Goal: Information Seeking & Learning: Learn about a topic

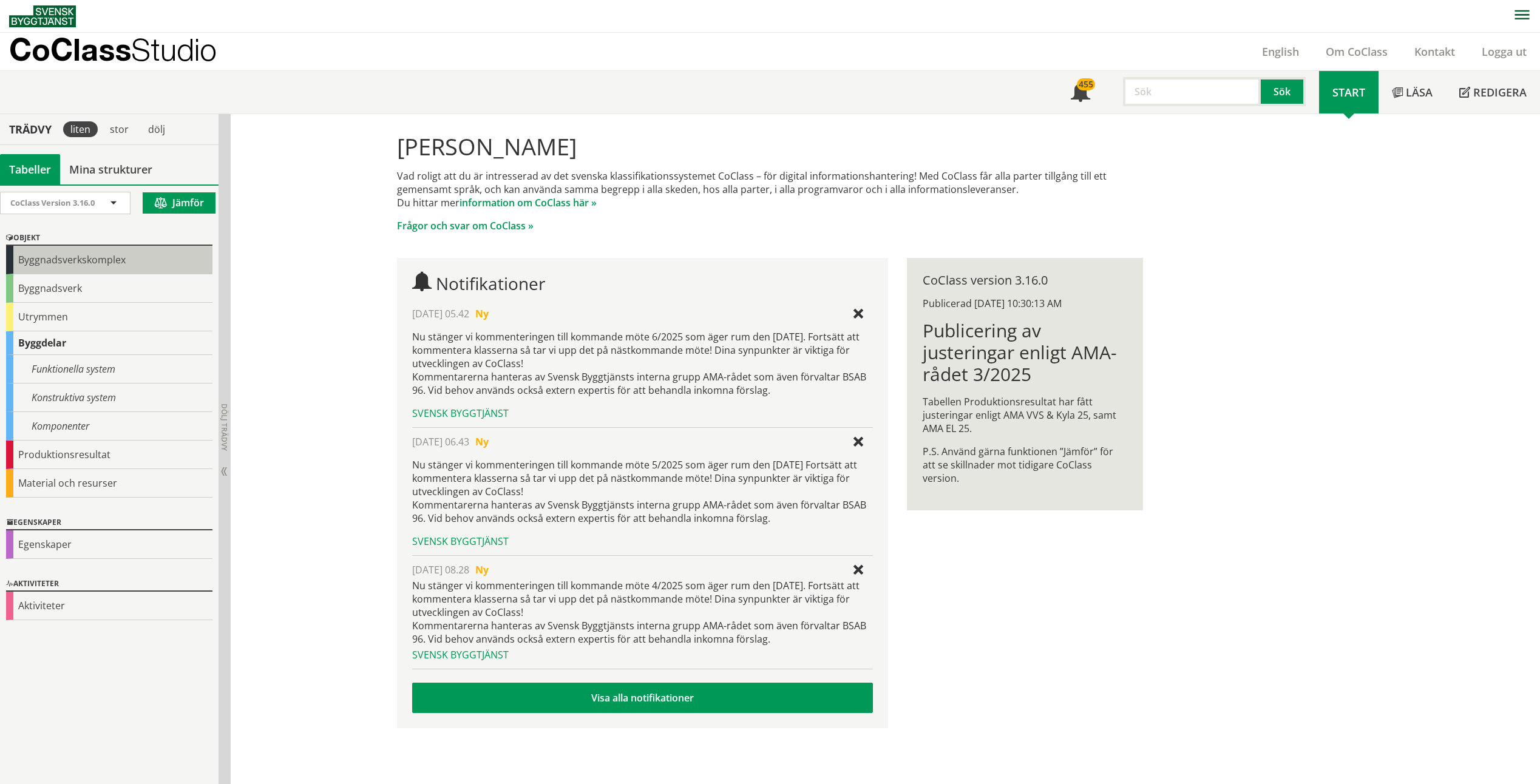
click at [84, 255] on div "Byggnadsverkskomplex" at bounding box center [109, 260] width 206 height 29
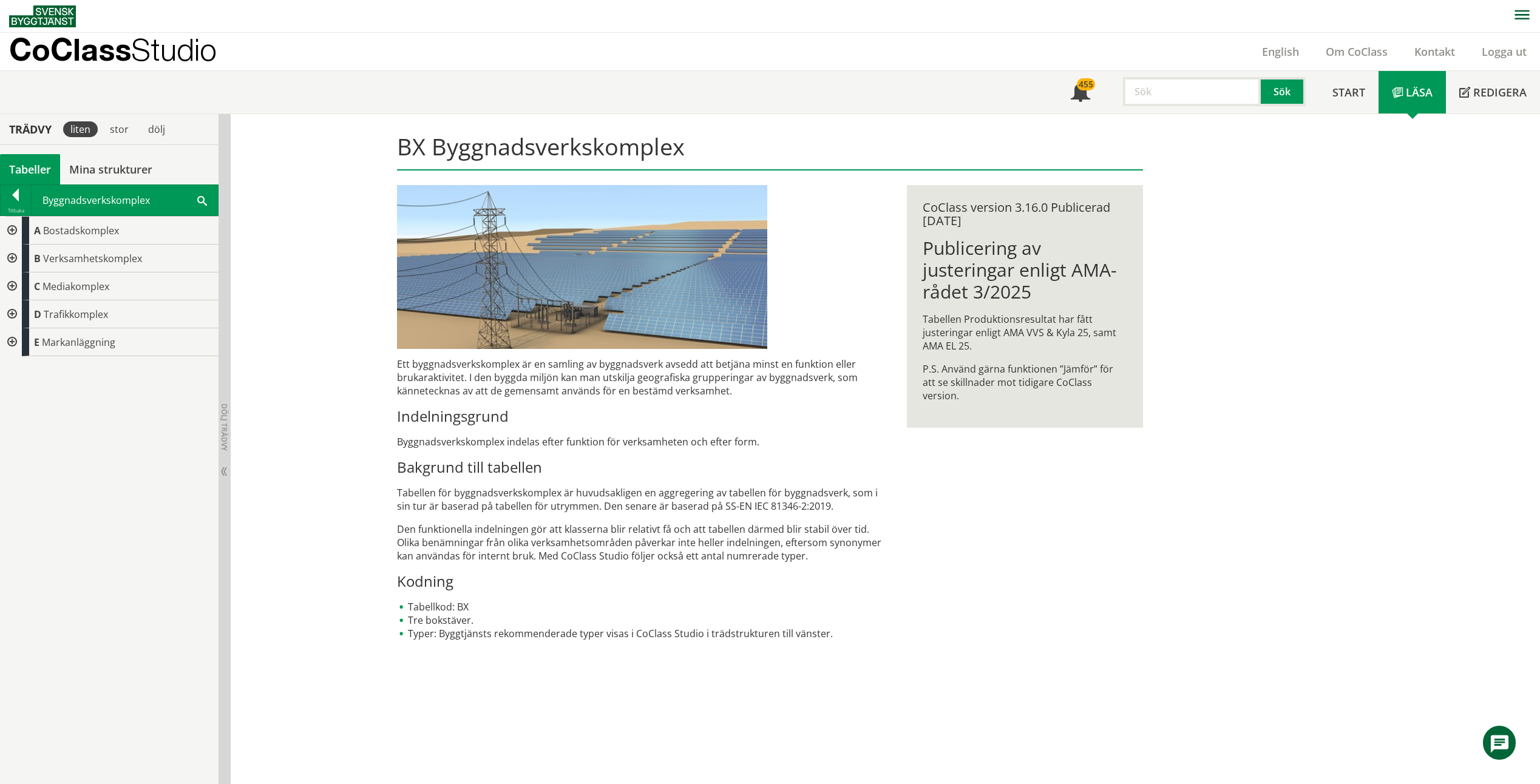
click at [7, 223] on div at bounding box center [11, 231] width 22 height 28
click at [18, 198] on div at bounding box center [16, 197] width 31 height 17
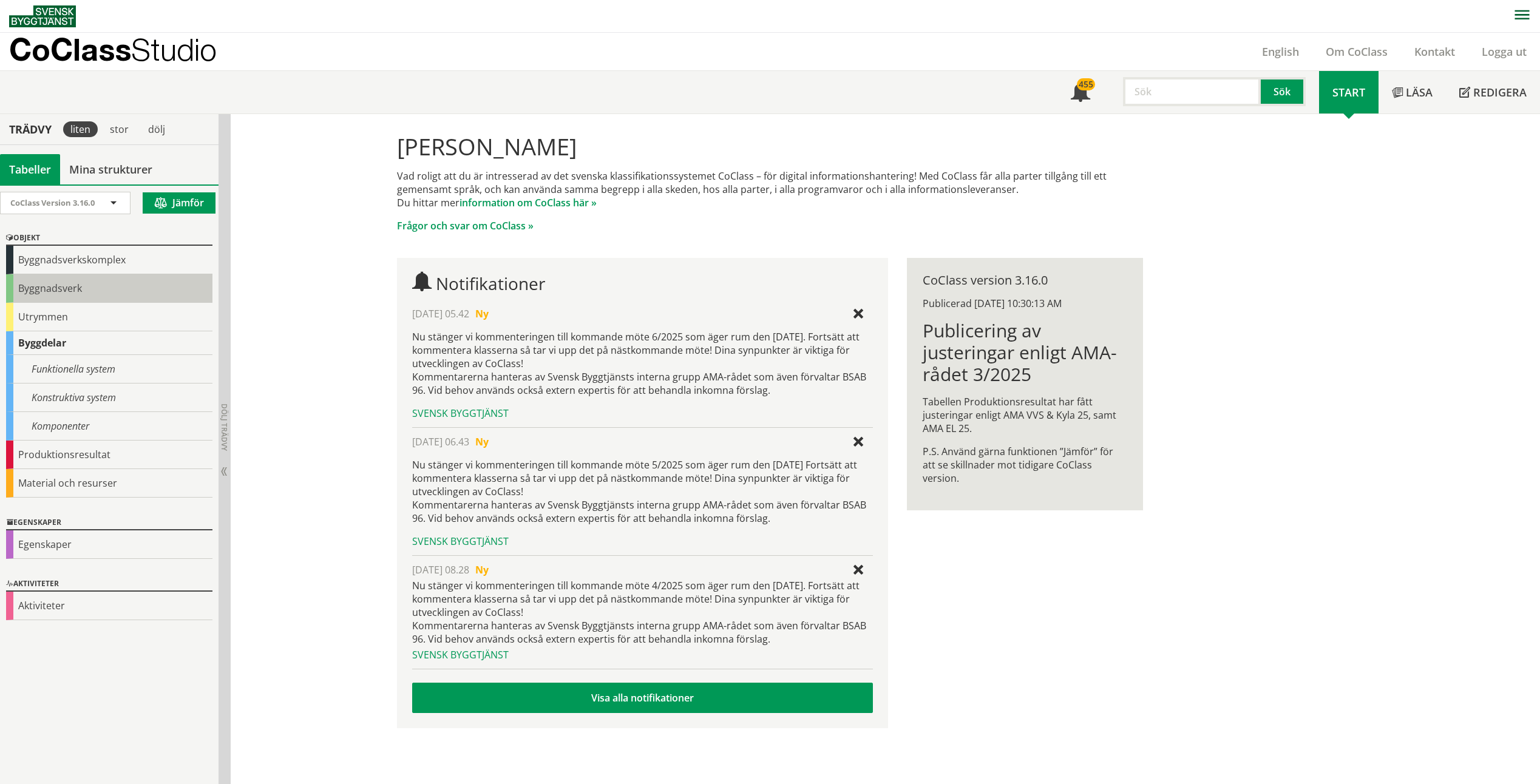
click at [87, 292] on div "Byggnadsverk" at bounding box center [109, 288] width 206 height 29
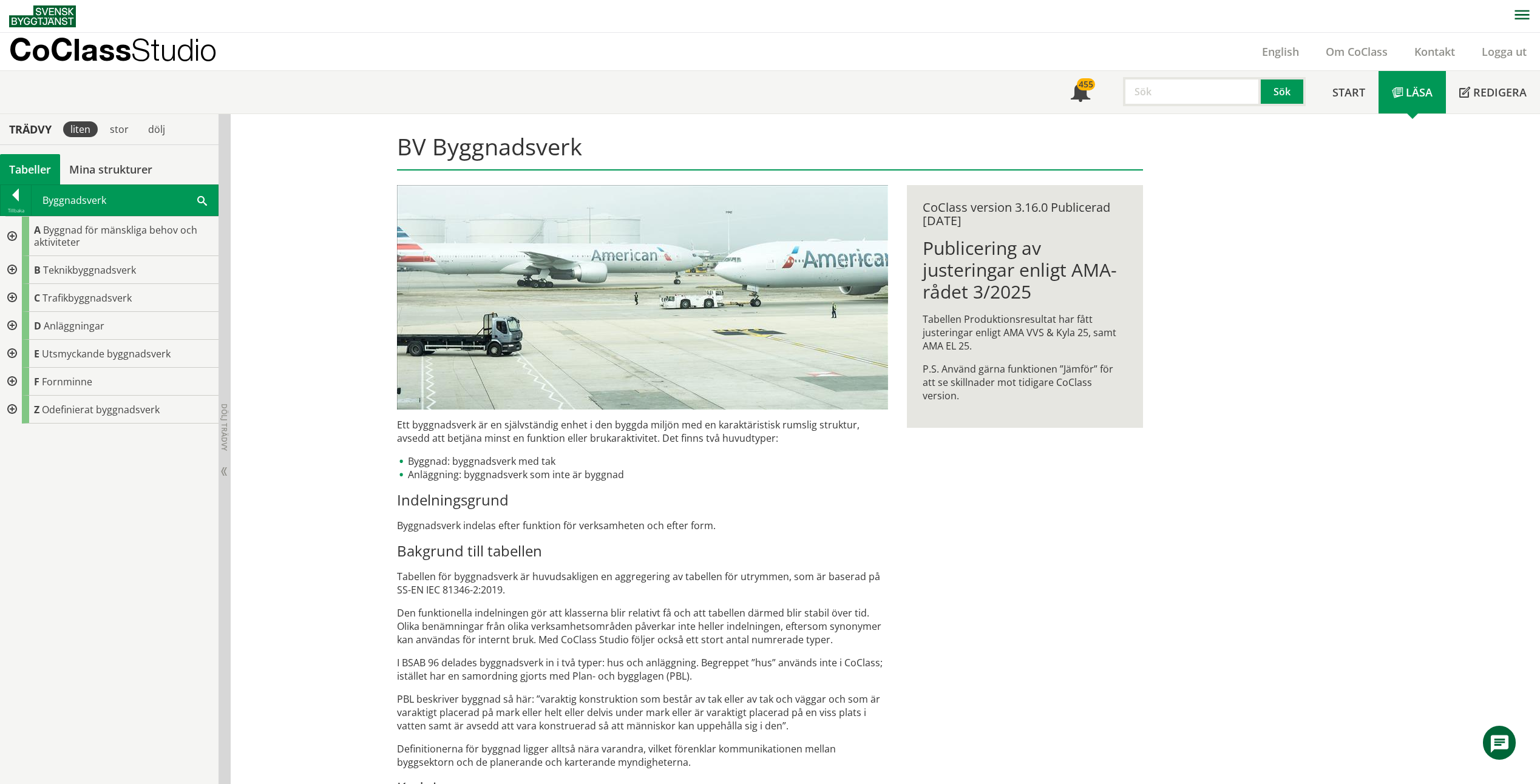
click at [7, 240] on div at bounding box center [11, 236] width 22 height 40
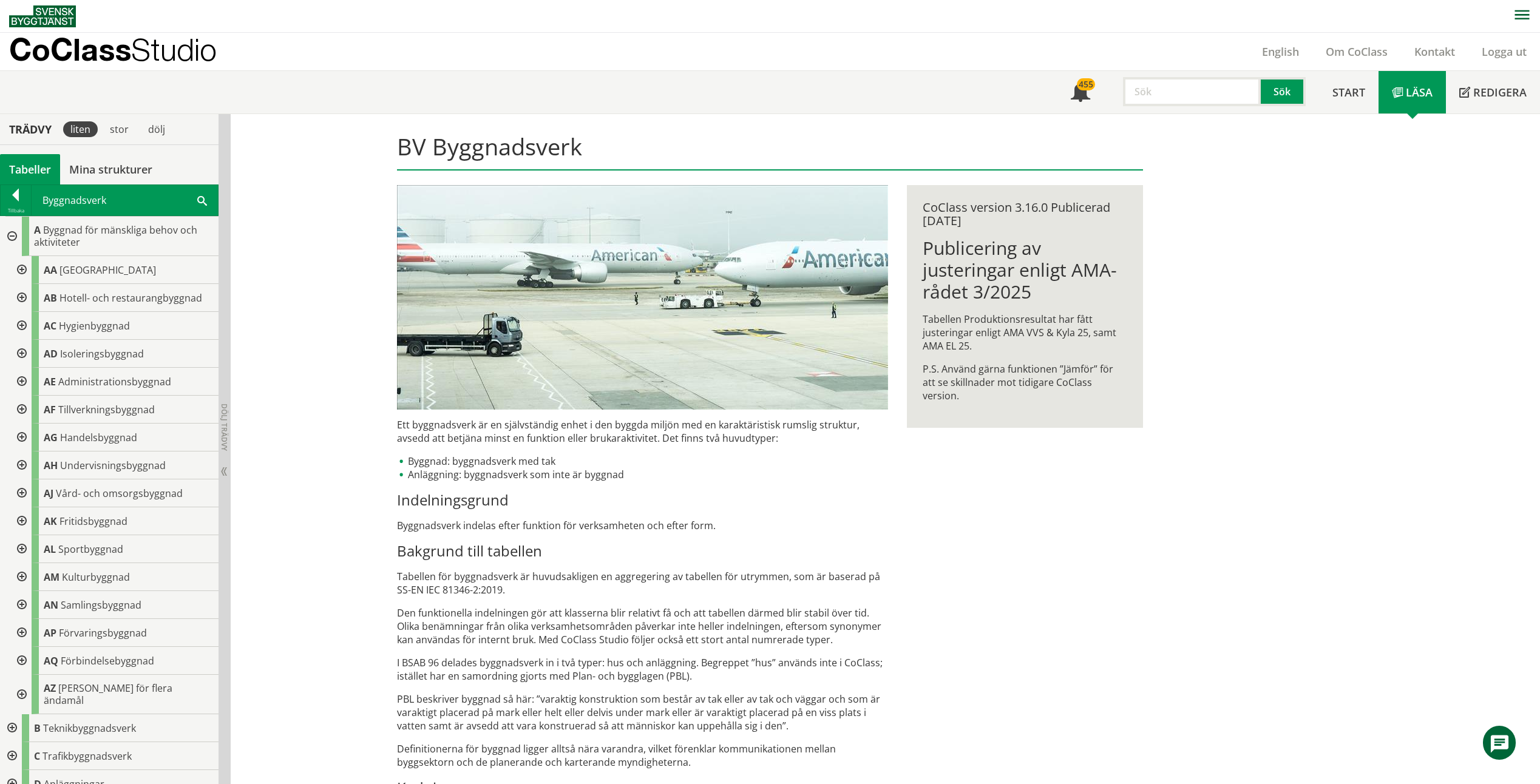
click at [15, 238] on div at bounding box center [11, 236] width 22 height 40
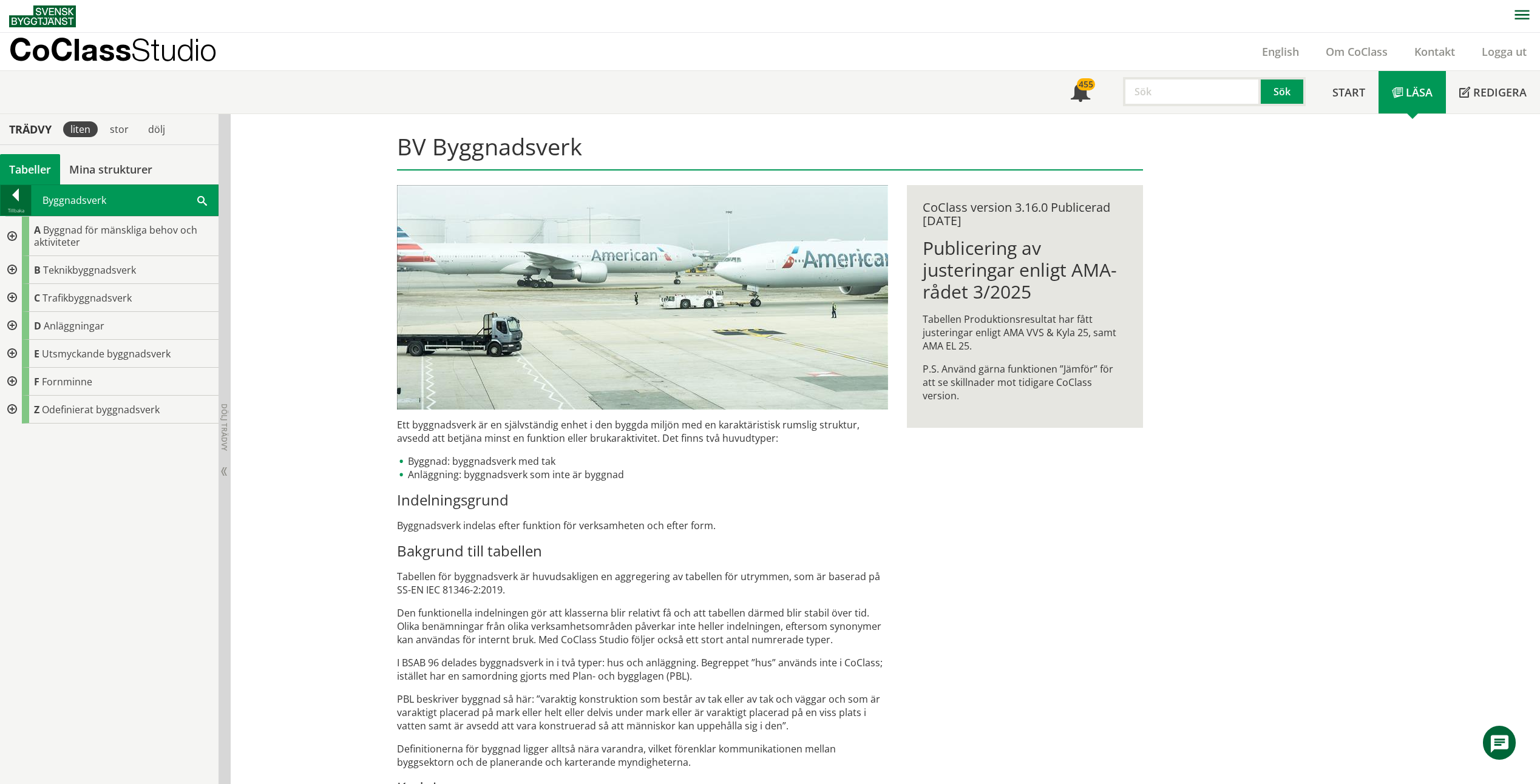
click at [18, 195] on div at bounding box center [16, 197] width 31 height 17
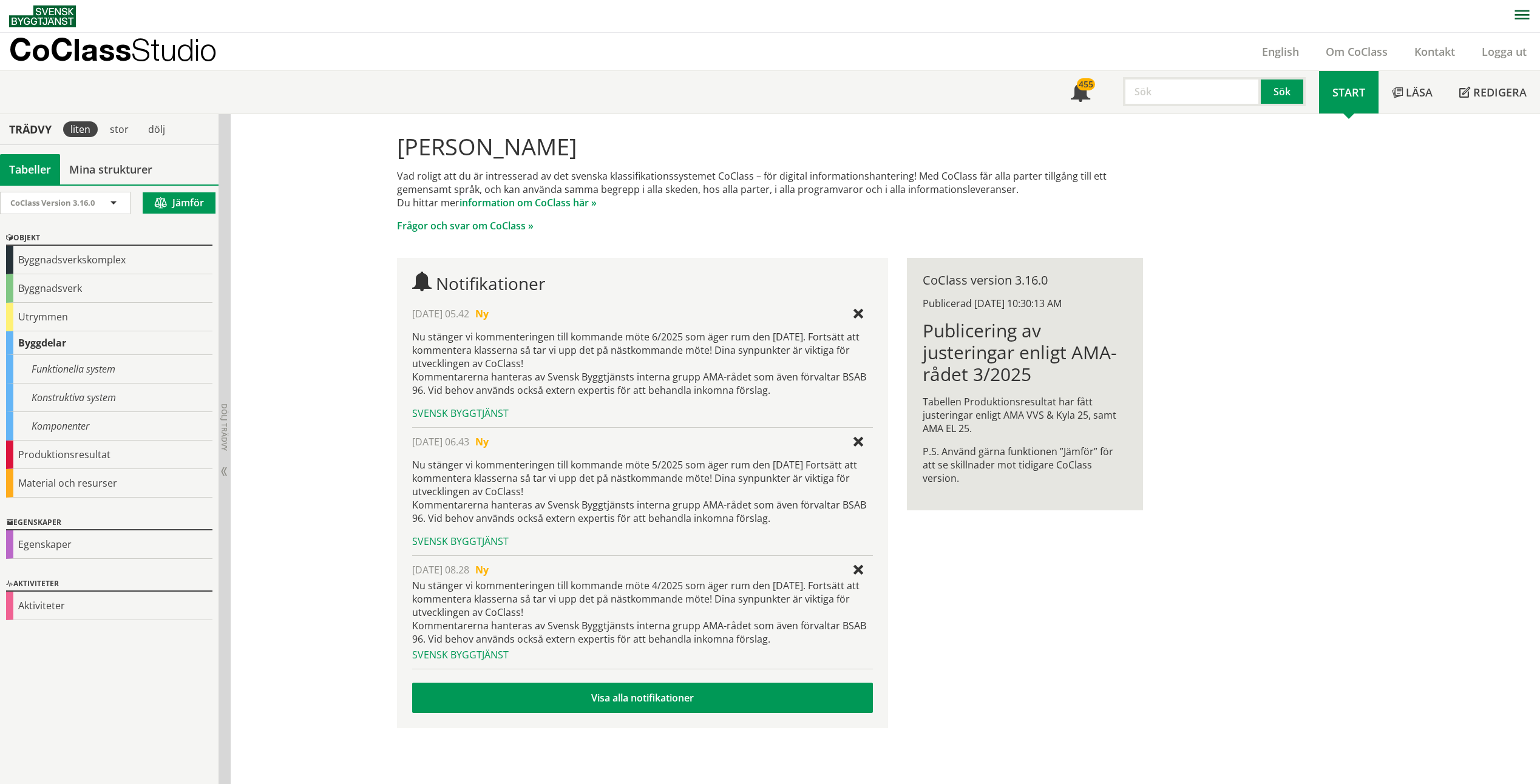
click at [52, 345] on div "Byggdelar" at bounding box center [109, 343] width 206 height 24
click at [53, 370] on div "Funktionella system" at bounding box center [109, 369] width 206 height 29
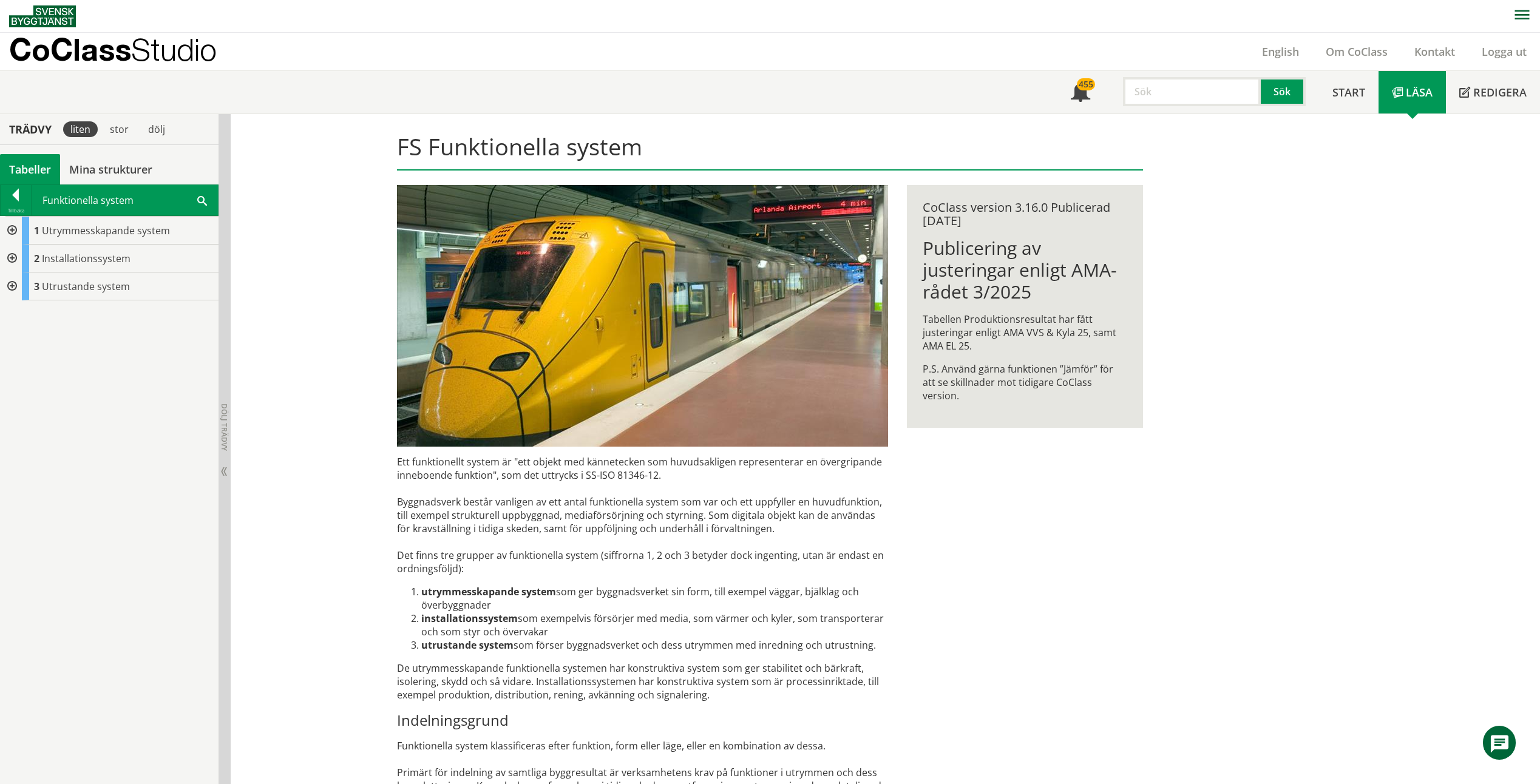
click at [9, 232] on div at bounding box center [11, 231] width 22 height 28
click at [21, 284] on div at bounding box center [21, 286] width 22 height 28
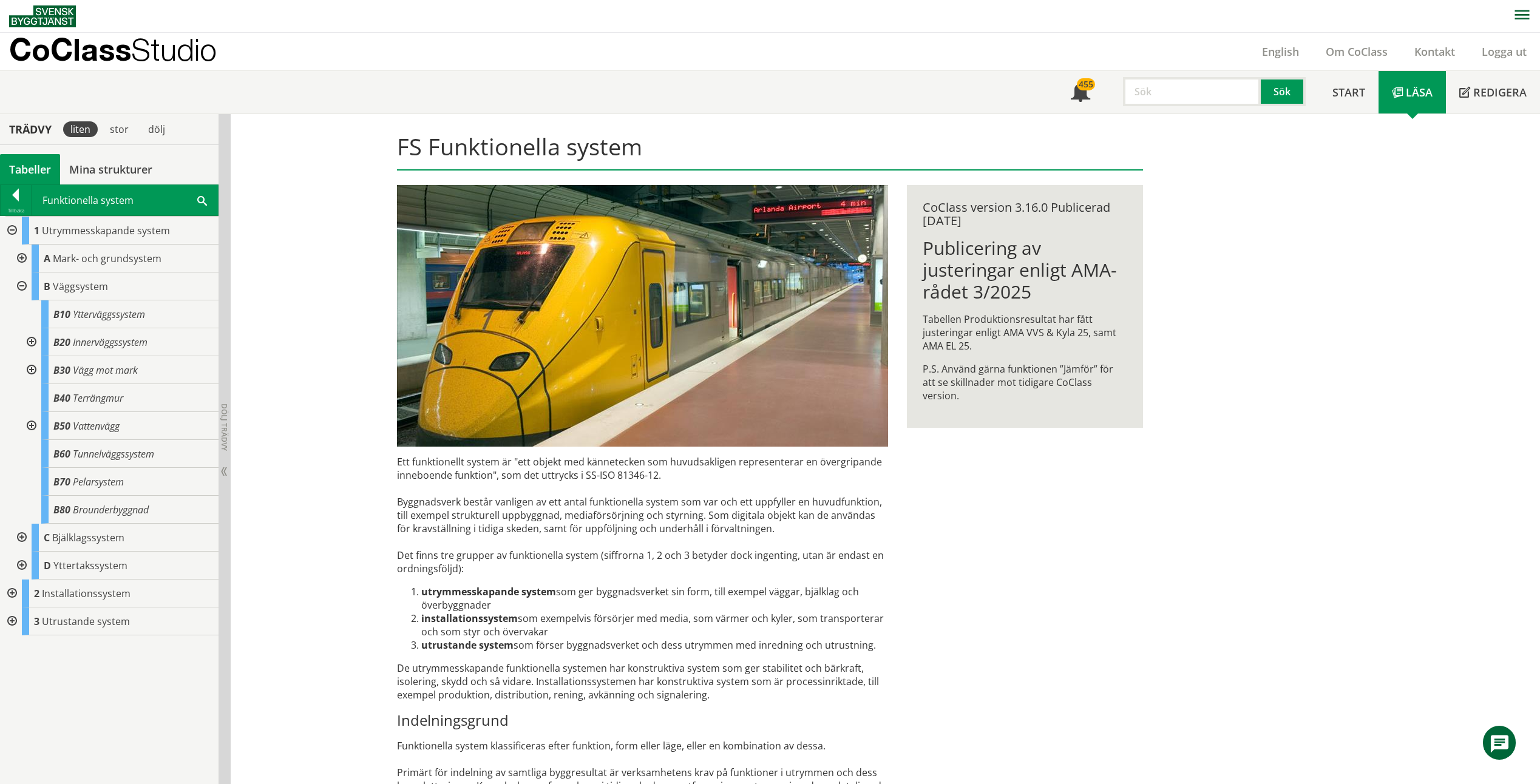
click at [21, 283] on div at bounding box center [21, 286] width 22 height 28
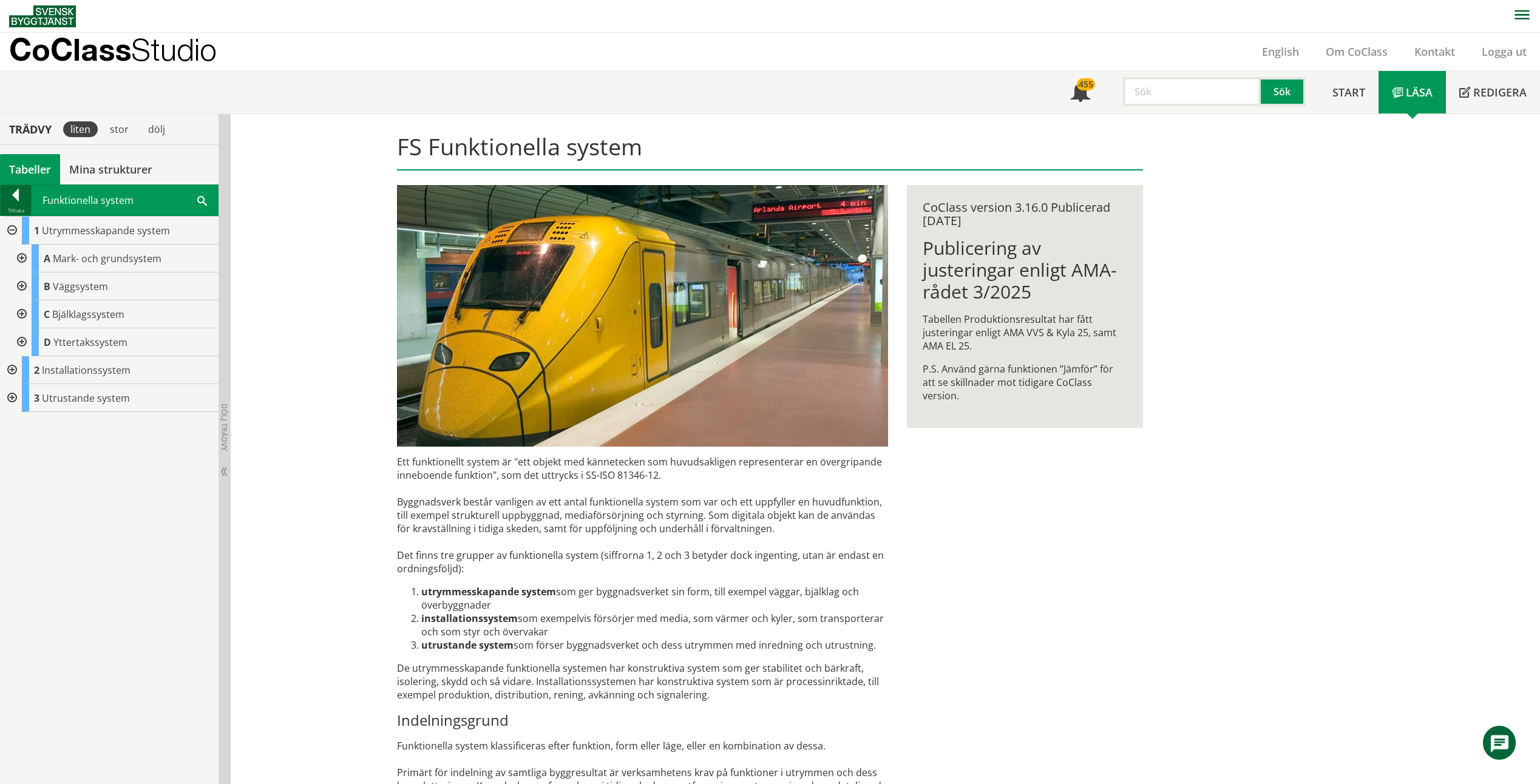
click at [18, 199] on div at bounding box center [16, 197] width 31 height 17
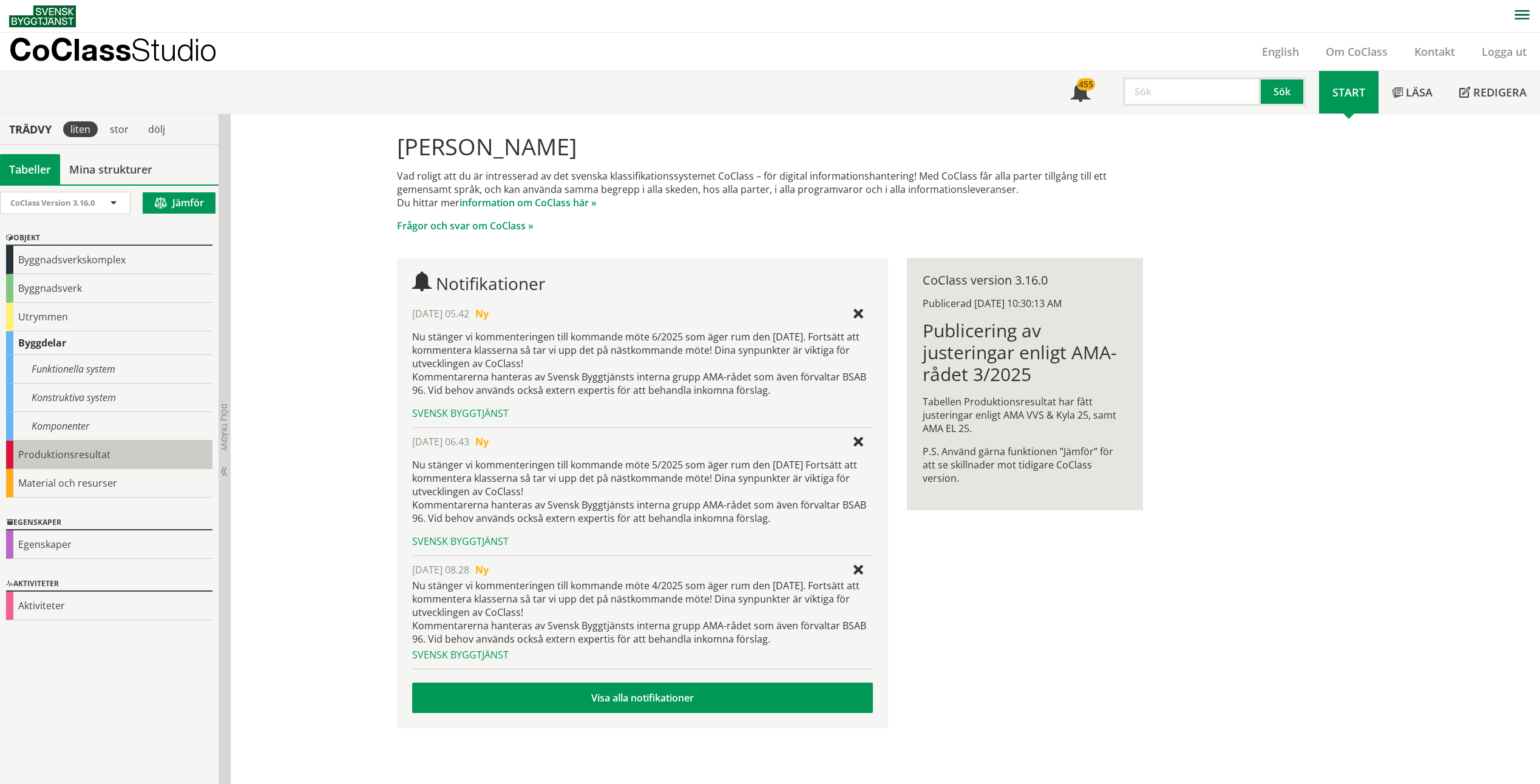
click at [116, 458] on div "Produktionsresultat" at bounding box center [109, 455] width 206 height 29
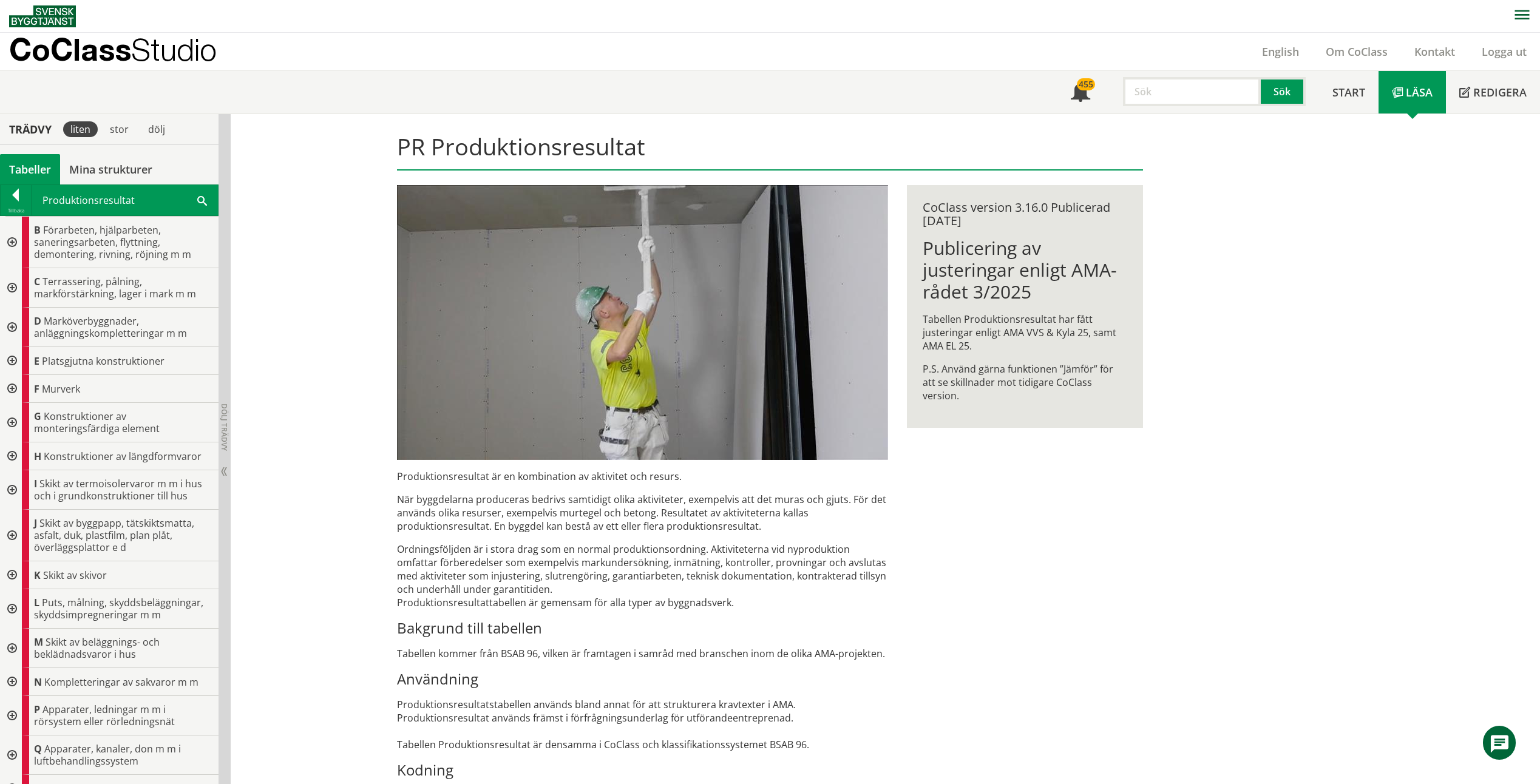
click at [11, 240] on div at bounding box center [11, 242] width 22 height 52
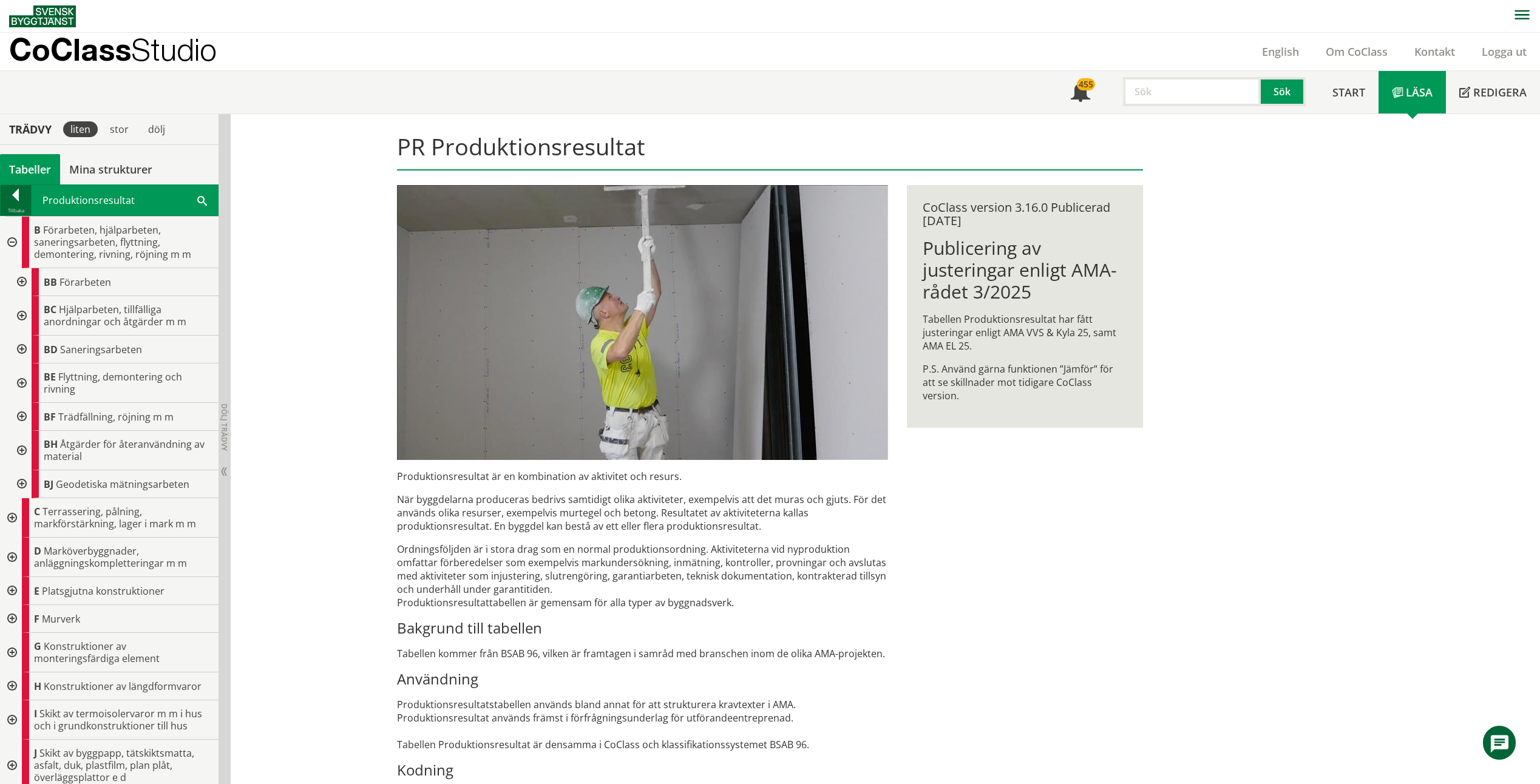
click at [24, 201] on div at bounding box center [16, 197] width 31 height 17
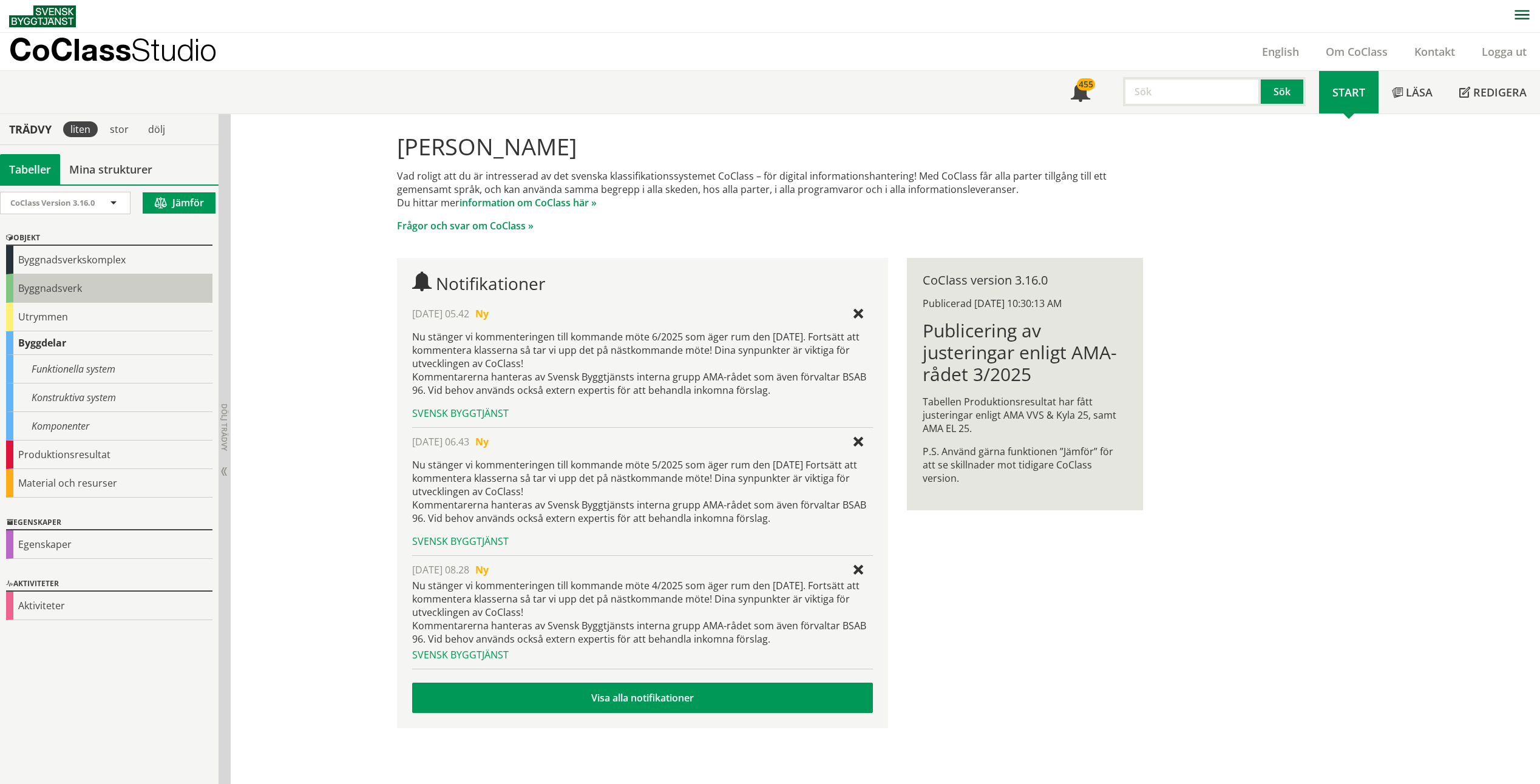
click at [95, 282] on div "Byggnadsverk" at bounding box center [109, 288] width 206 height 29
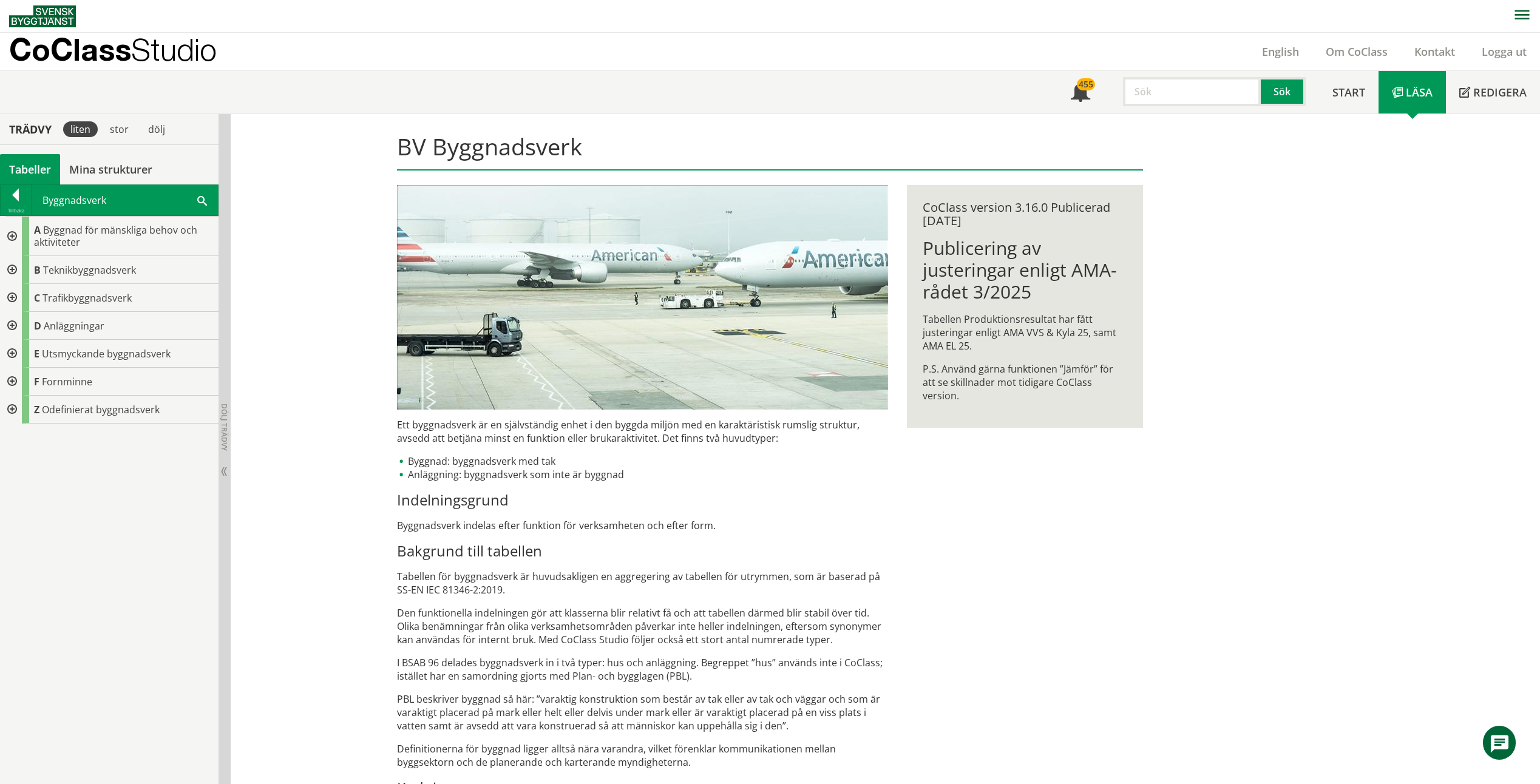
click at [16, 236] on div at bounding box center [11, 236] width 22 height 40
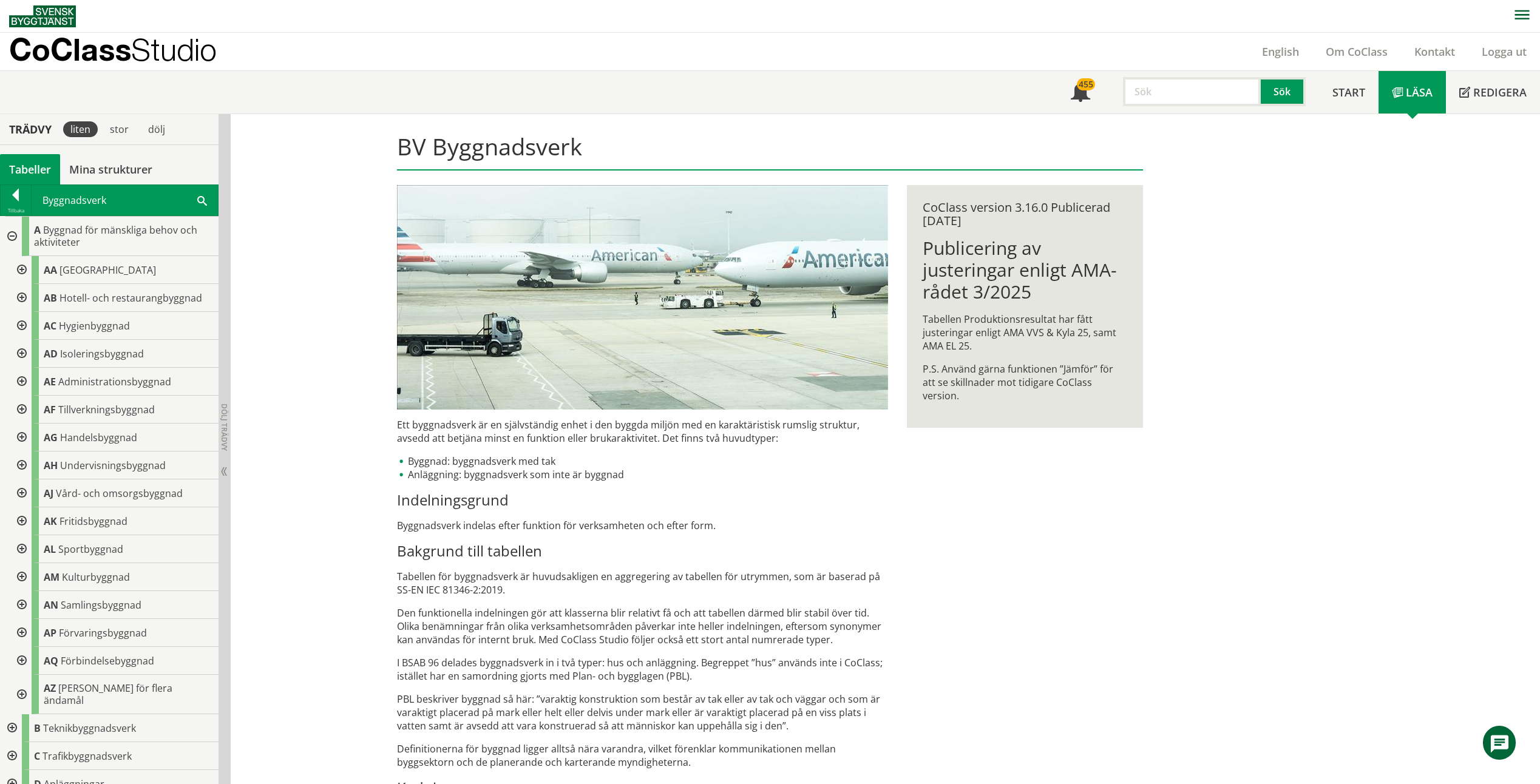
click at [21, 353] on div at bounding box center [21, 354] width 22 height 28
click at [21, 201] on div at bounding box center [16, 197] width 31 height 17
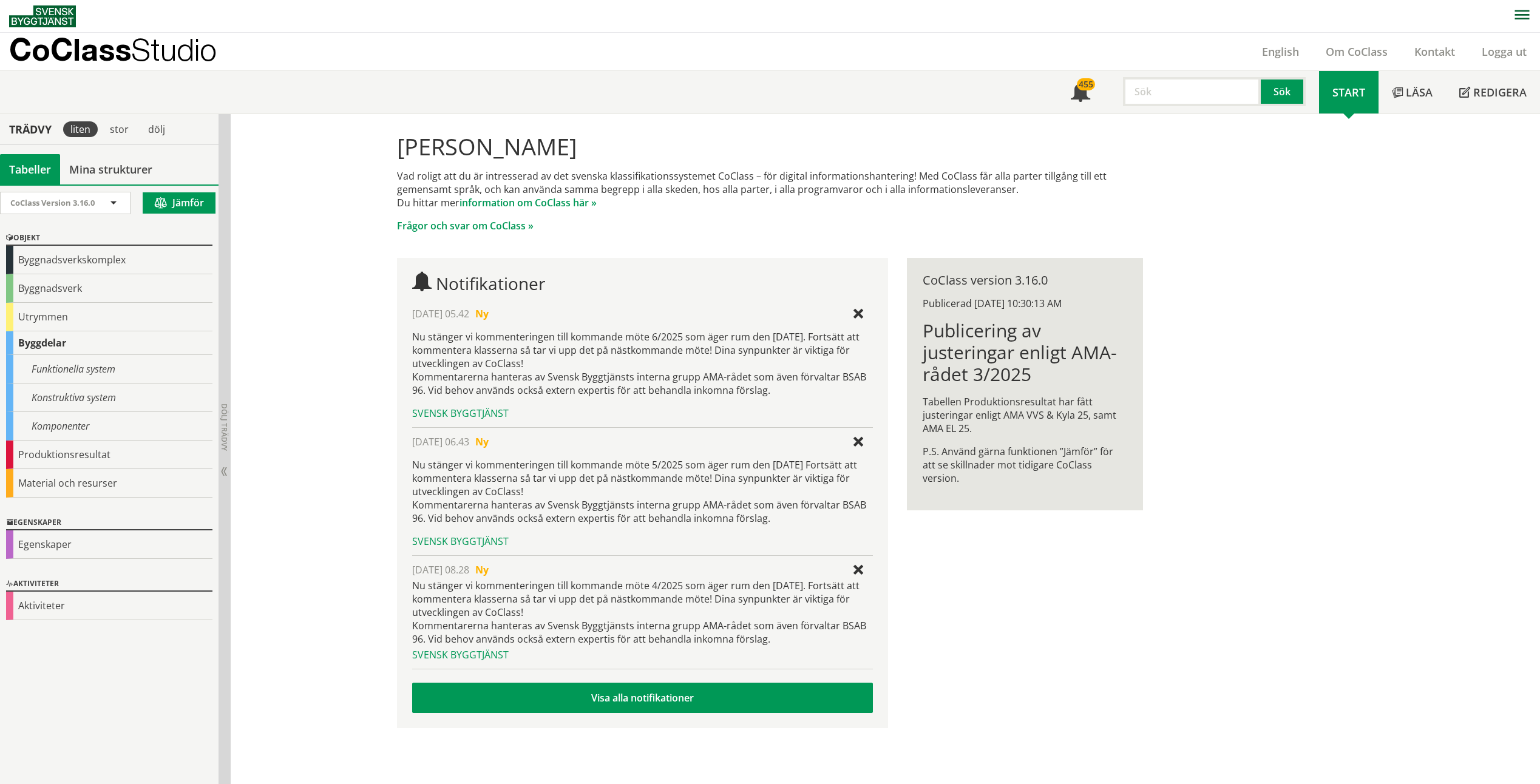
scroll to position [1, 0]
click at [109, 198] on span at bounding box center [114, 203] width 11 height 11
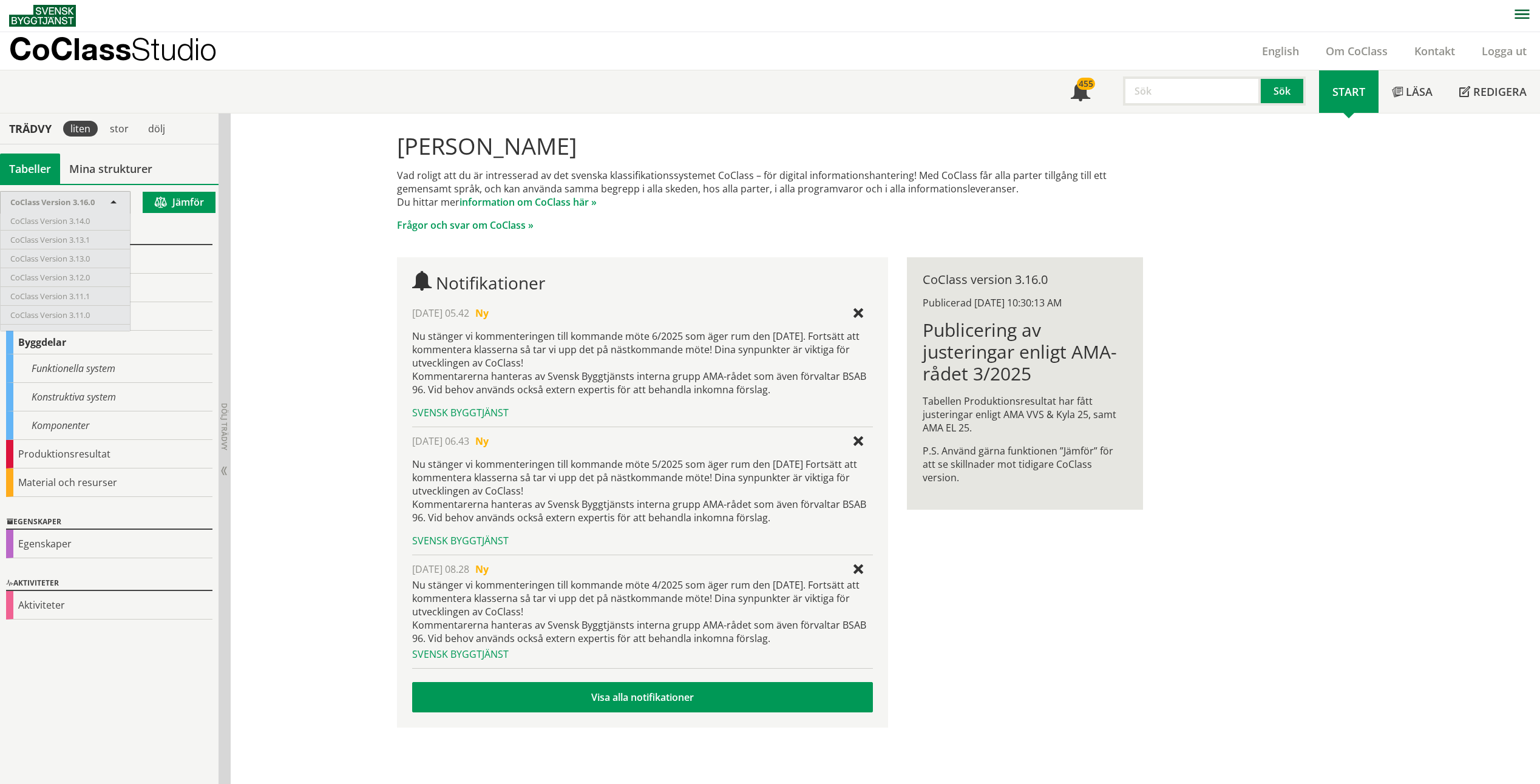
scroll to position [0, 0]
click at [94, 204] on span "CoClass Version 3.16.0" at bounding box center [52, 202] width 84 height 11
click at [327, 212] on div "[PERSON_NAME] Vad roligt att du är intresserad av det svenska klassifikationssy…" at bounding box center [885, 448] width 1309 height 671
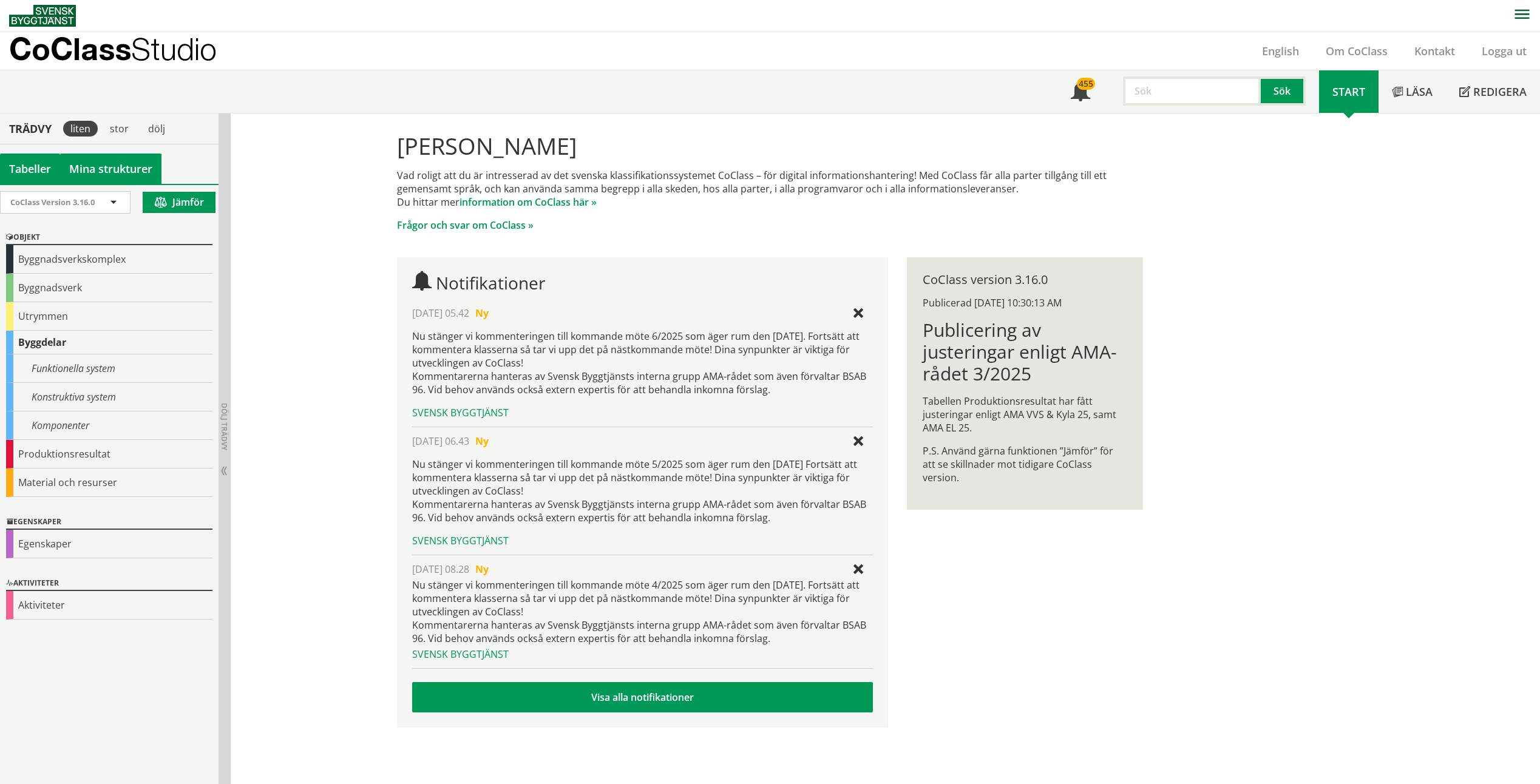
click at [118, 170] on link "Mina strukturer" at bounding box center [110, 169] width 101 height 31
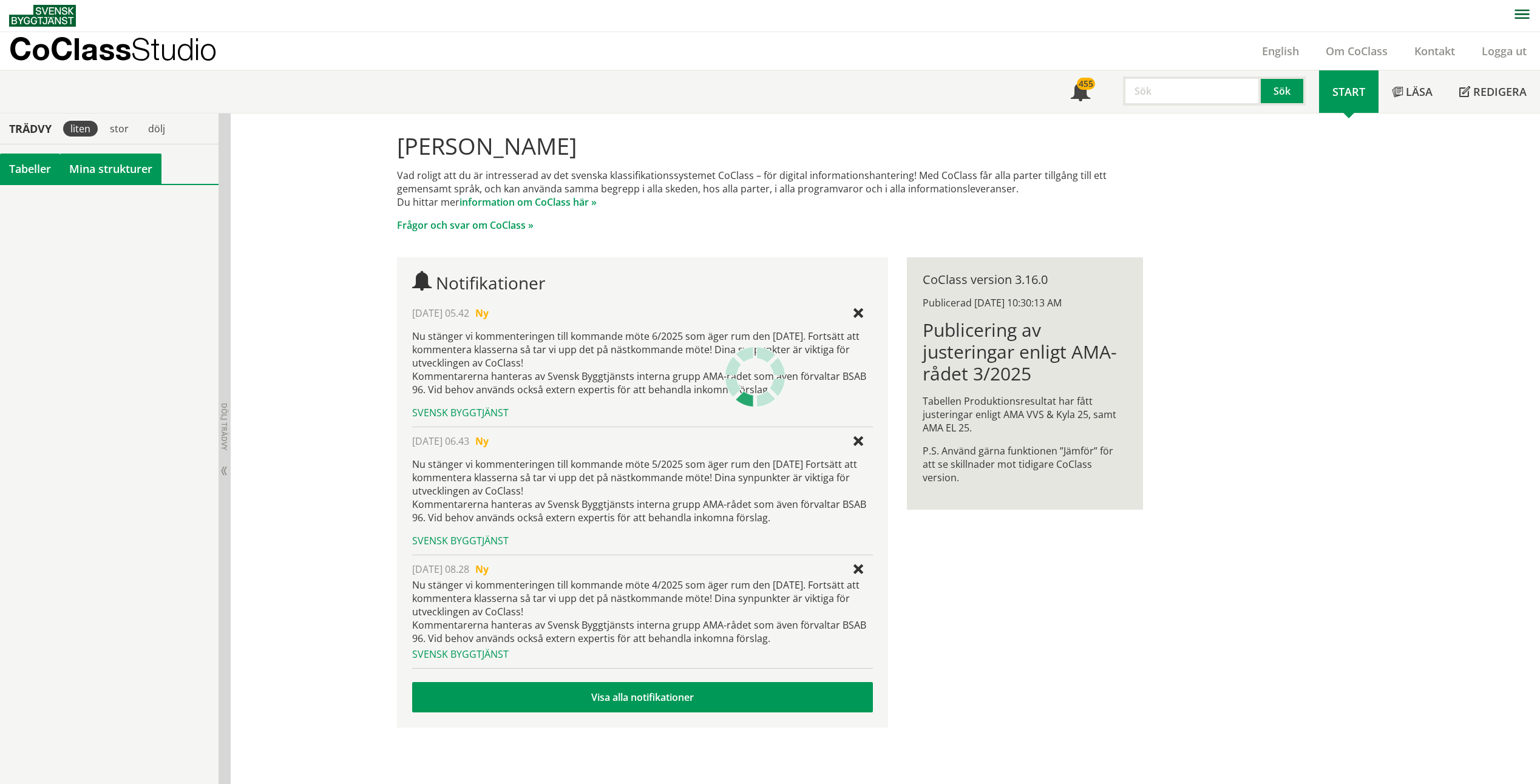
click at [33, 165] on div "Tabeller" at bounding box center [30, 169] width 60 height 31
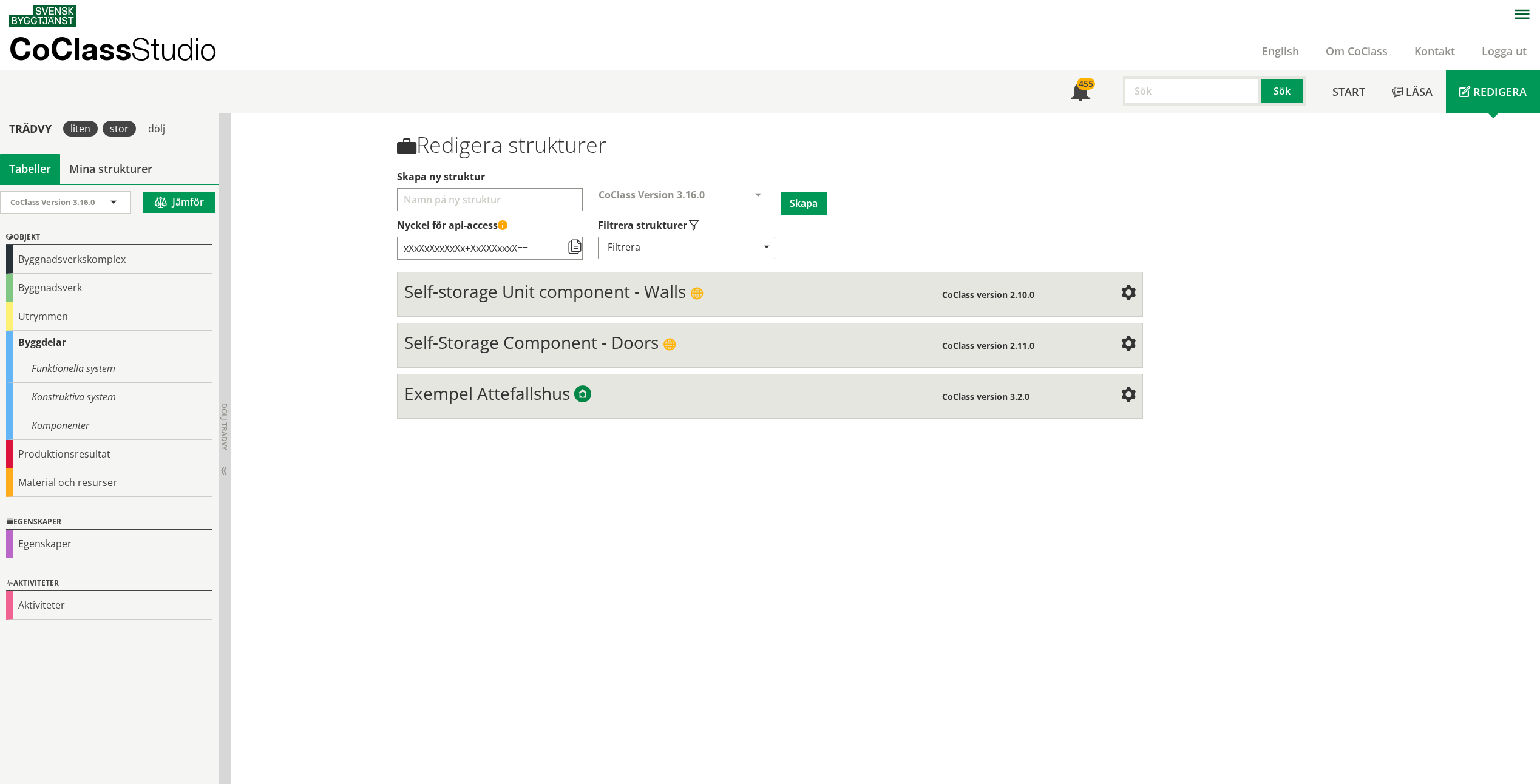
click at [117, 128] on div "stor" at bounding box center [119, 129] width 34 height 16
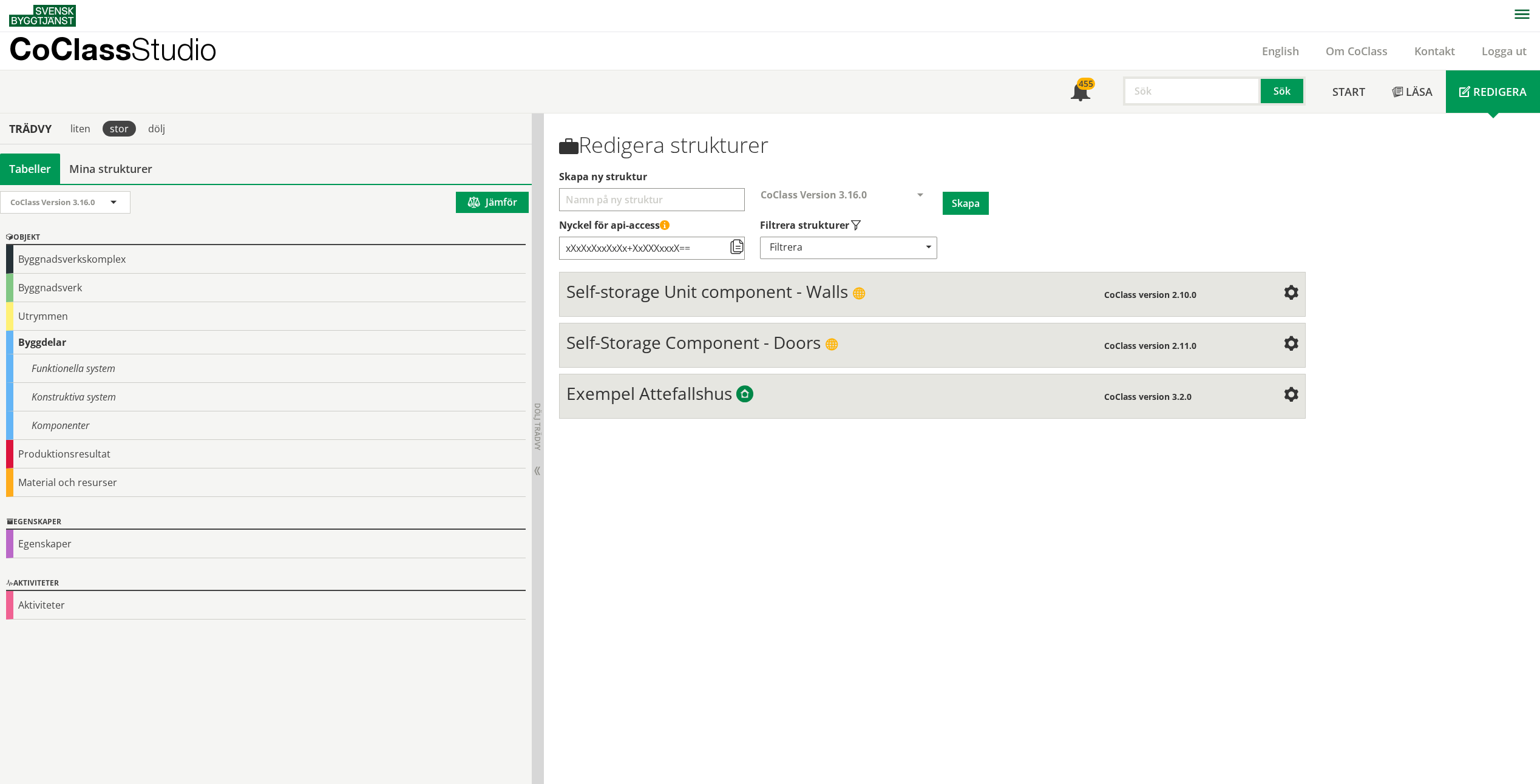
click at [43, 132] on div "Trädvy" at bounding box center [30, 129] width 56 height 13
click at [1372, 56] on link "Om CoClass" at bounding box center [1356, 51] width 89 height 15
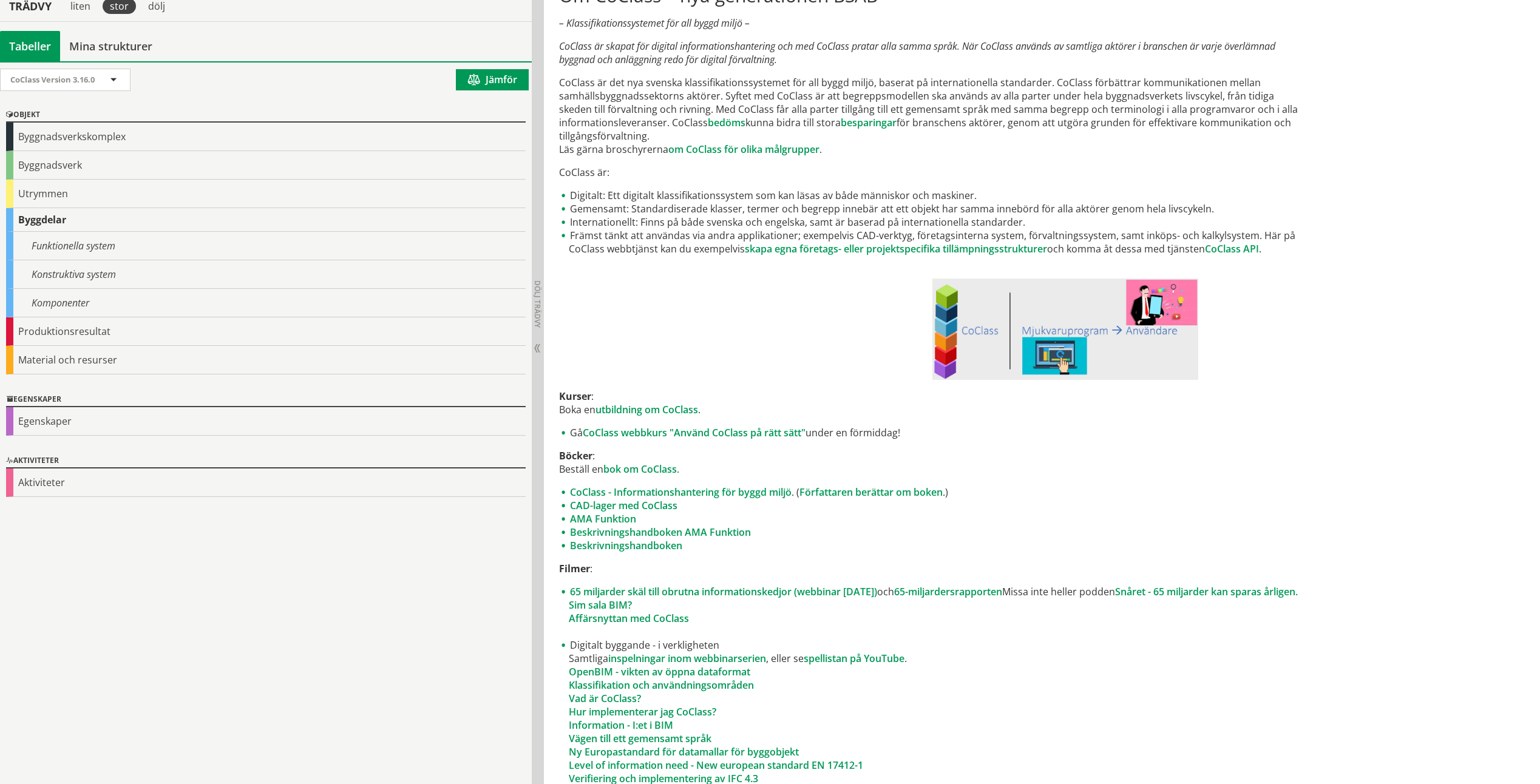
scroll to position [425, 0]
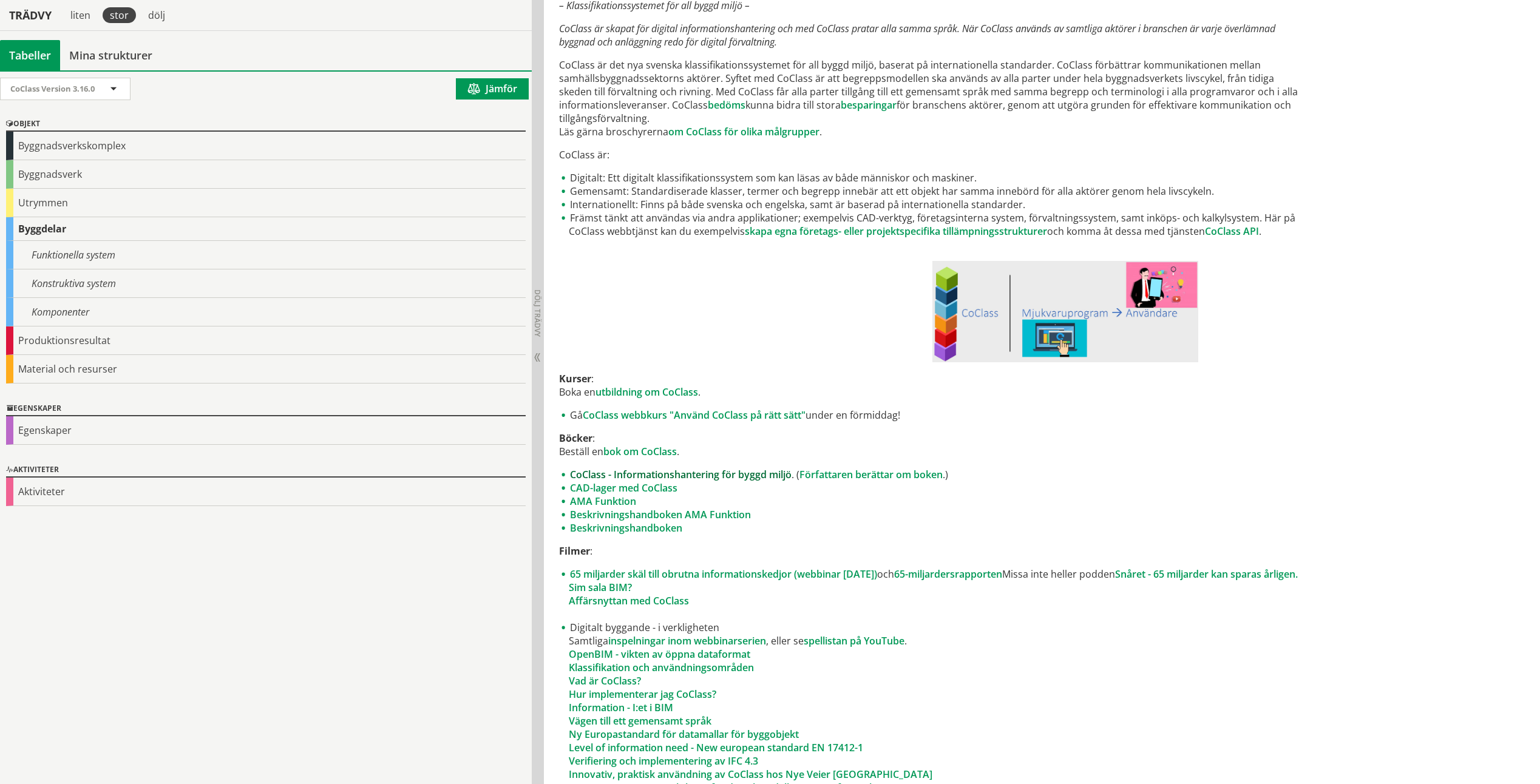
click at [731, 475] on link "CoClass - Informationshantering för byggd miljö" at bounding box center [681, 475] width 222 height 13
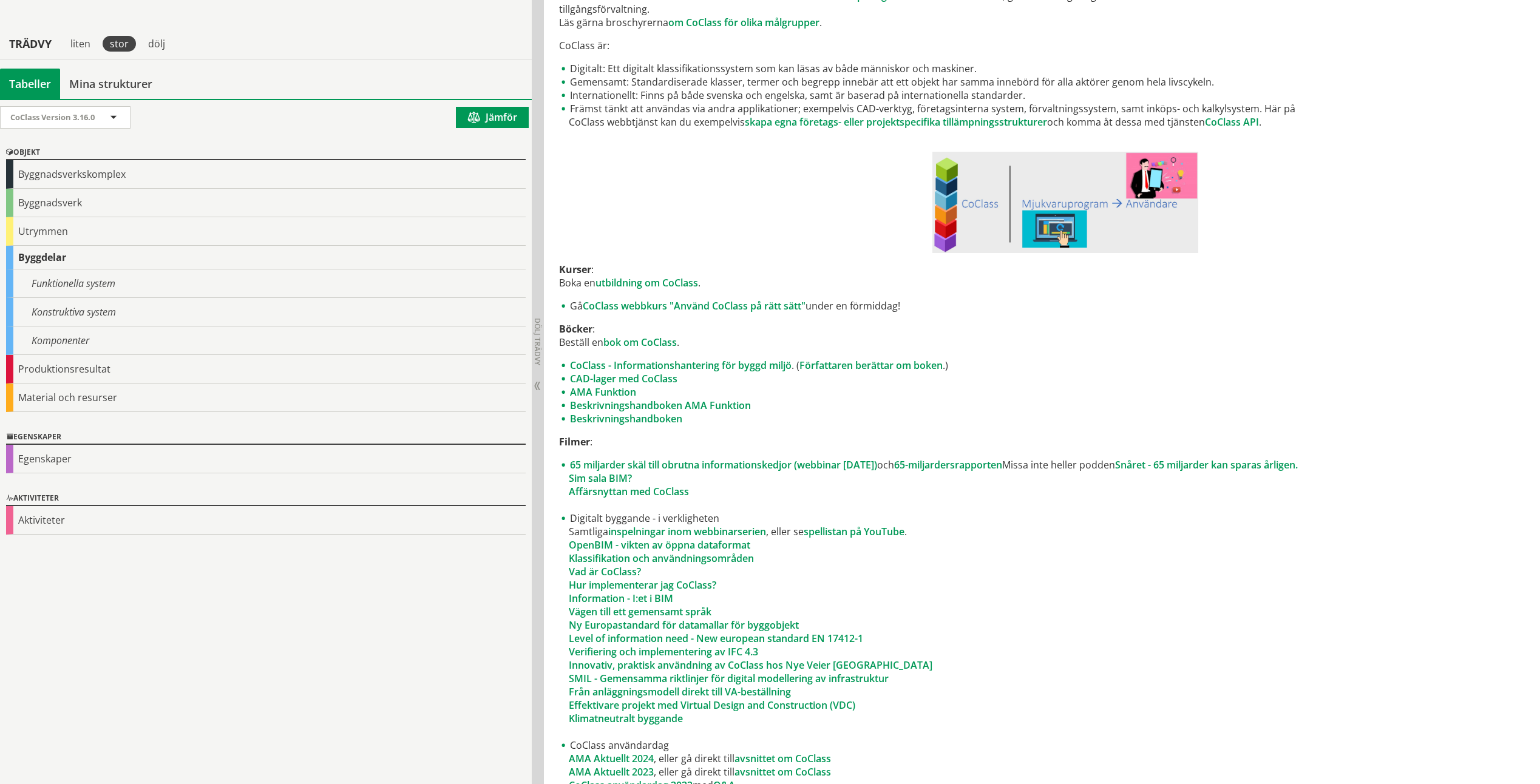
scroll to position [607, 0]
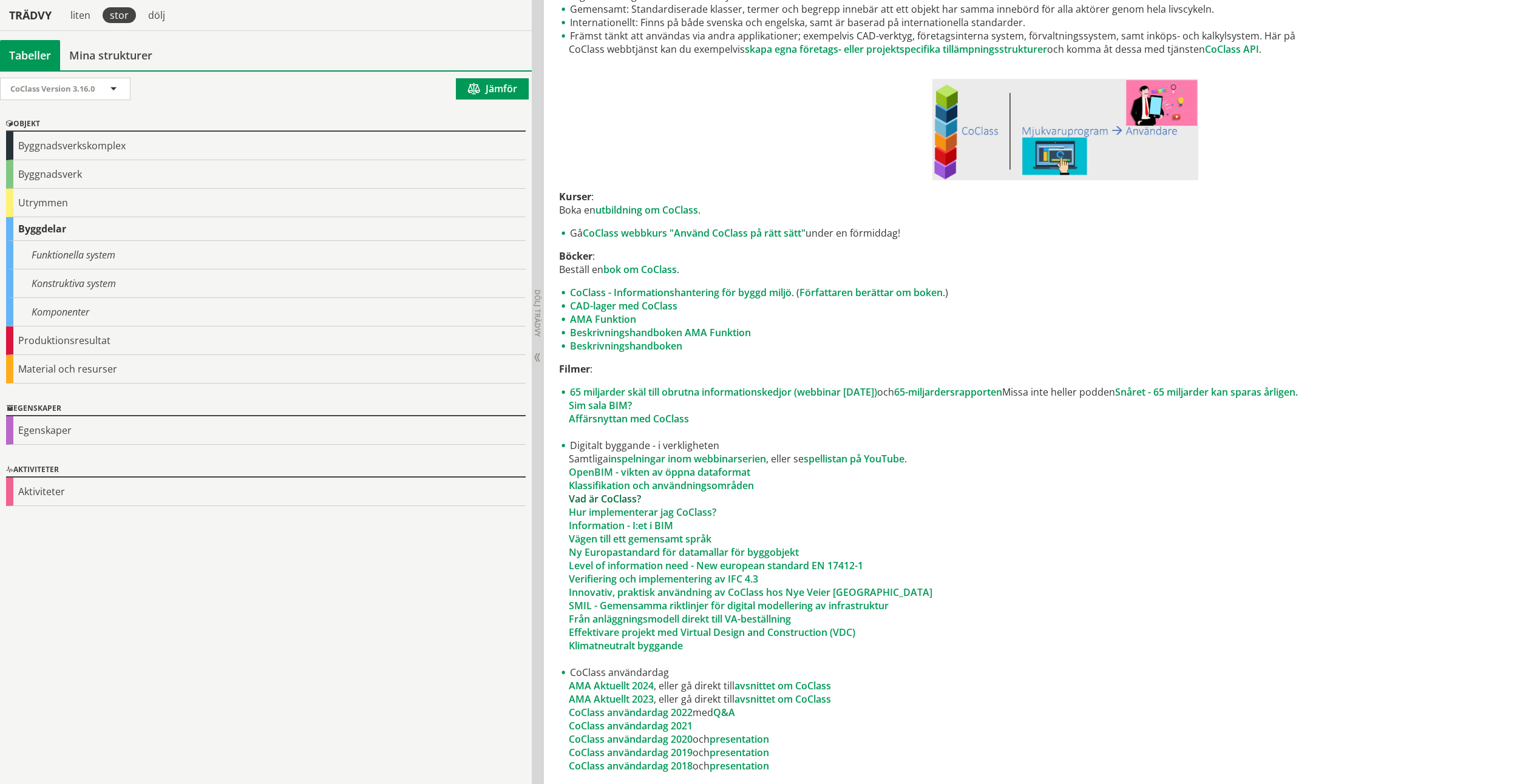
click at [620, 497] on link "Vad är CoClass?" at bounding box center [605, 498] width 72 height 13
click at [109, 373] on div "Material och resurser" at bounding box center [266, 369] width 519 height 29
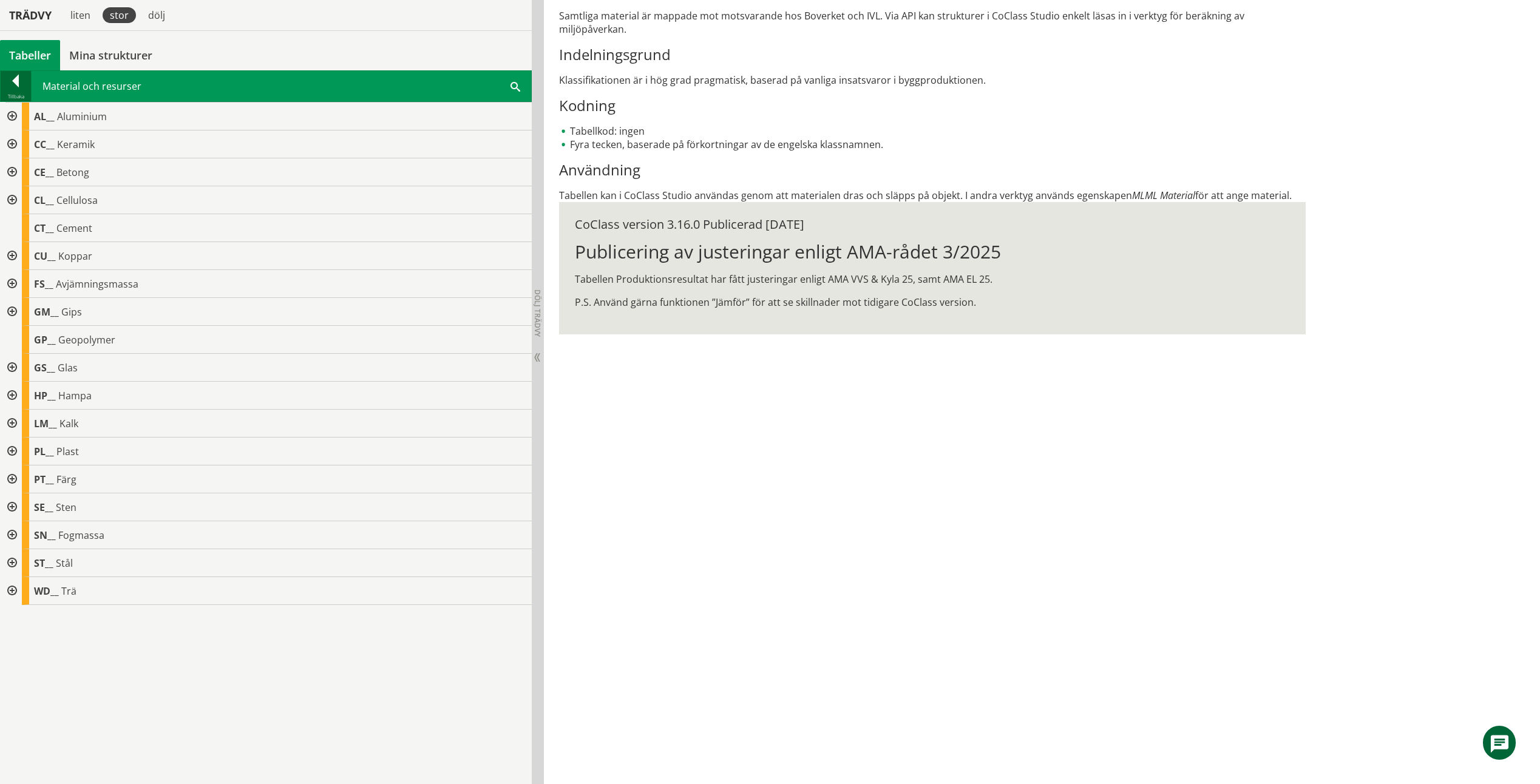
click at [21, 88] on div at bounding box center [16, 83] width 31 height 17
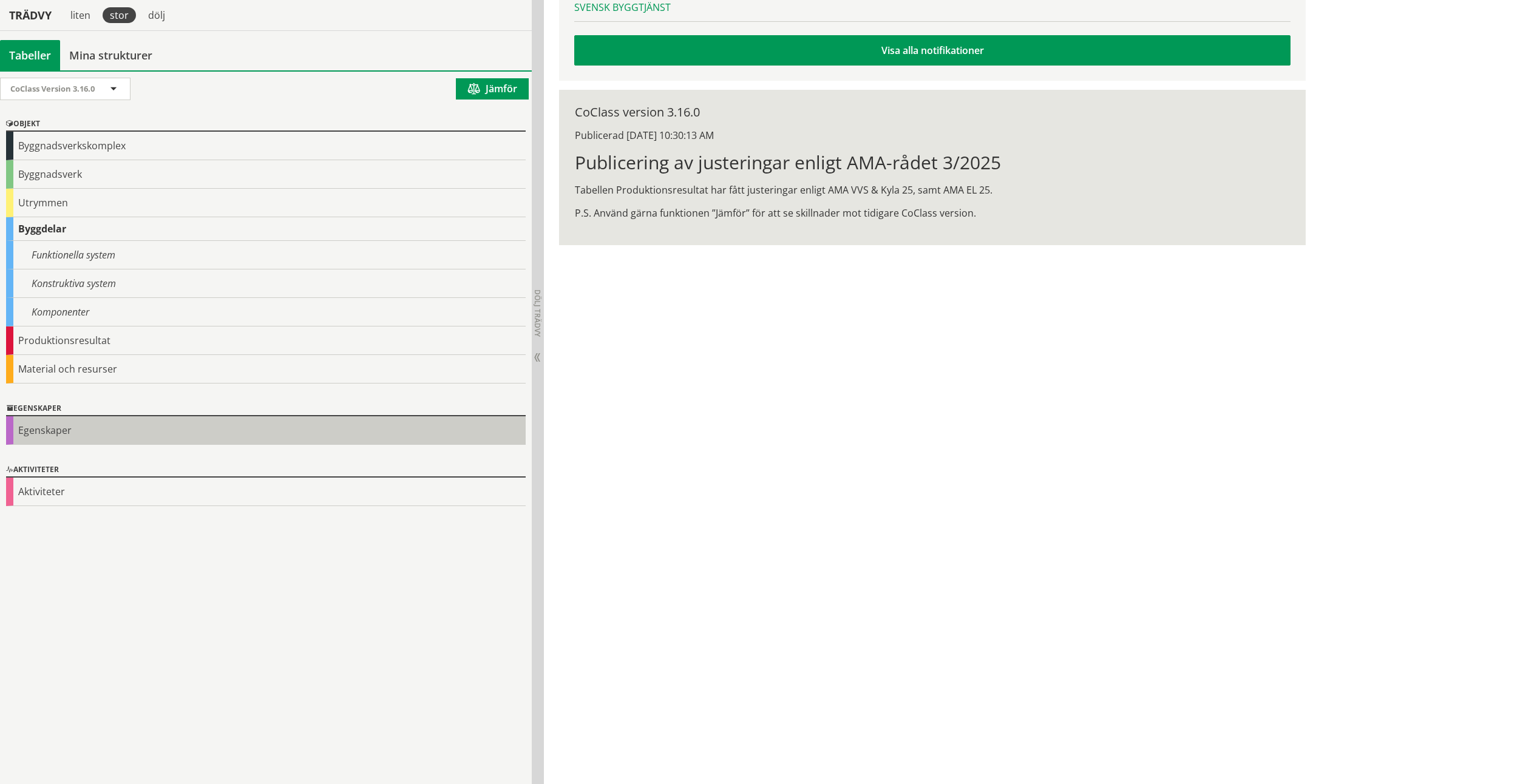
click at [48, 433] on div "Egenskaper" at bounding box center [266, 430] width 519 height 29
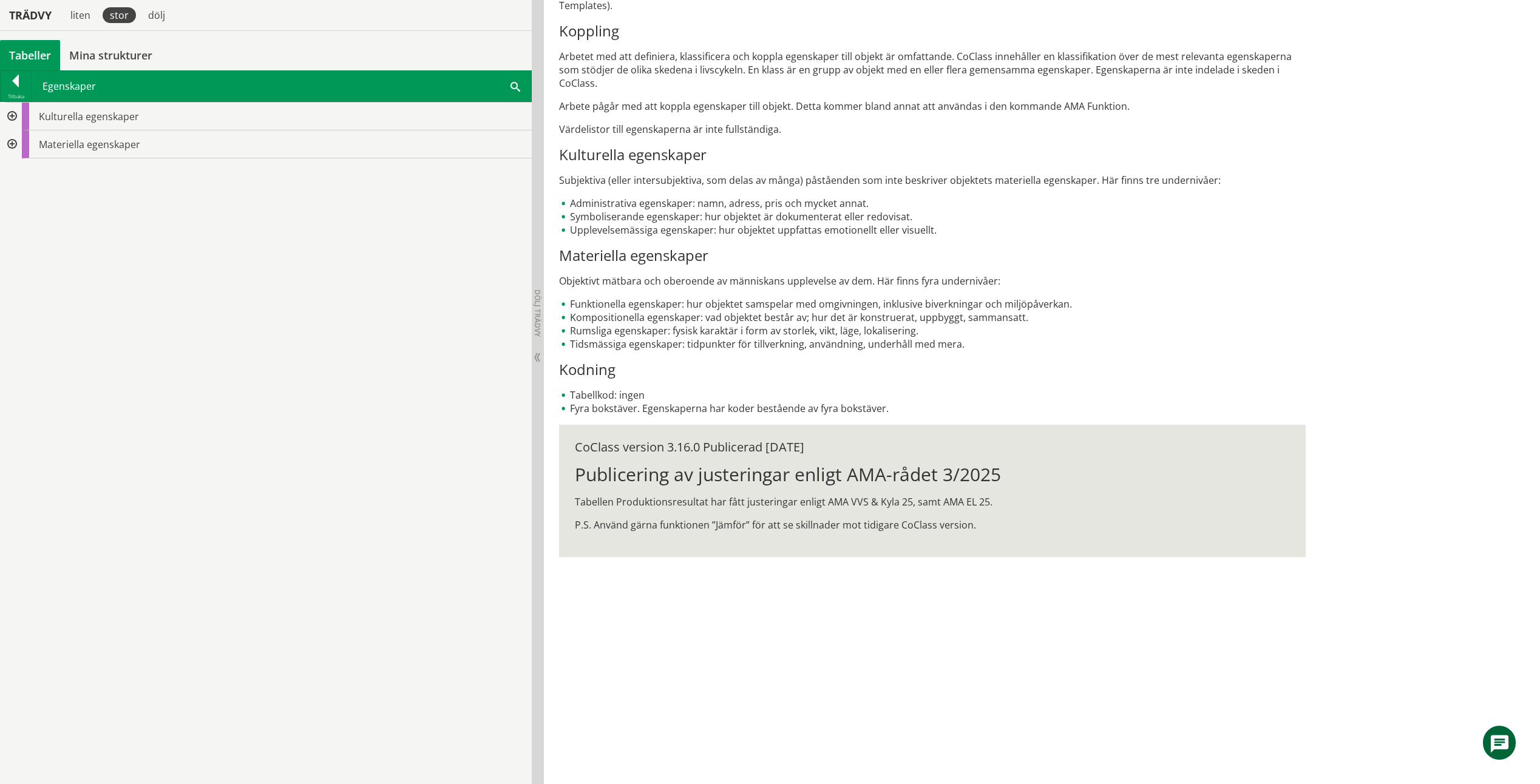
click at [18, 144] on div at bounding box center [11, 145] width 22 height 28
click at [30, 170] on div at bounding box center [21, 173] width 22 height 28
click at [24, 174] on div at bounding box center [21, 173] width 22 height 28
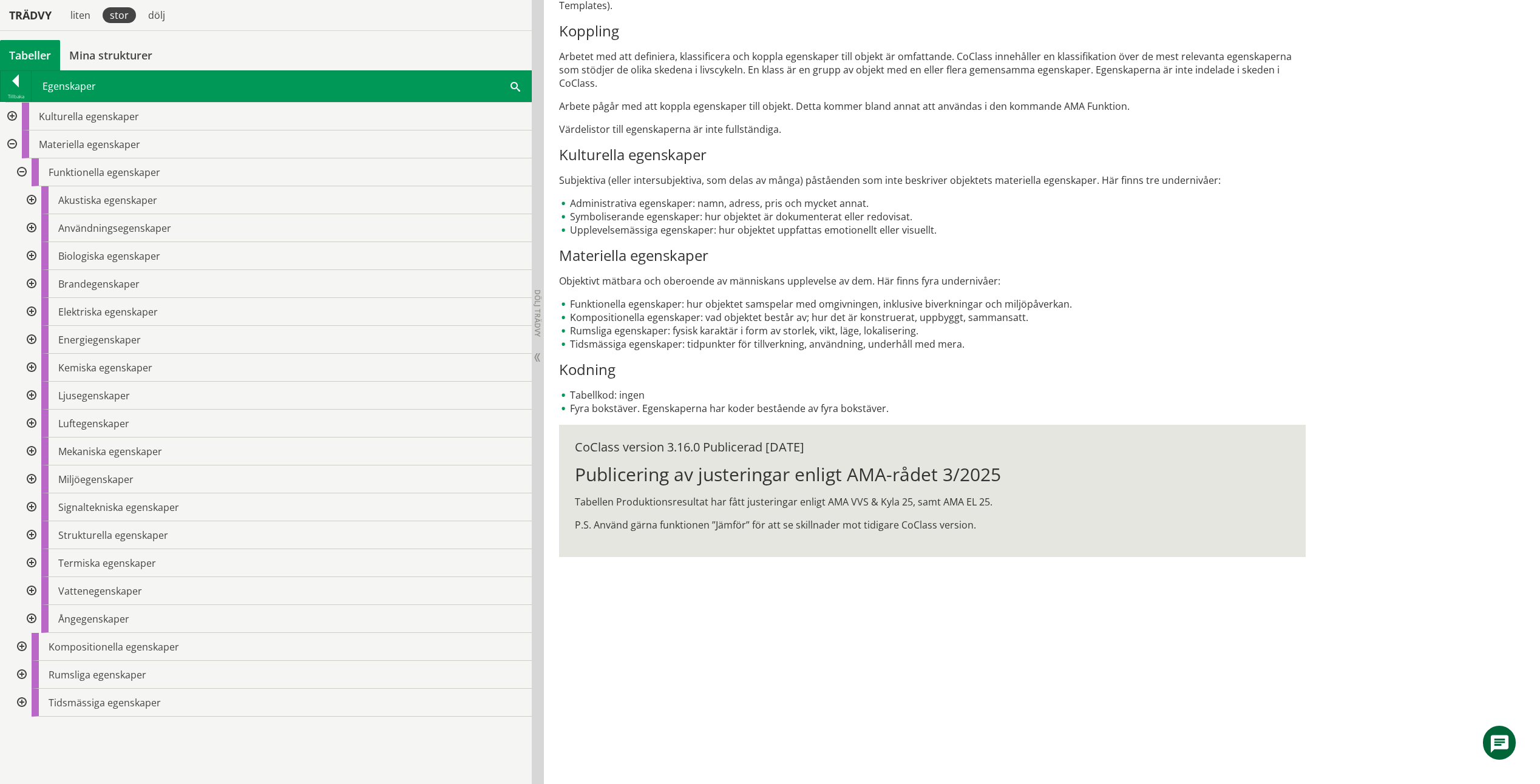
click at [31, 57] on div "Tabeller" at bounding box center [30, 56] width 60 height 31
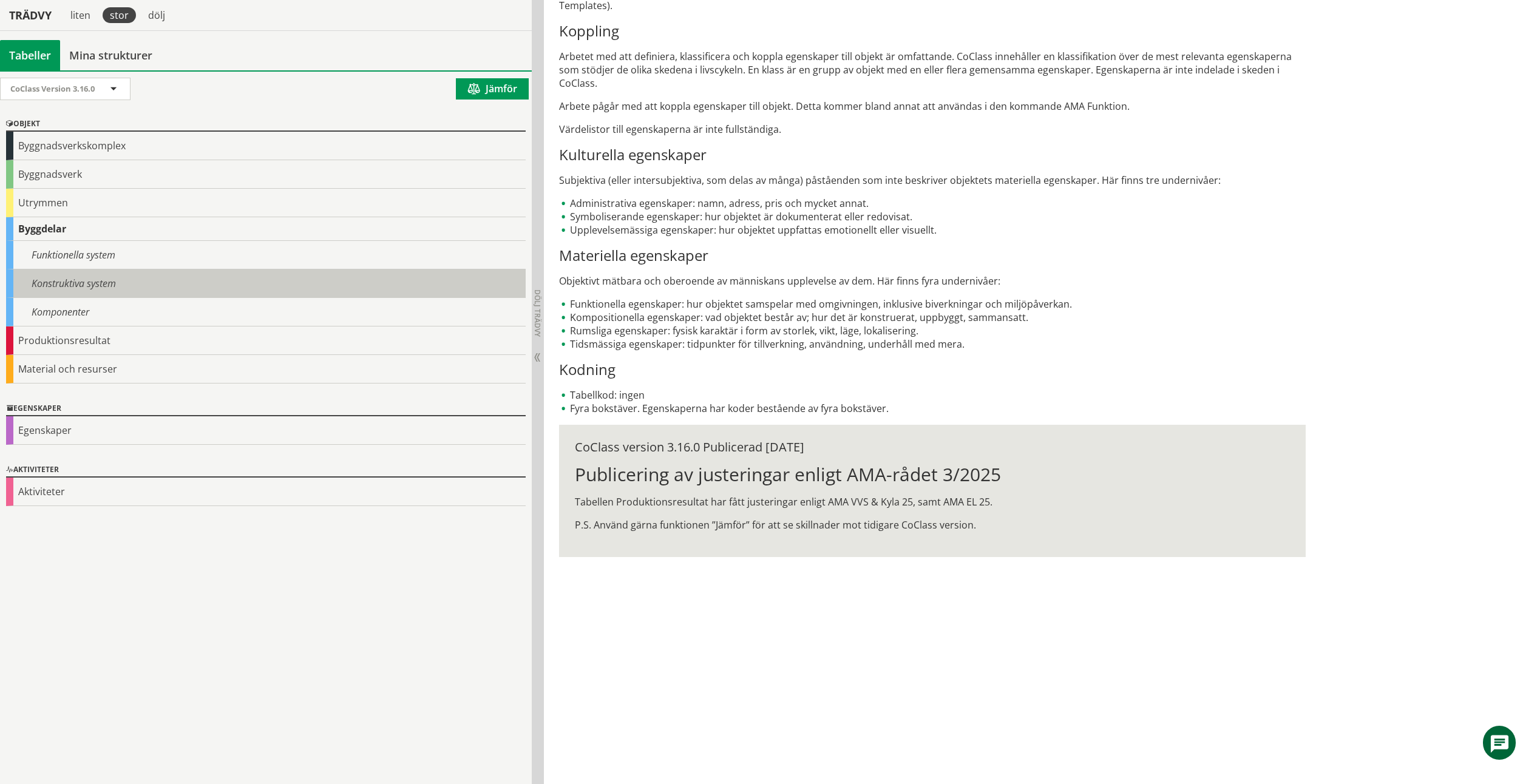
click at [56, 281] on div "Konstruktiva system" at bounding box center [266, 284] width 519 height 29
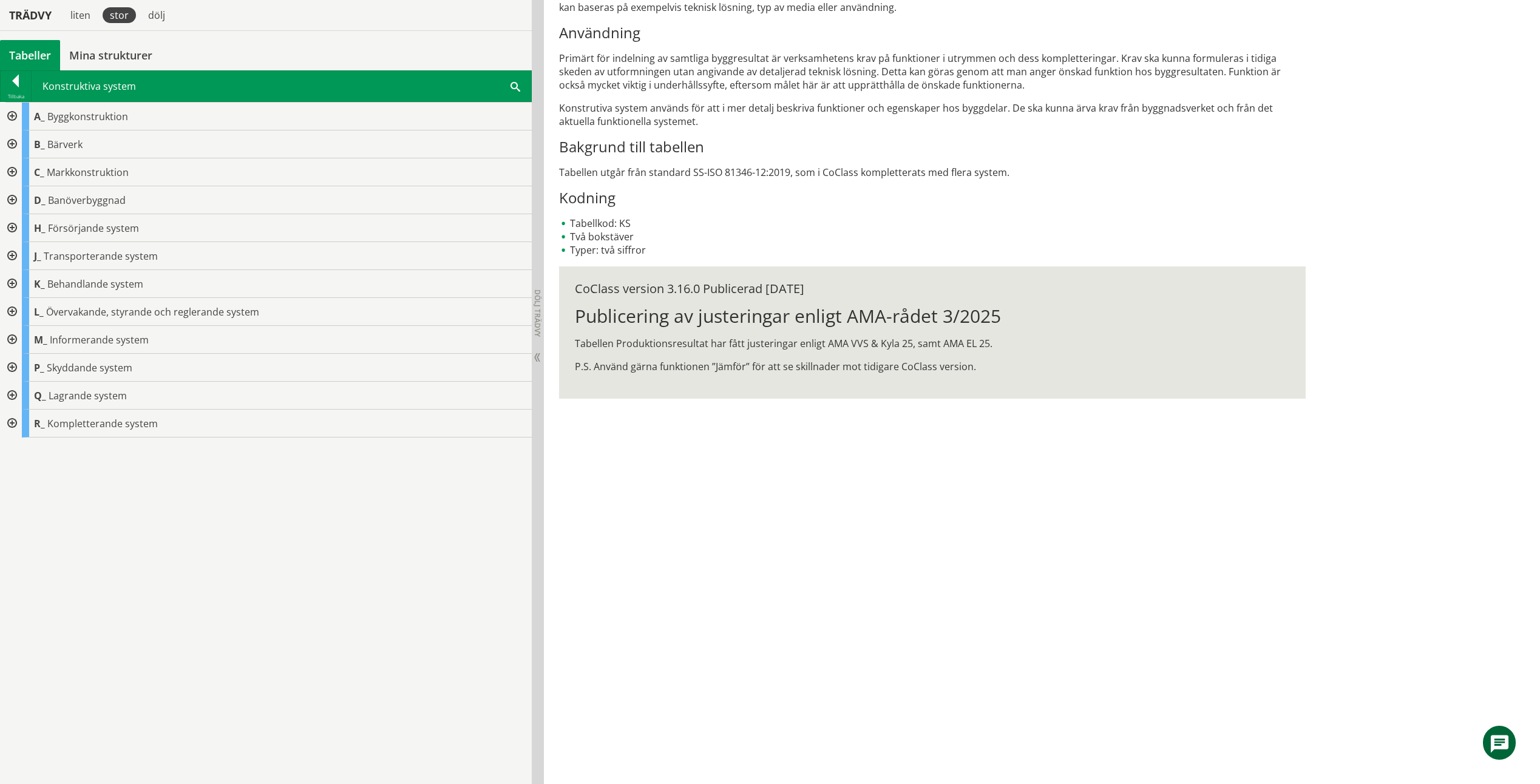
click at [15, 117] on div at bounding box center [11, 117] width 22 height 28
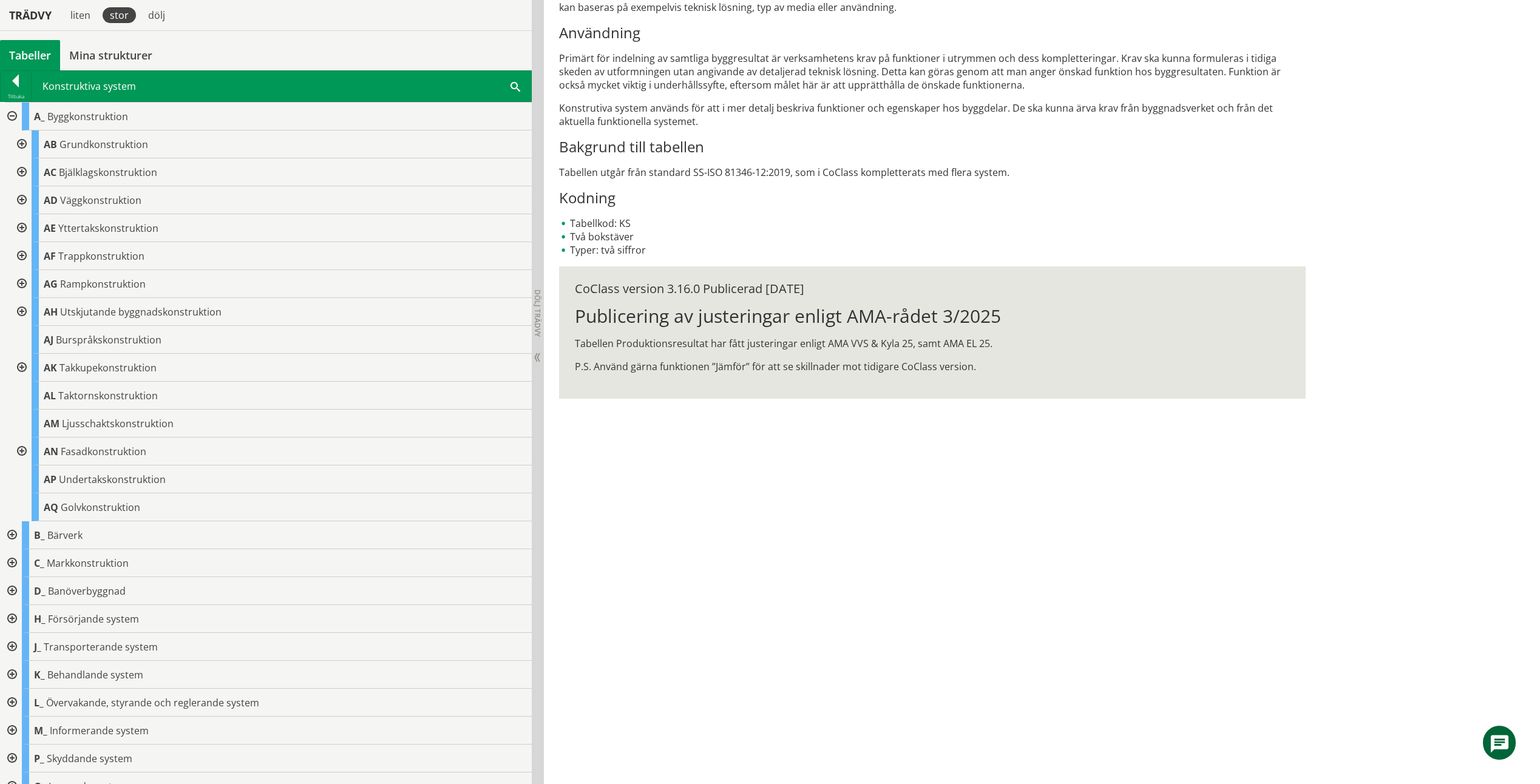
click at [24, 196] on div at bounding box center [21, 200] width 22 height 28
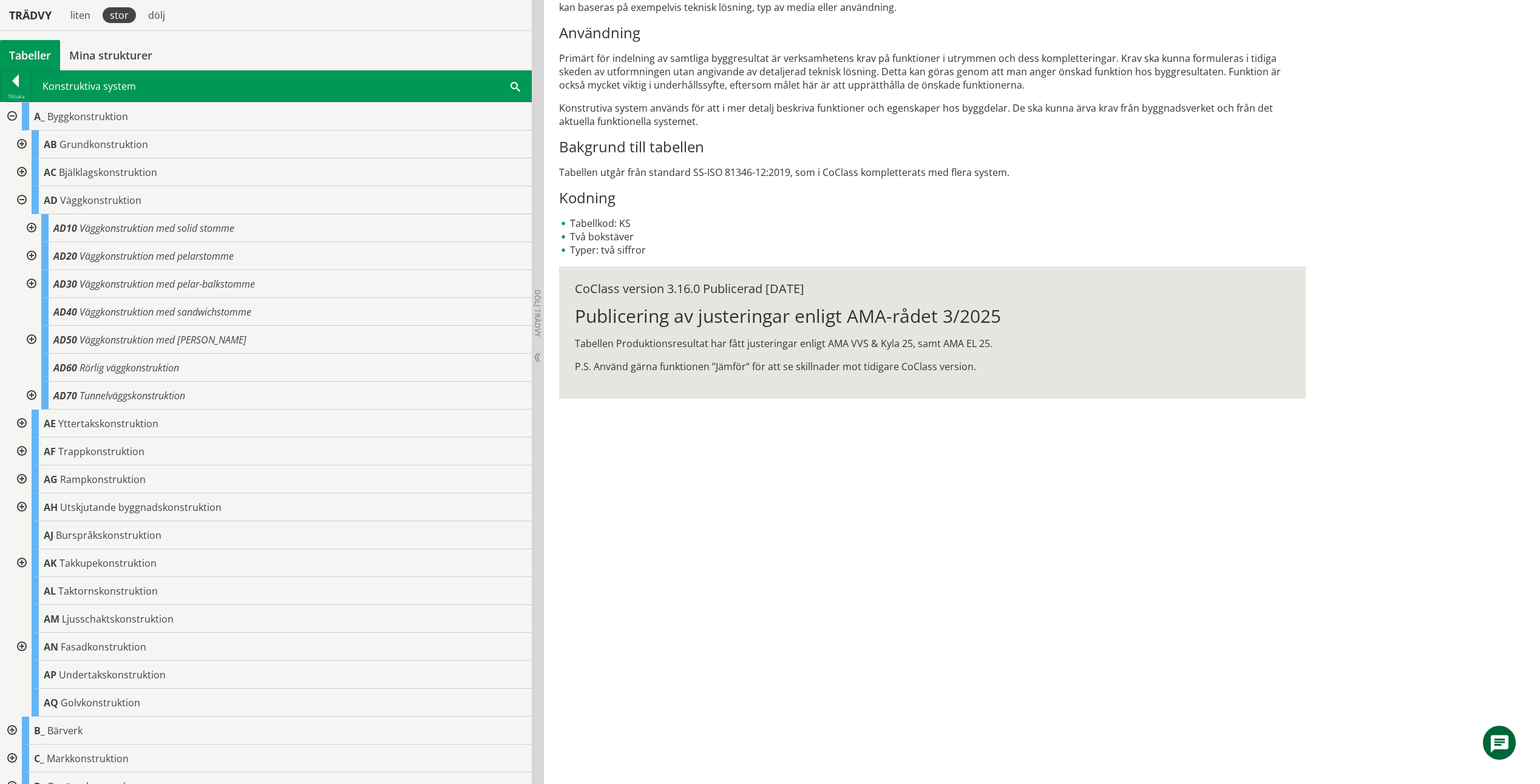
click at [24, 199] on div at bounding box center [21, 200] width 22 height 28
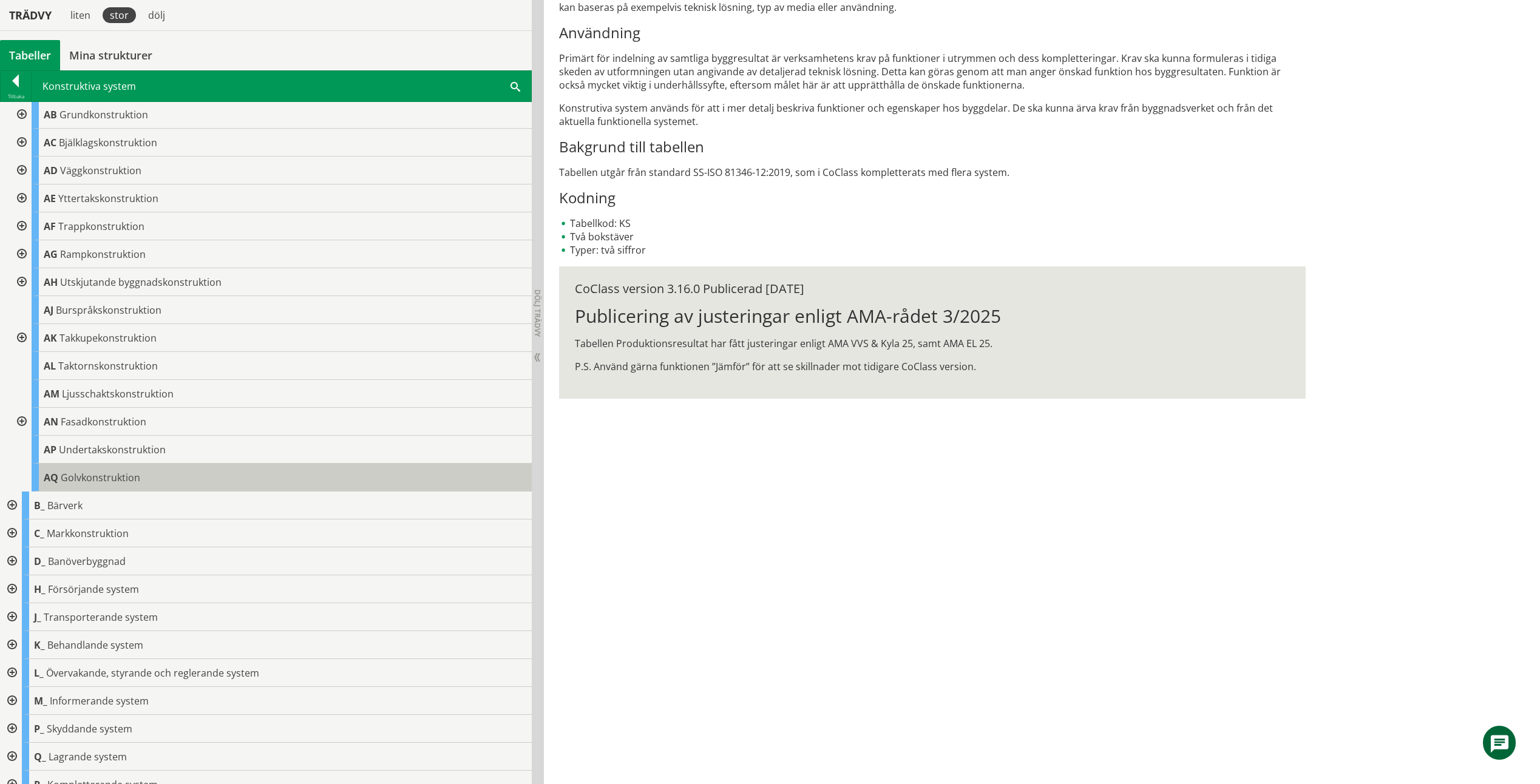
scroll to position [45, 0]
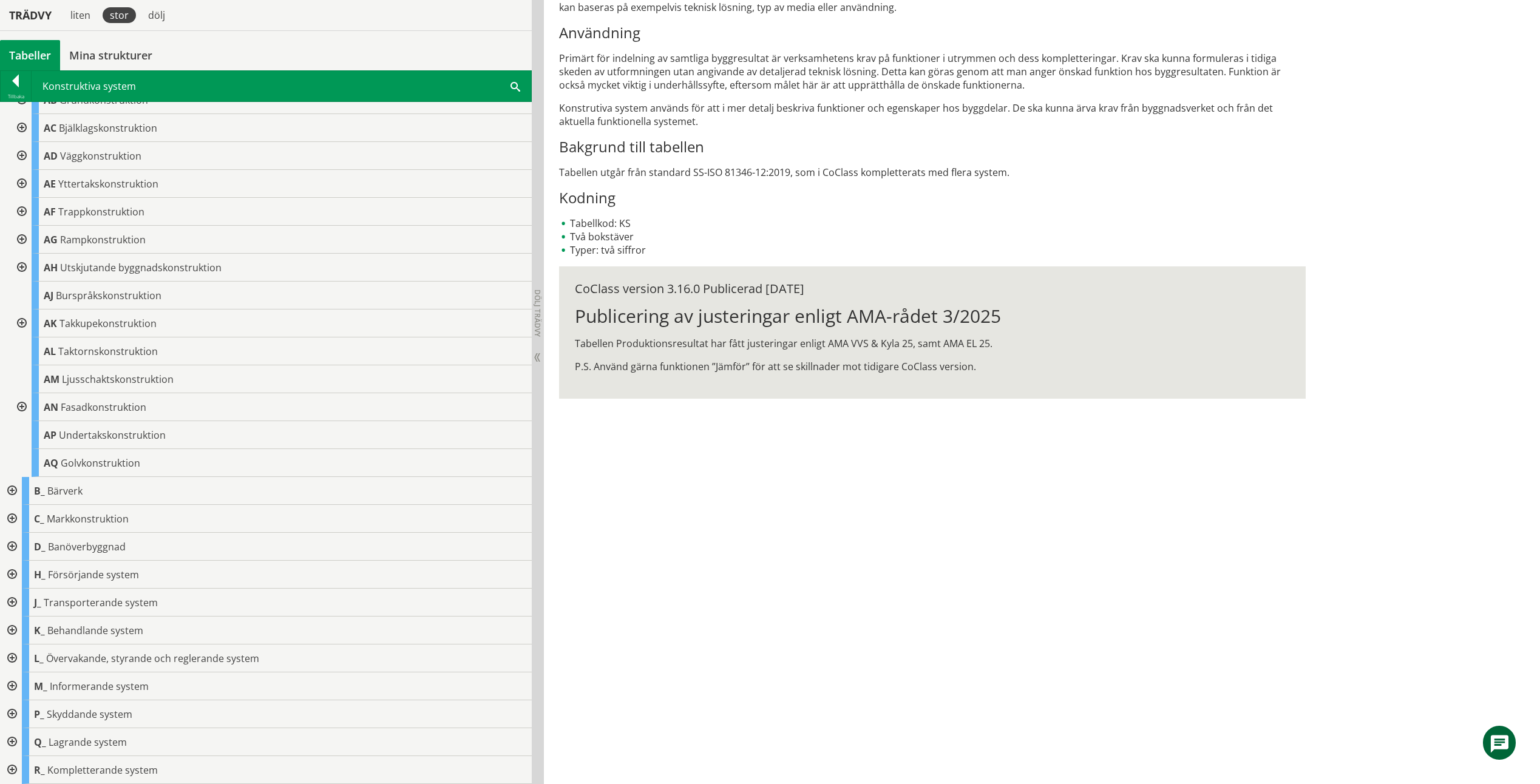
click at [12, 488] on div at bounding box center [11, 491] width 22 height 28
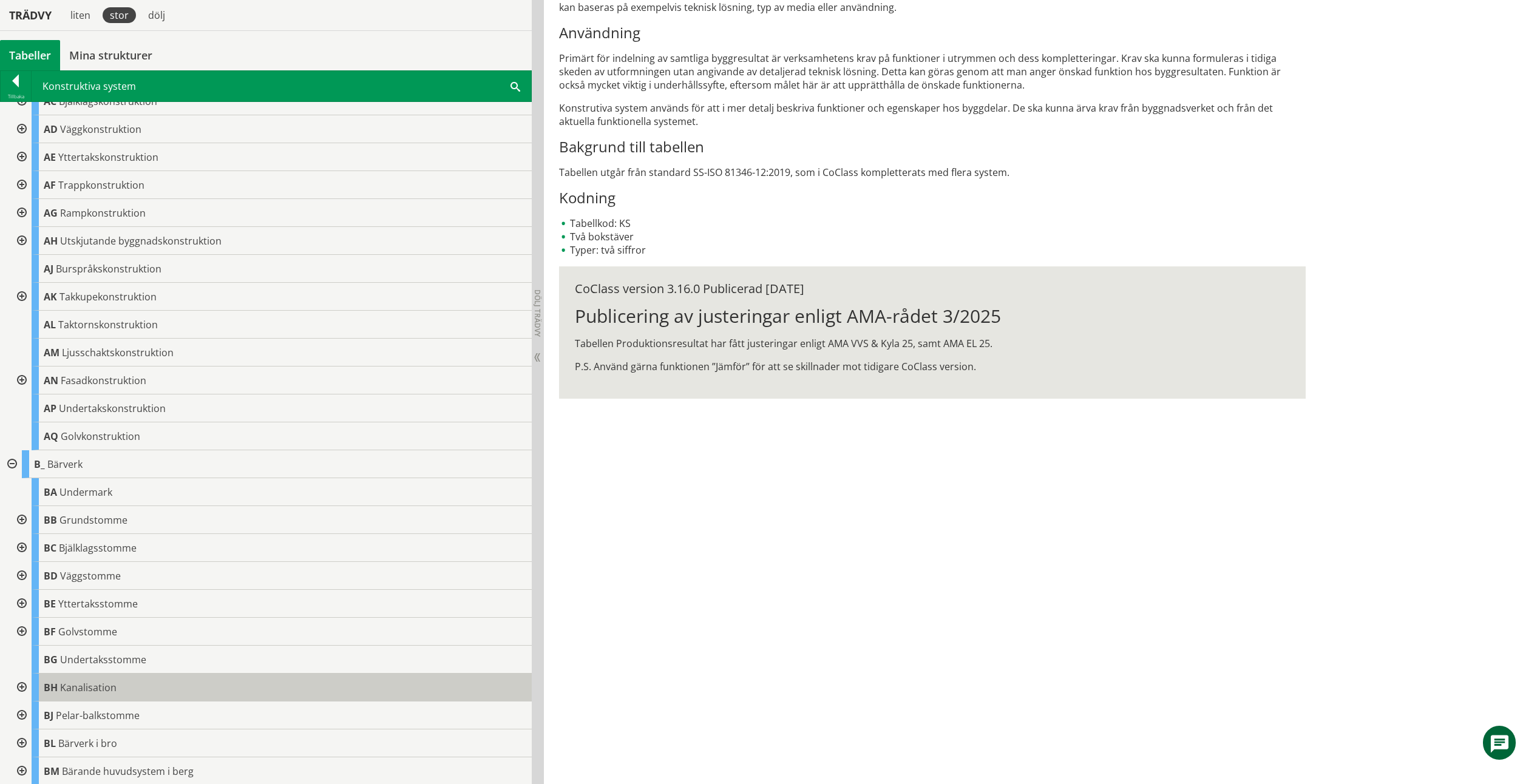
scroll to position [0, 0]
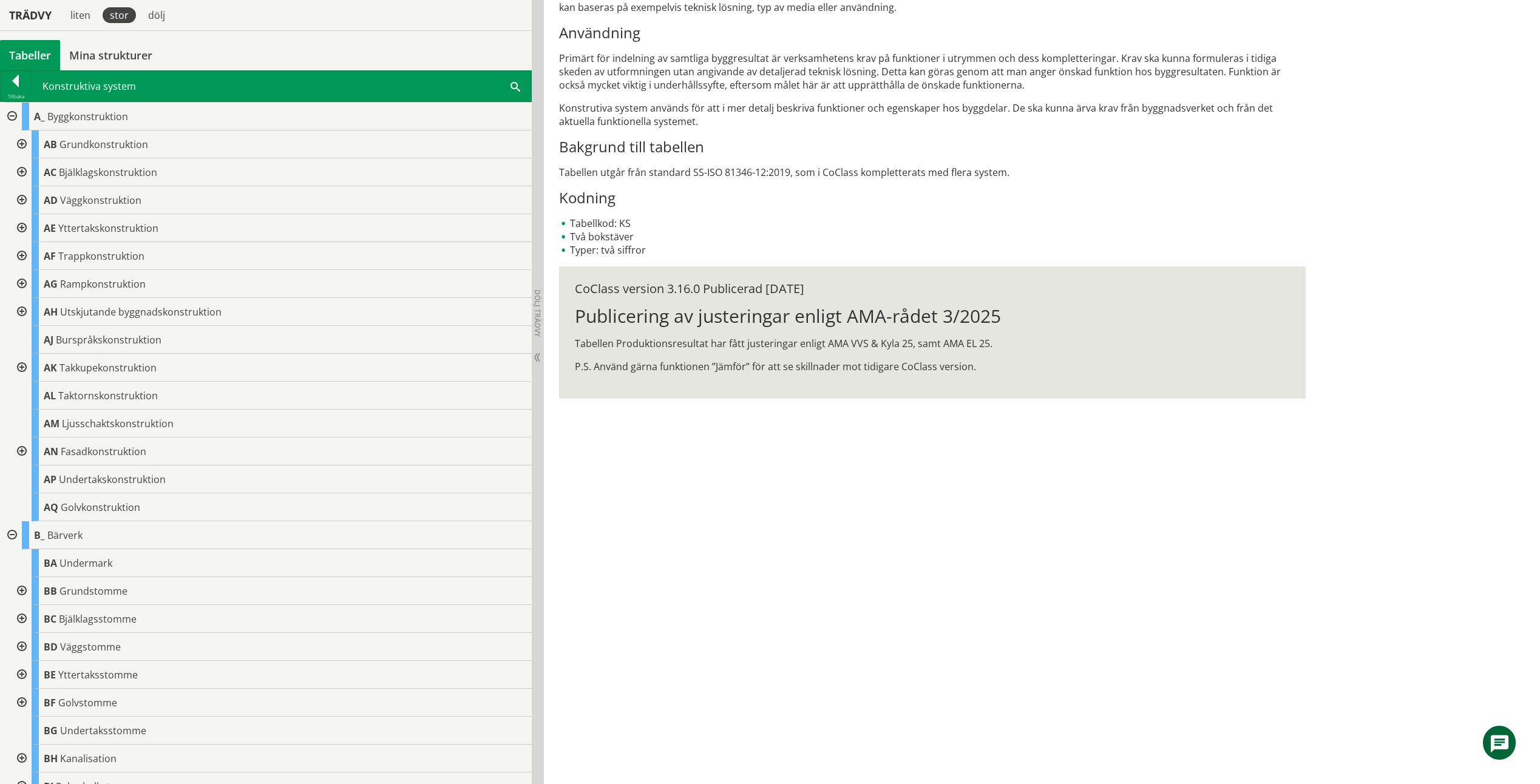
click at [21, 199] on div at bounding box center [21, 200] width 22 height 28
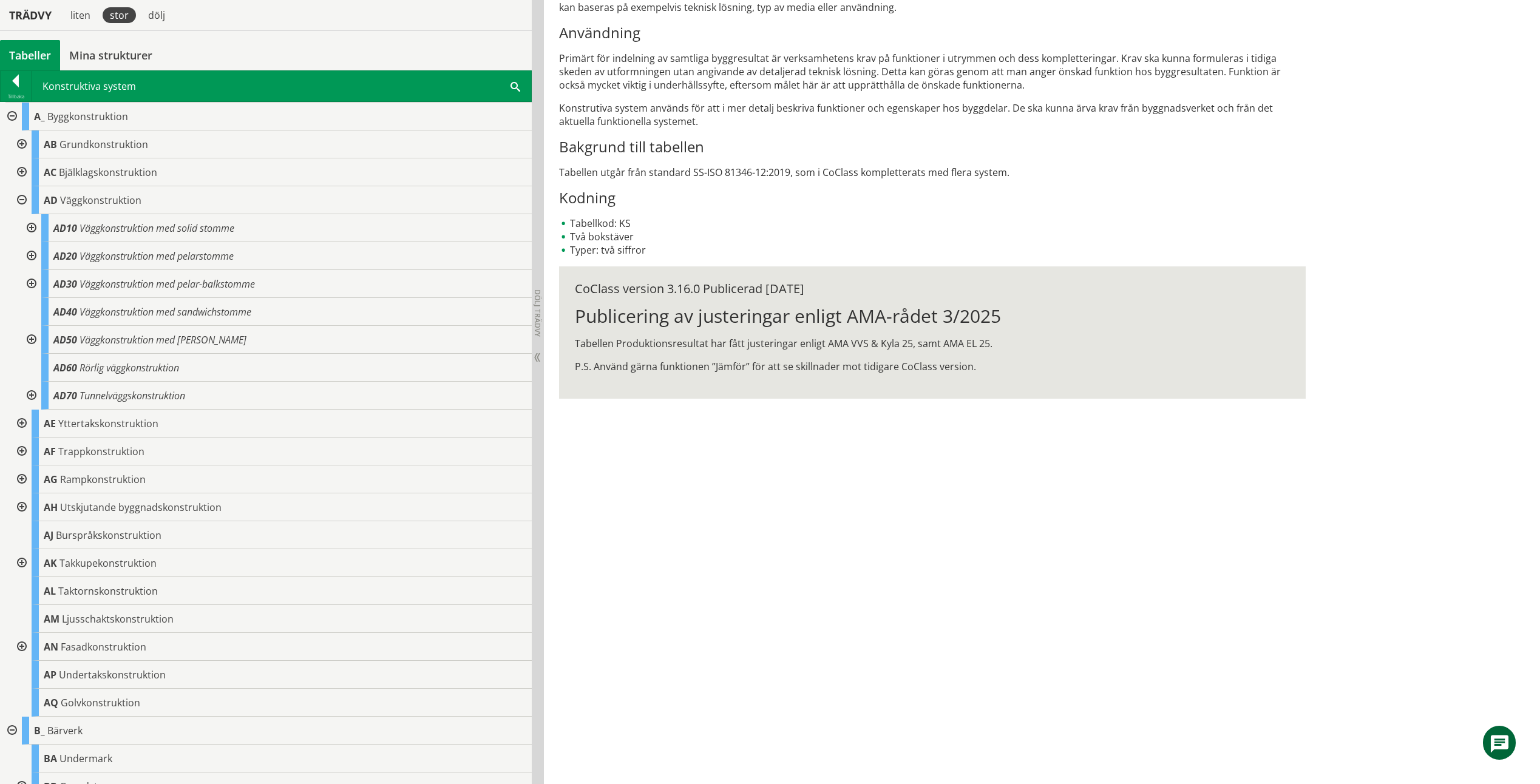
click at [23, 200] on div at bounding box center [21, 200] width 22 height 28
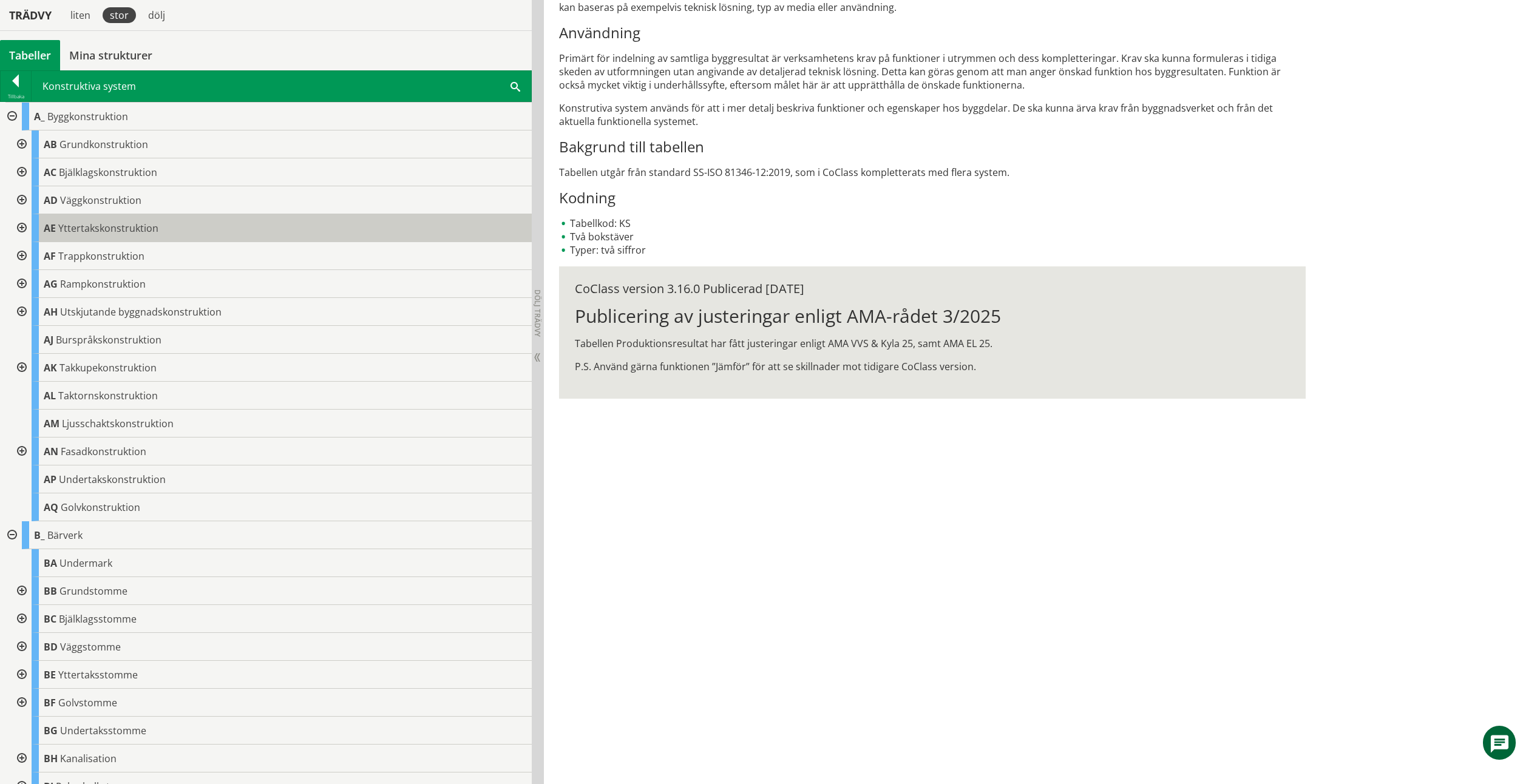
click at [110, 232] on span "Yttertakskonstruktion" at bounding box center [108, 228] width 100 height 13
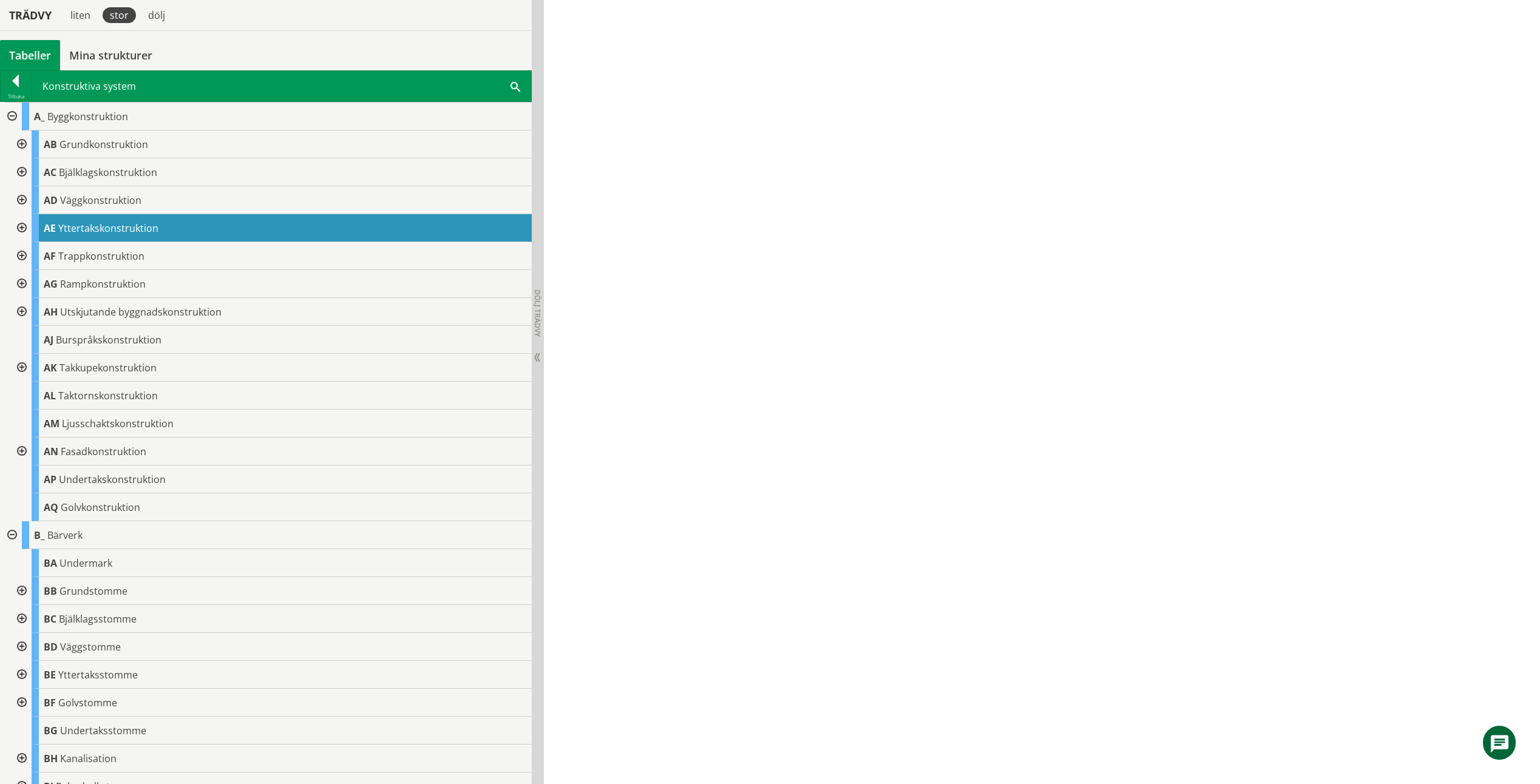
click at [20, 229] on div at bounding box center [21, 228] width 22 height 28
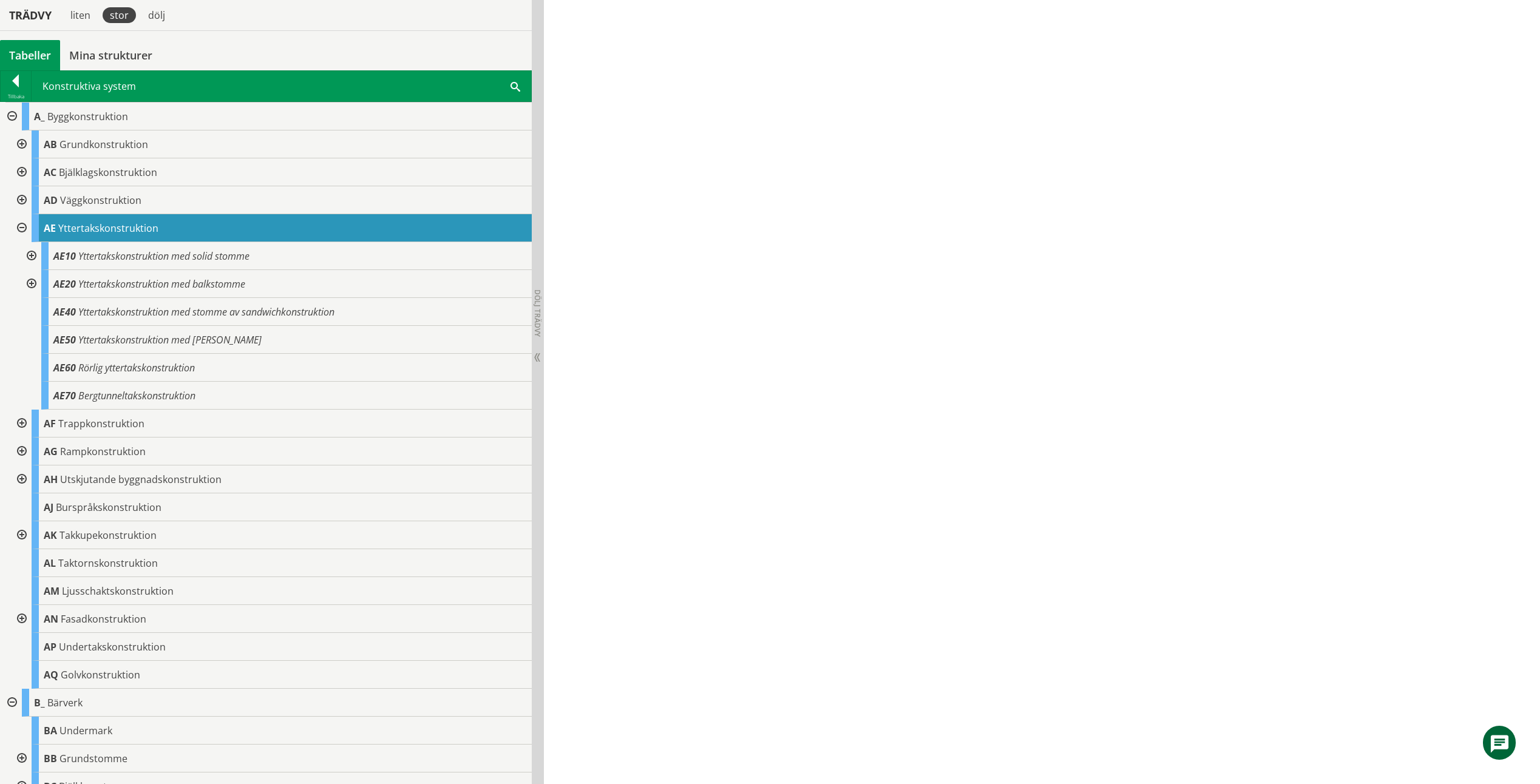
click at [20, 229] on div at bounding box center [21, 228] width 22 height 28
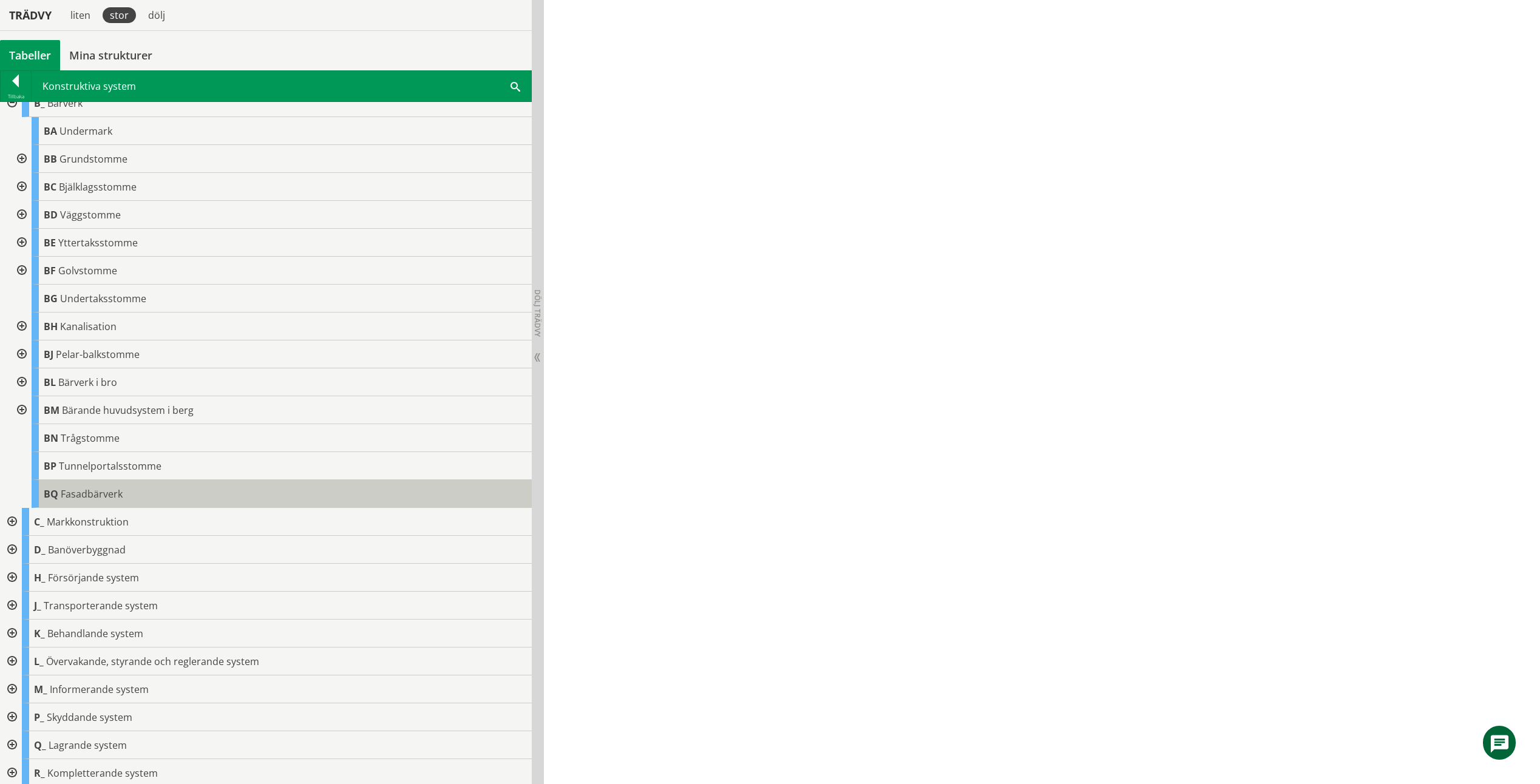
scroll to position [435, 0]
click at [18, 770] on div at bounding box center [11, 770] width 22 height 28
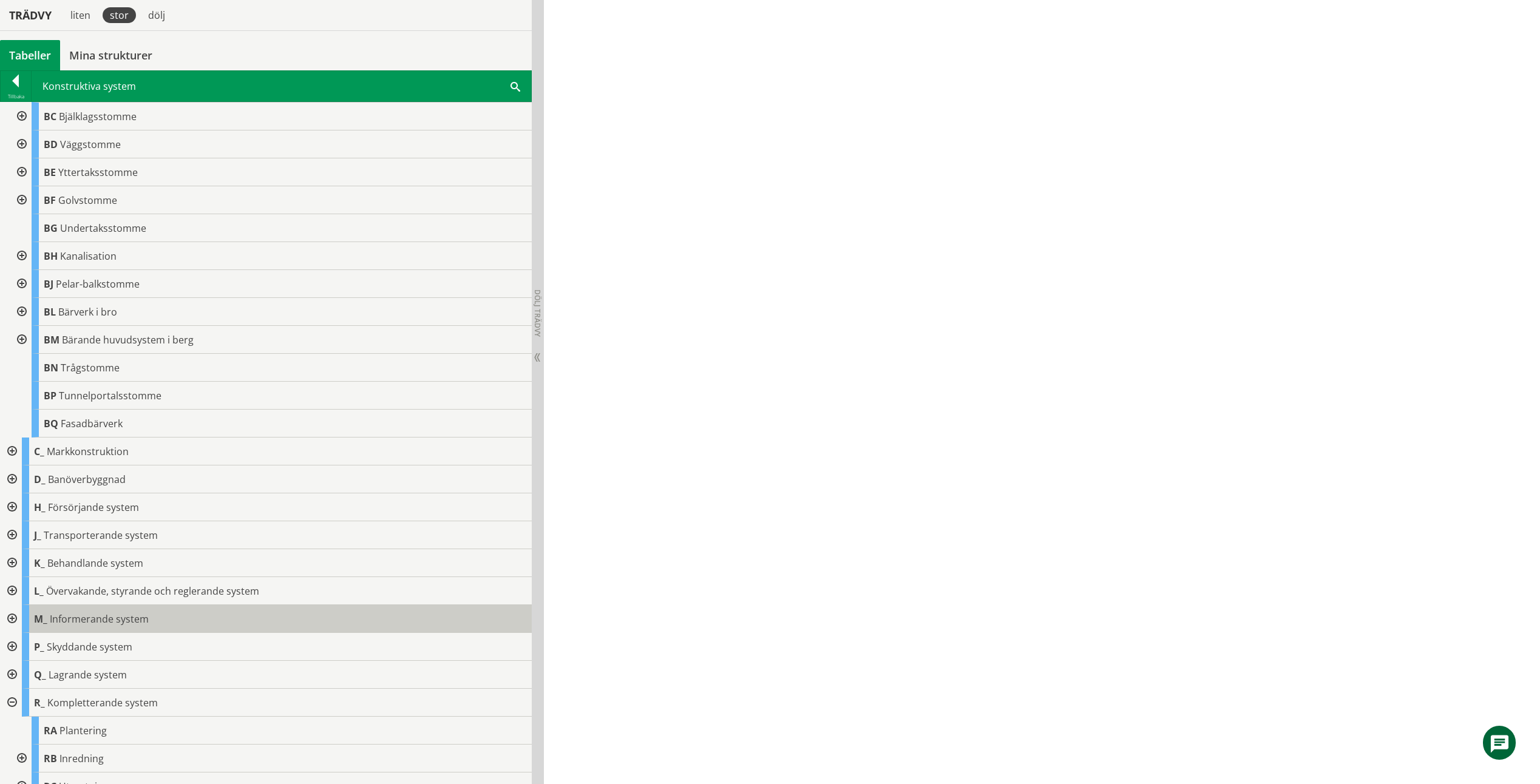
scroll to position [575, 0]
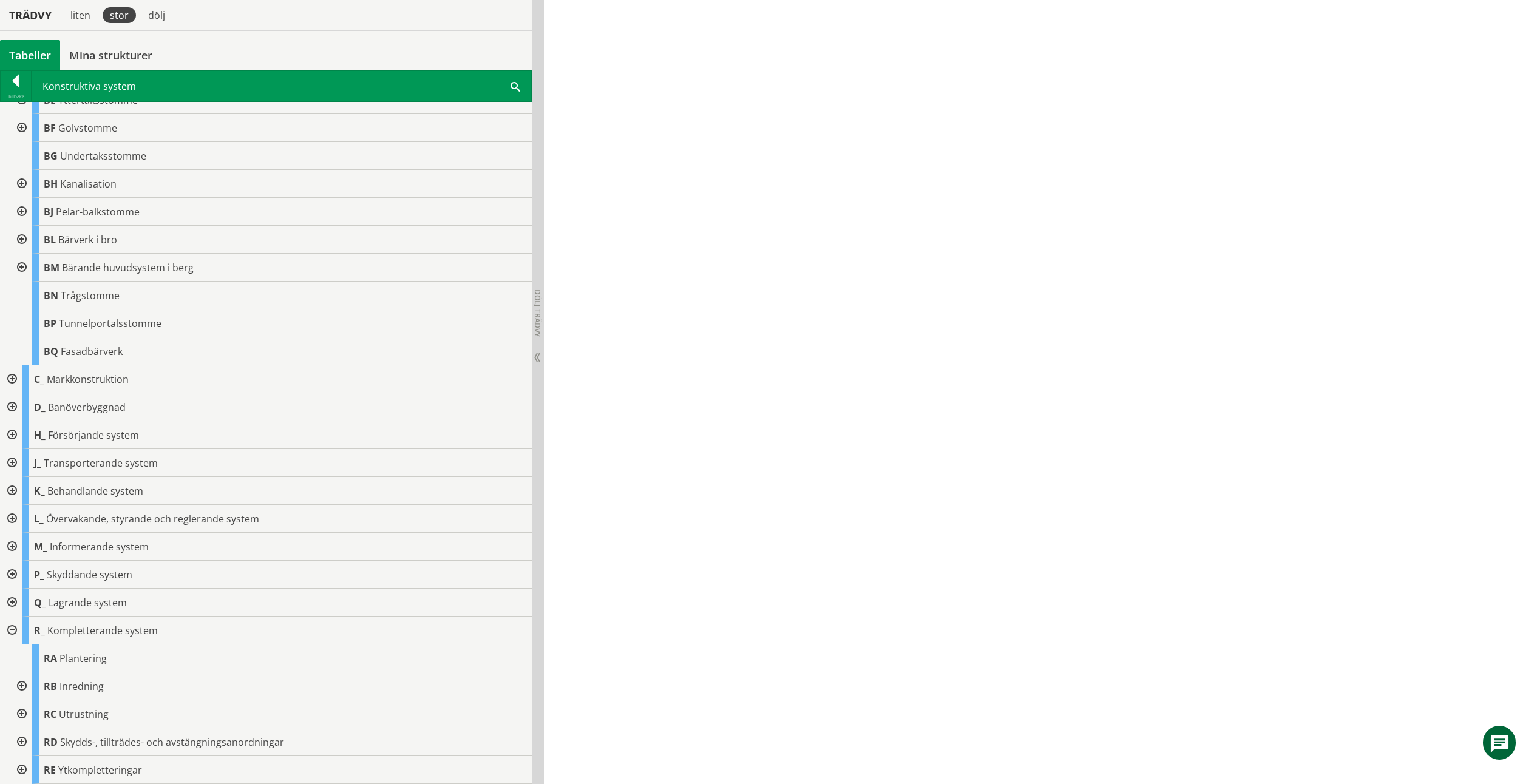
click at [25, 686] on div at bounding box center [21, 686] width 22 height 28
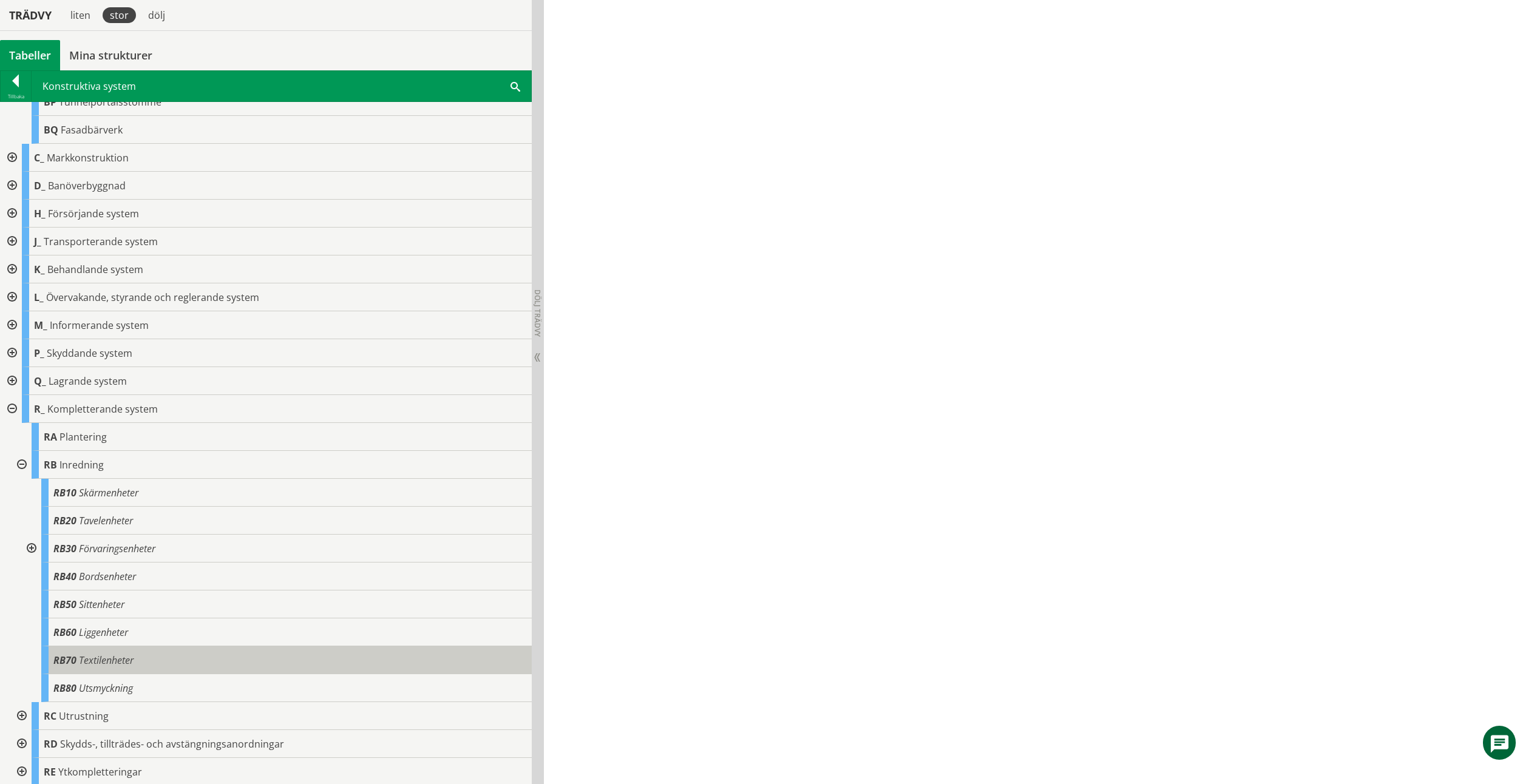
scroll to position [798, 0]
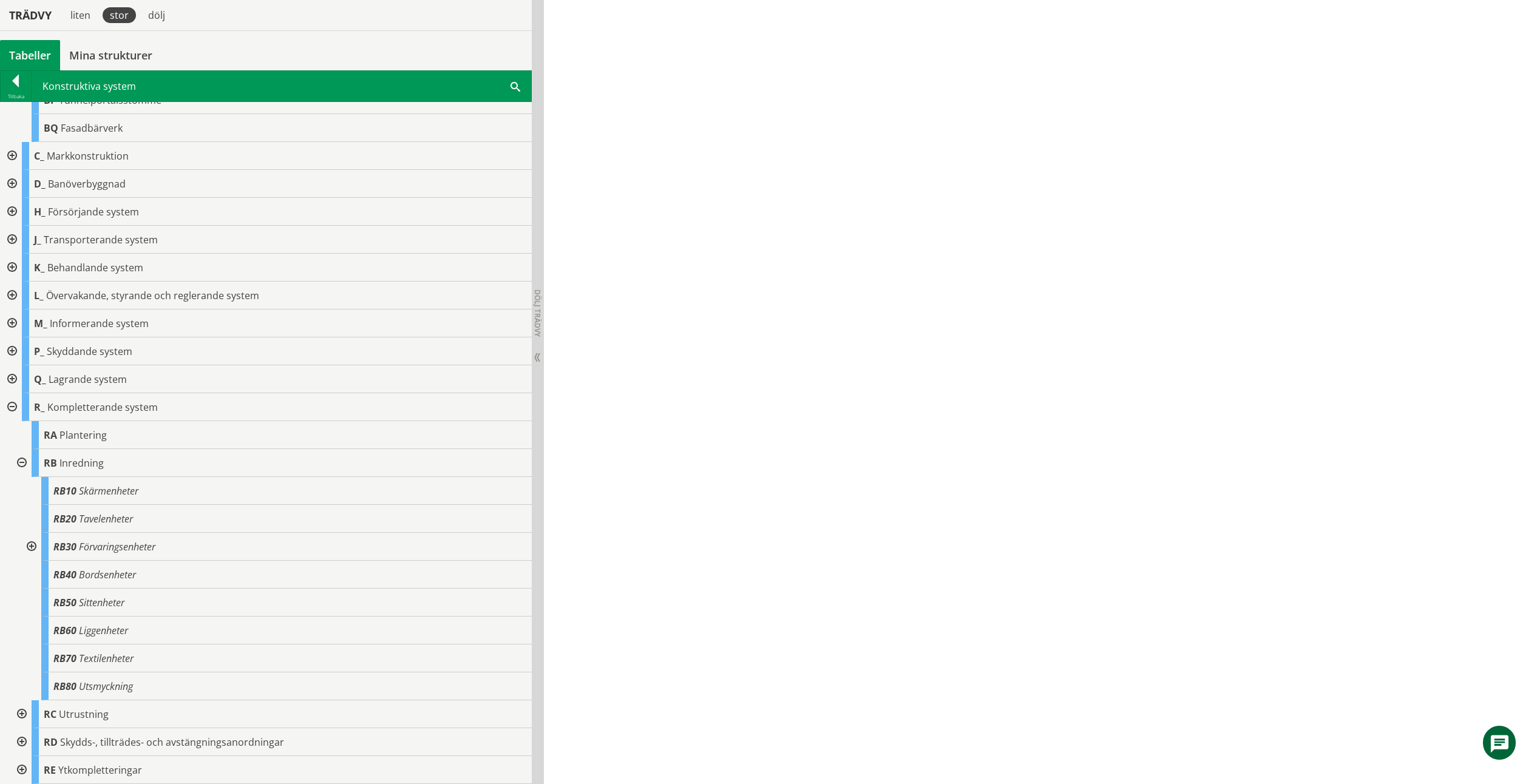
click at [25, 714] on div at bounding box center [21, 714] width 22 height 28
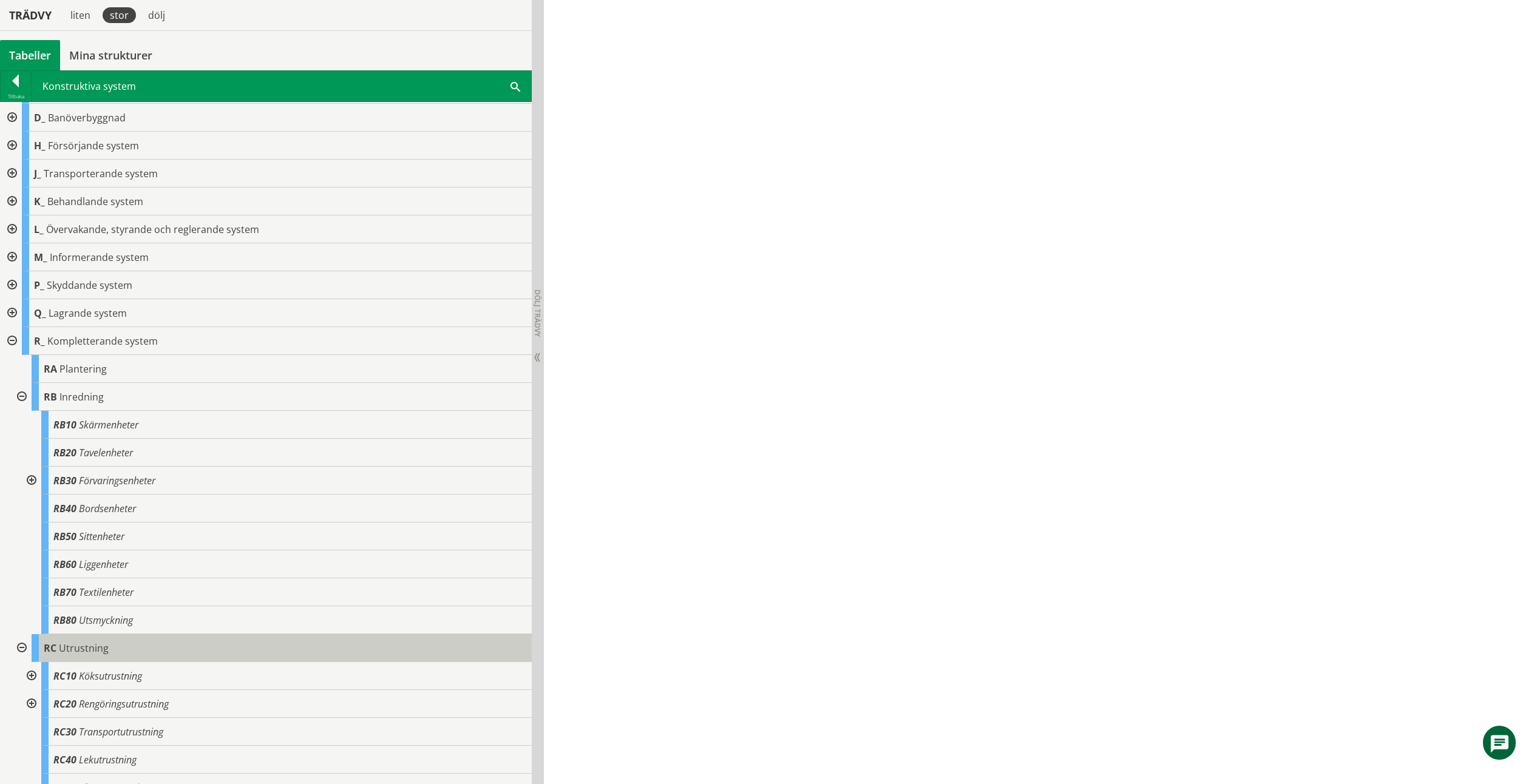
scroll to position [937, 0]
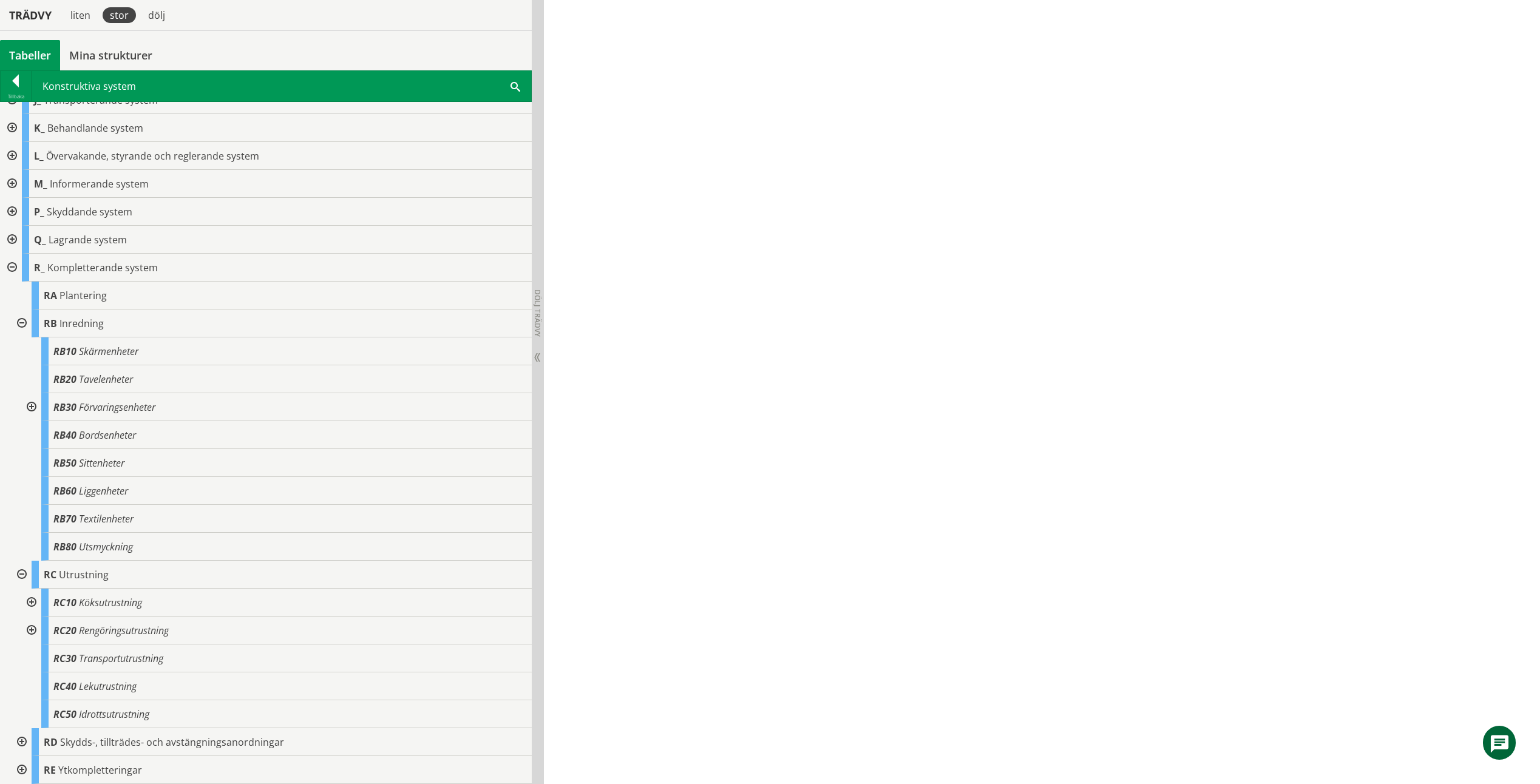
click at [35, 604] on div at bounding box center [31, 603] width 22 height 28
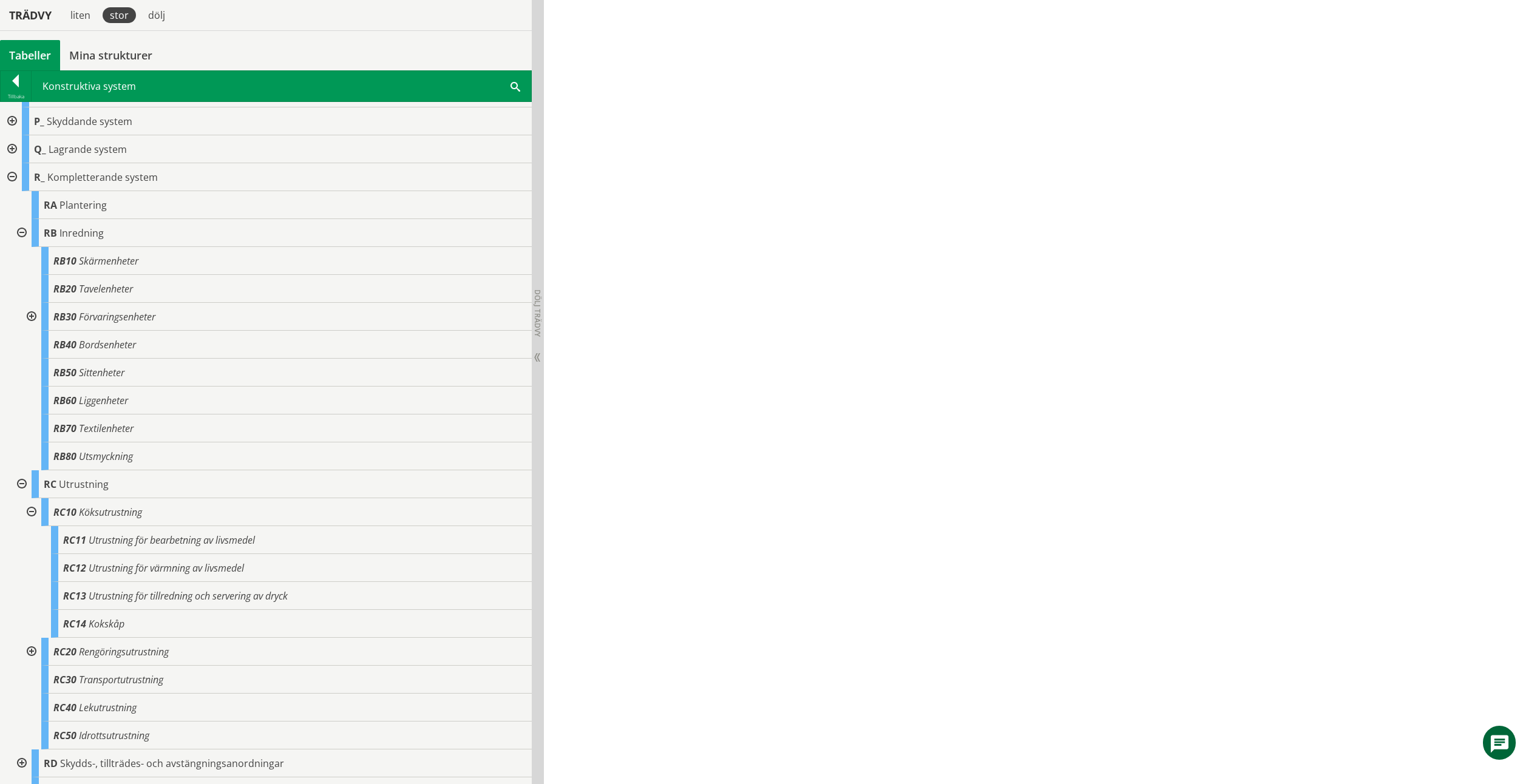
scroll to position [1049, 0]
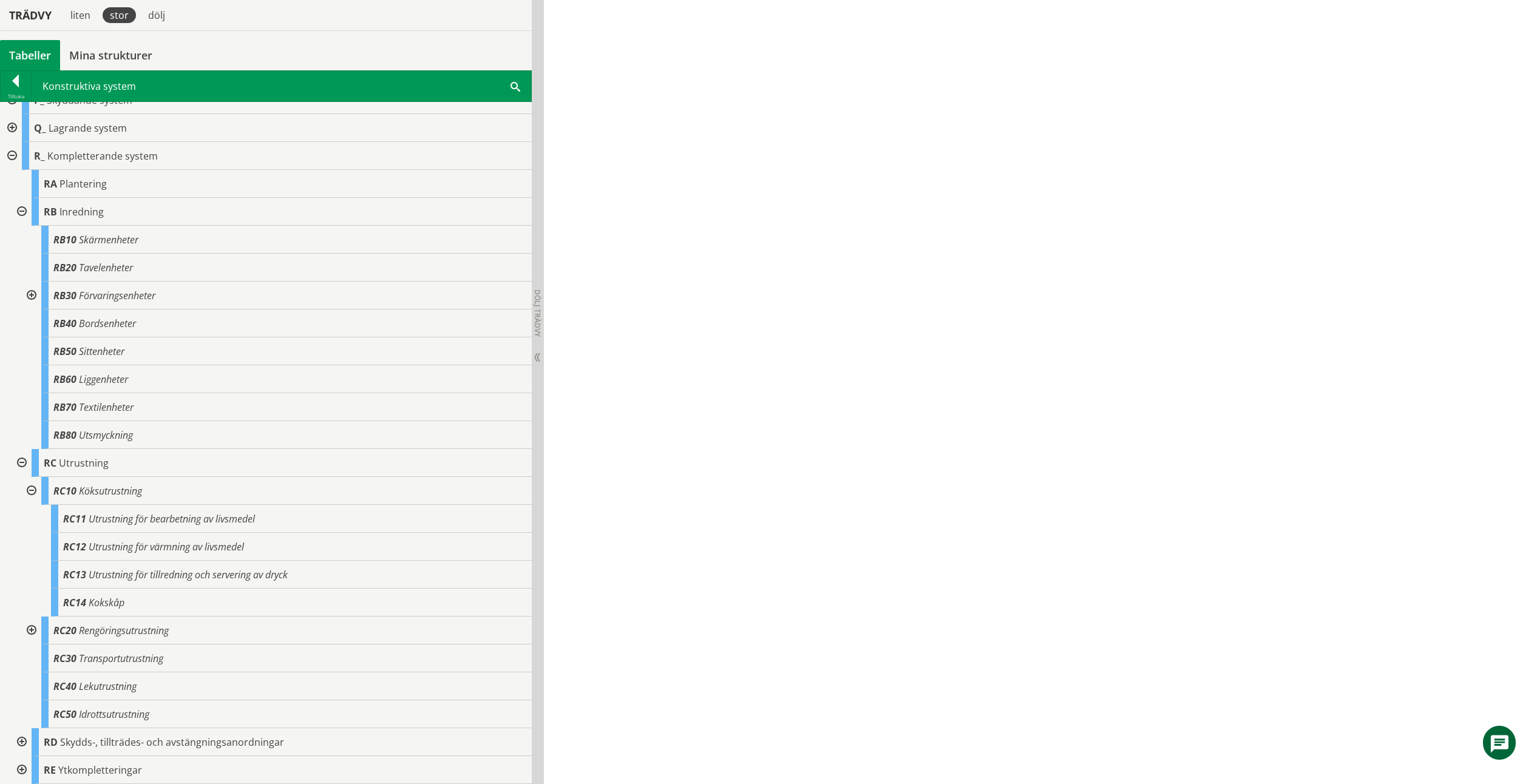
click at [35, 630] on div at bounding box center [31, 630] width 22 height 28
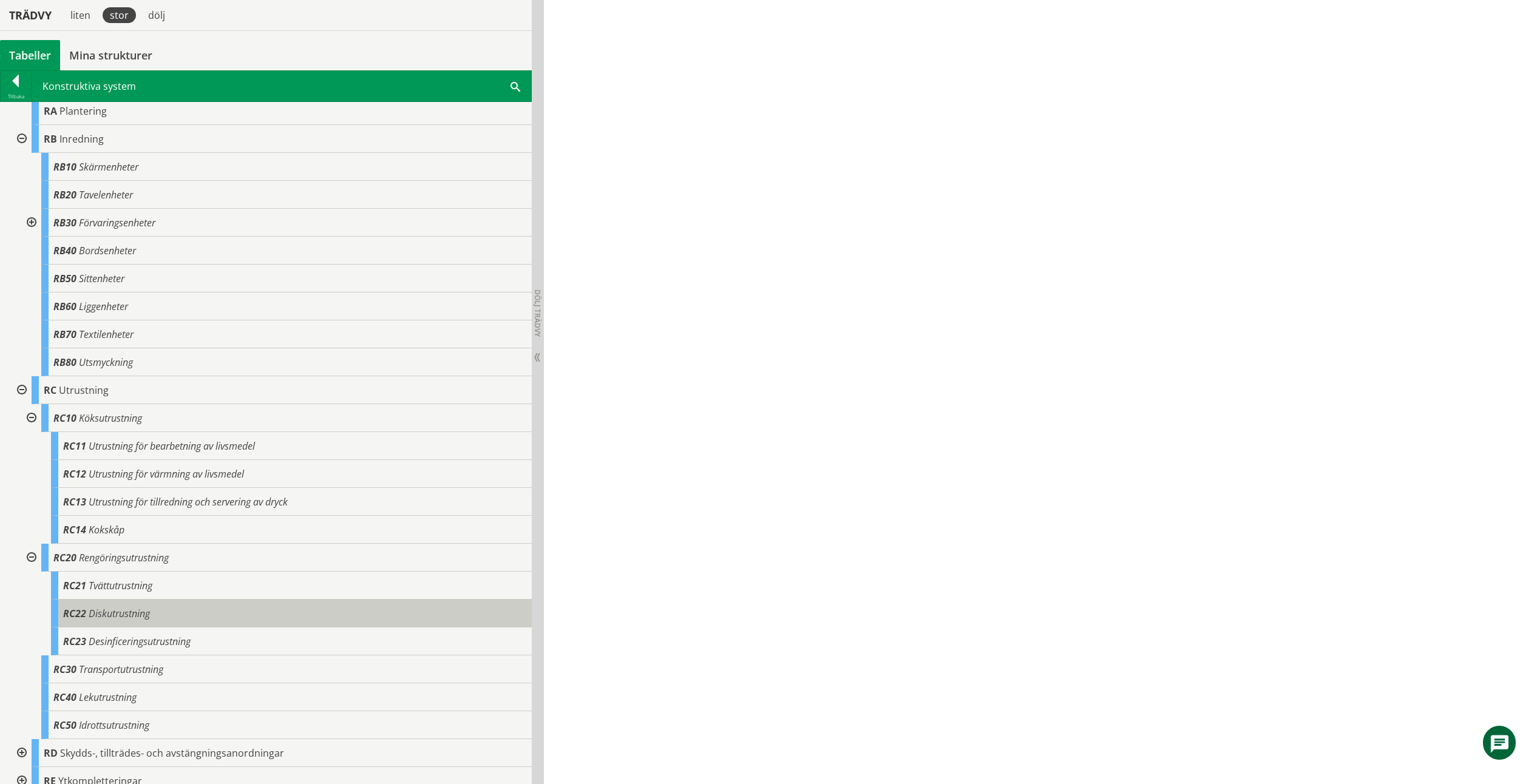
scroll to position [1133, 0]
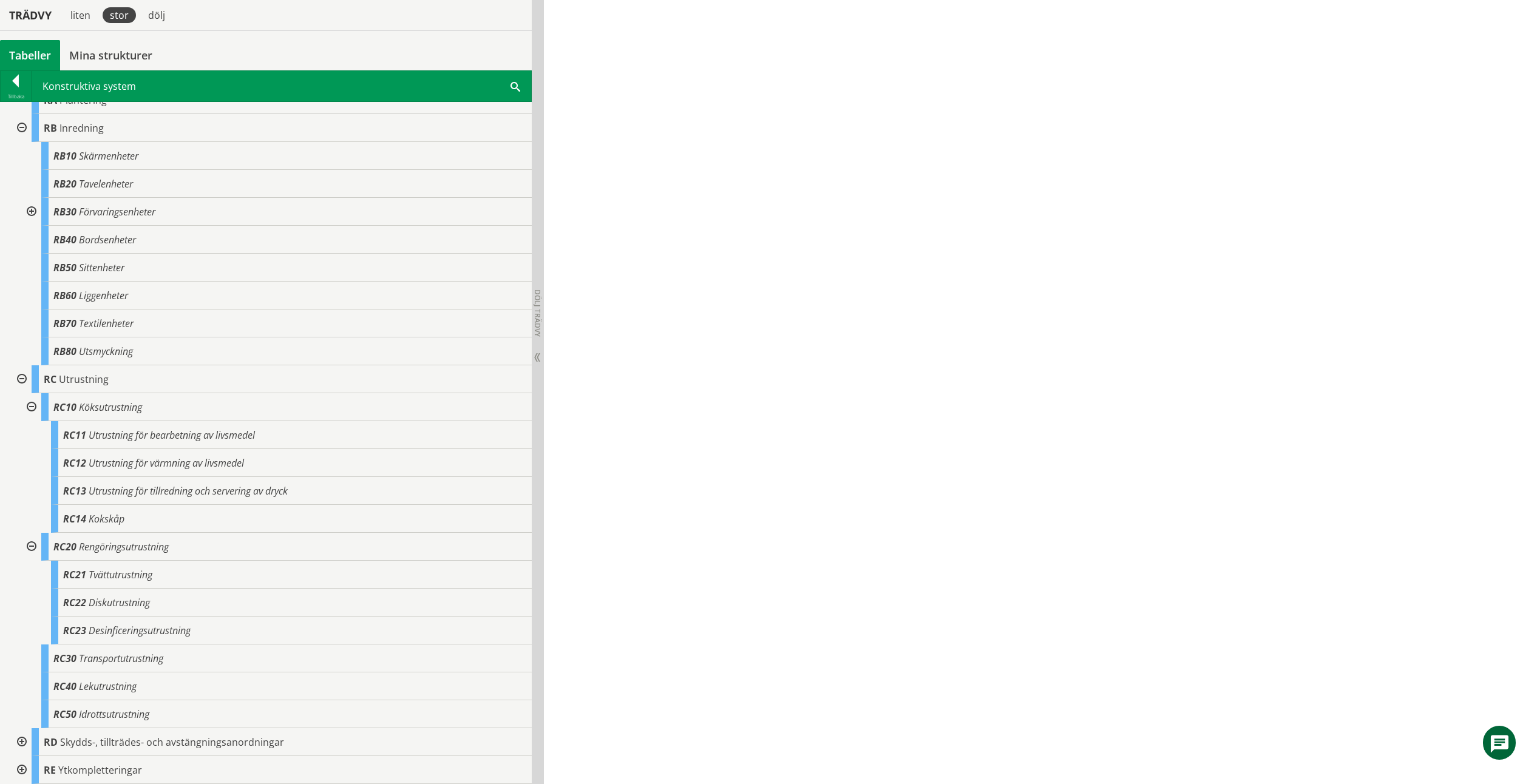
click at [27, 743] on div at bounding box center [21, 742] width 22 height 28
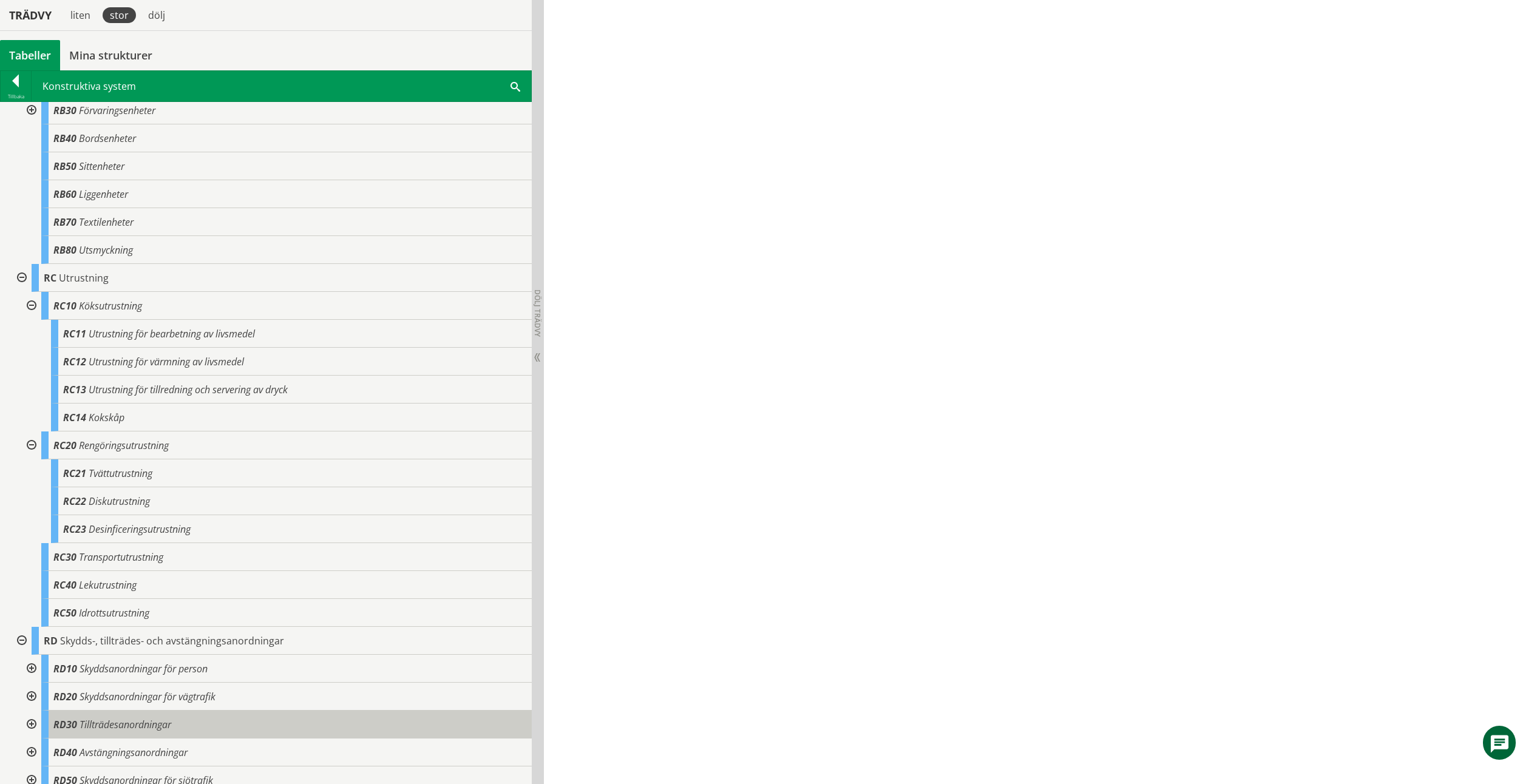
scroll to position [1300, 0]
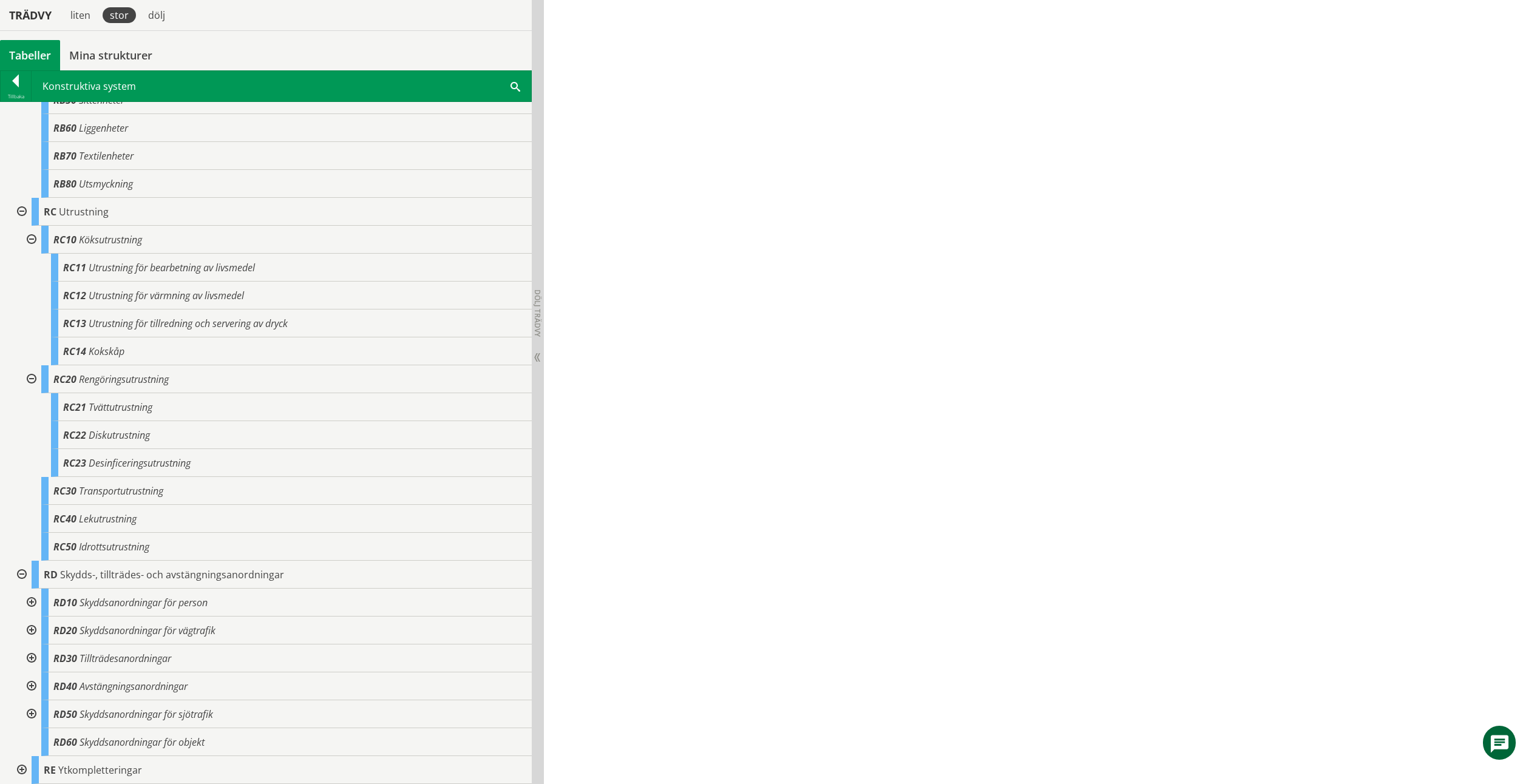
click at [25, 773] on div at bounding box center [21, 770] width 22 height 28
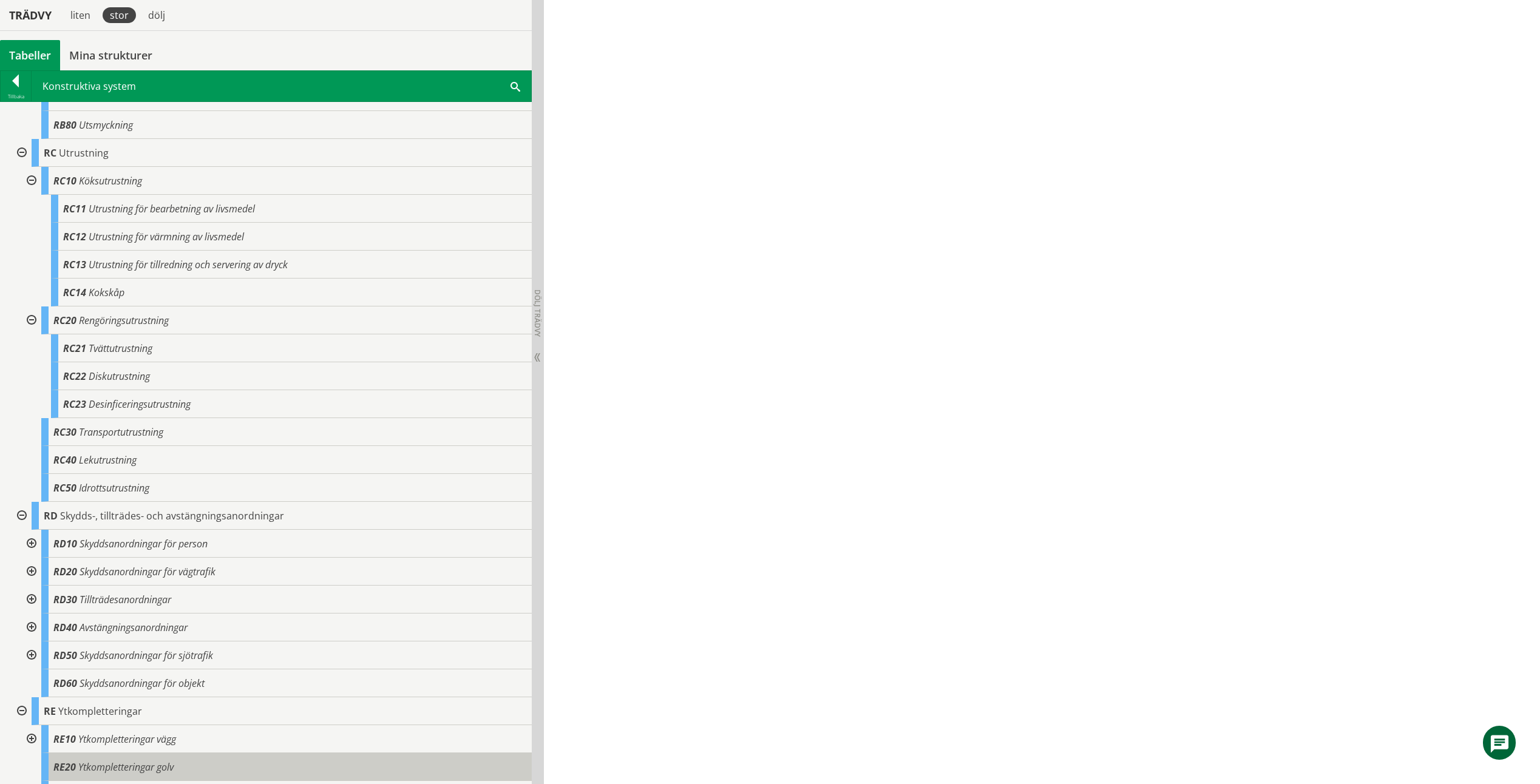
scroll to position [1384, 0]
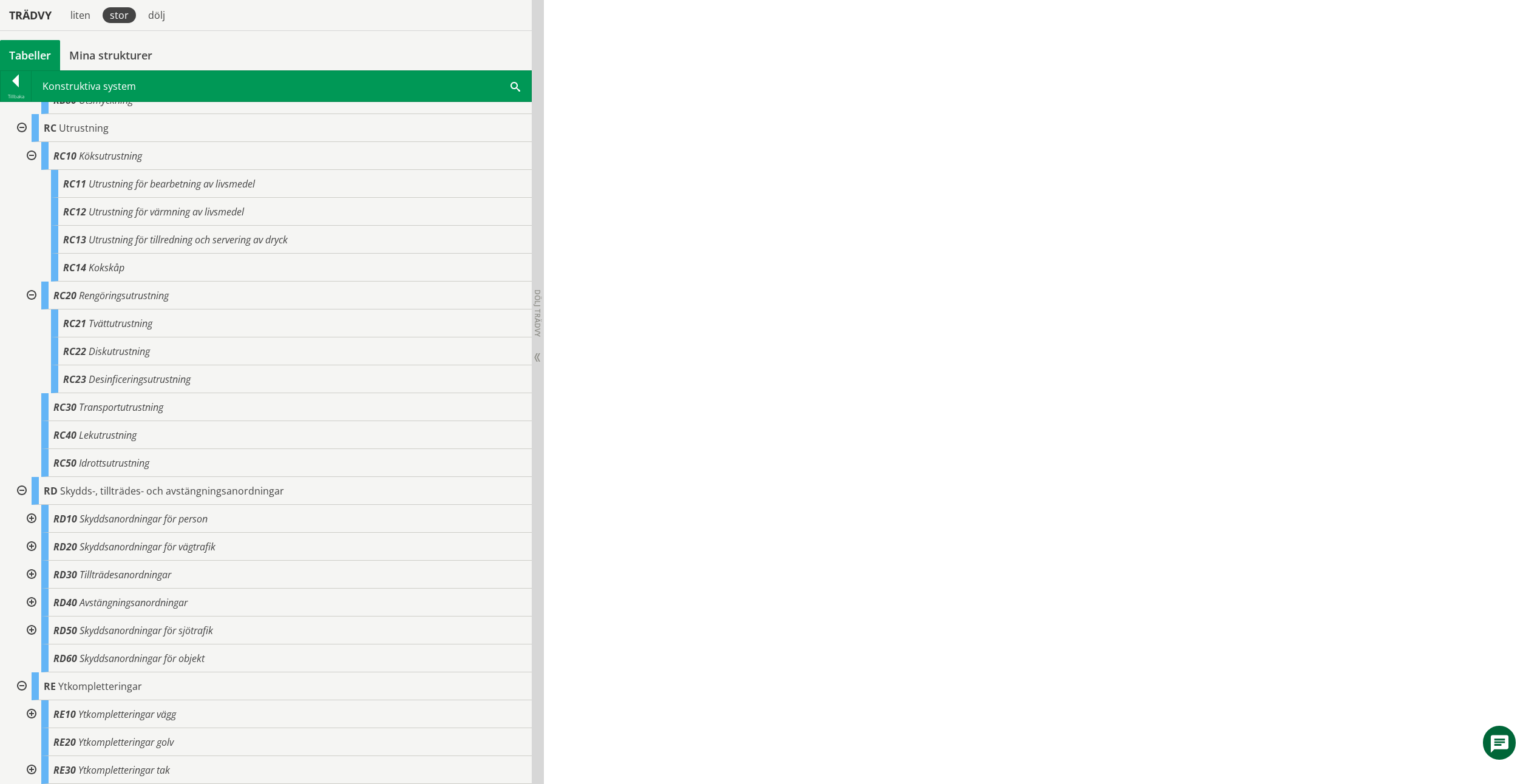
click at [33, 770] on div at bounding box center [31, 770] width 22 height 28
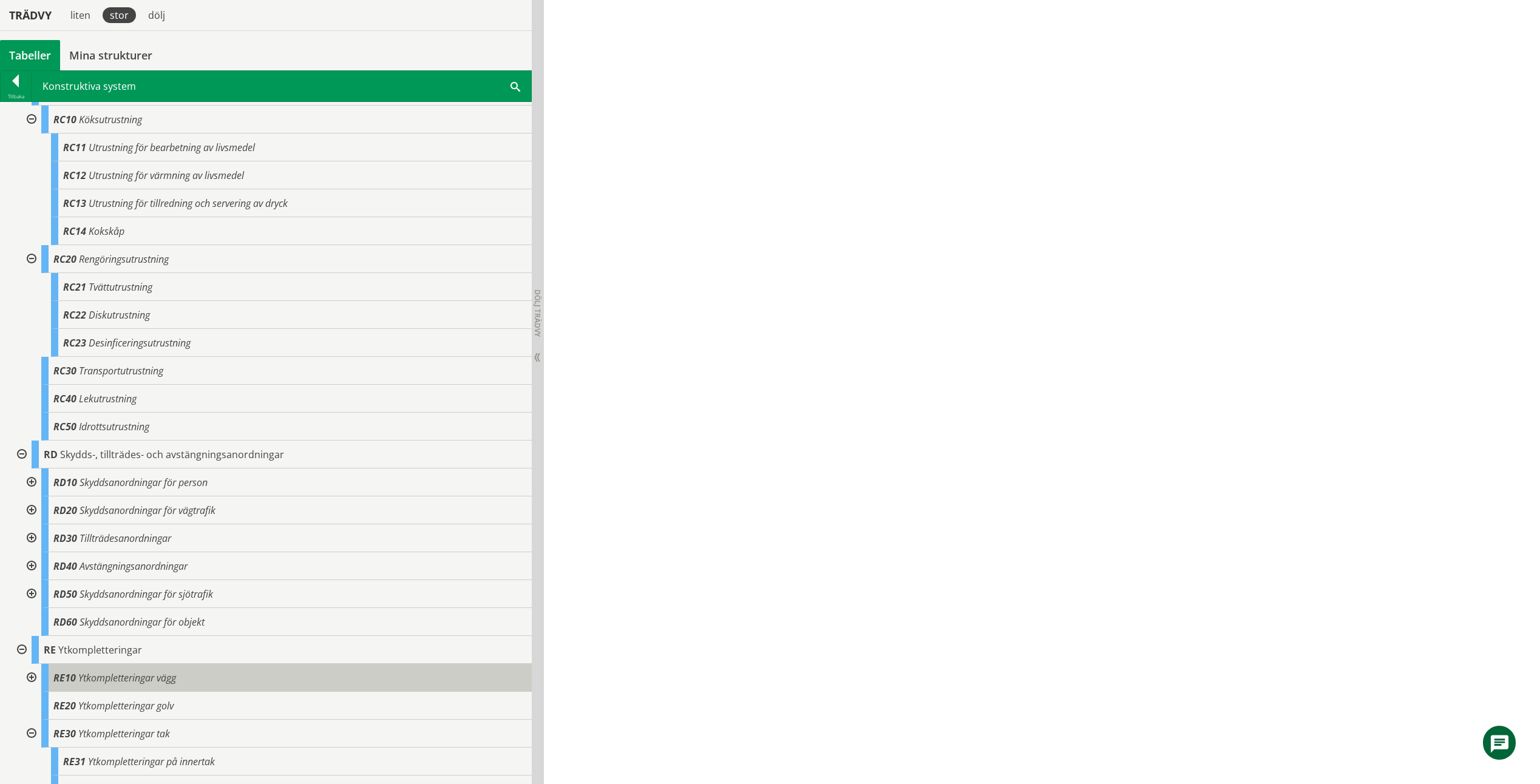
scroll to position [1440, 0]
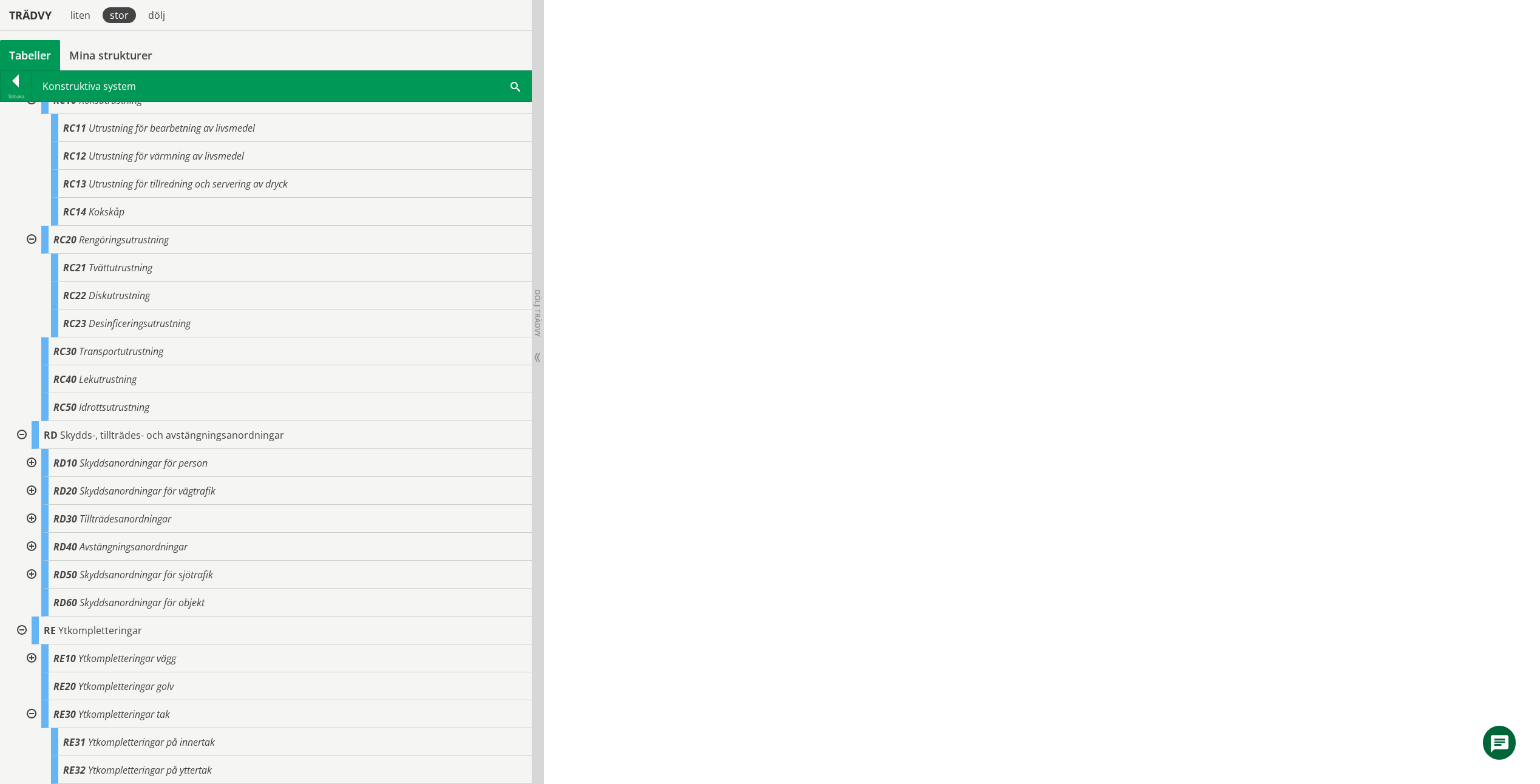
click at [34, 656] on div at bounding box center [31, 658] width 22 height 28
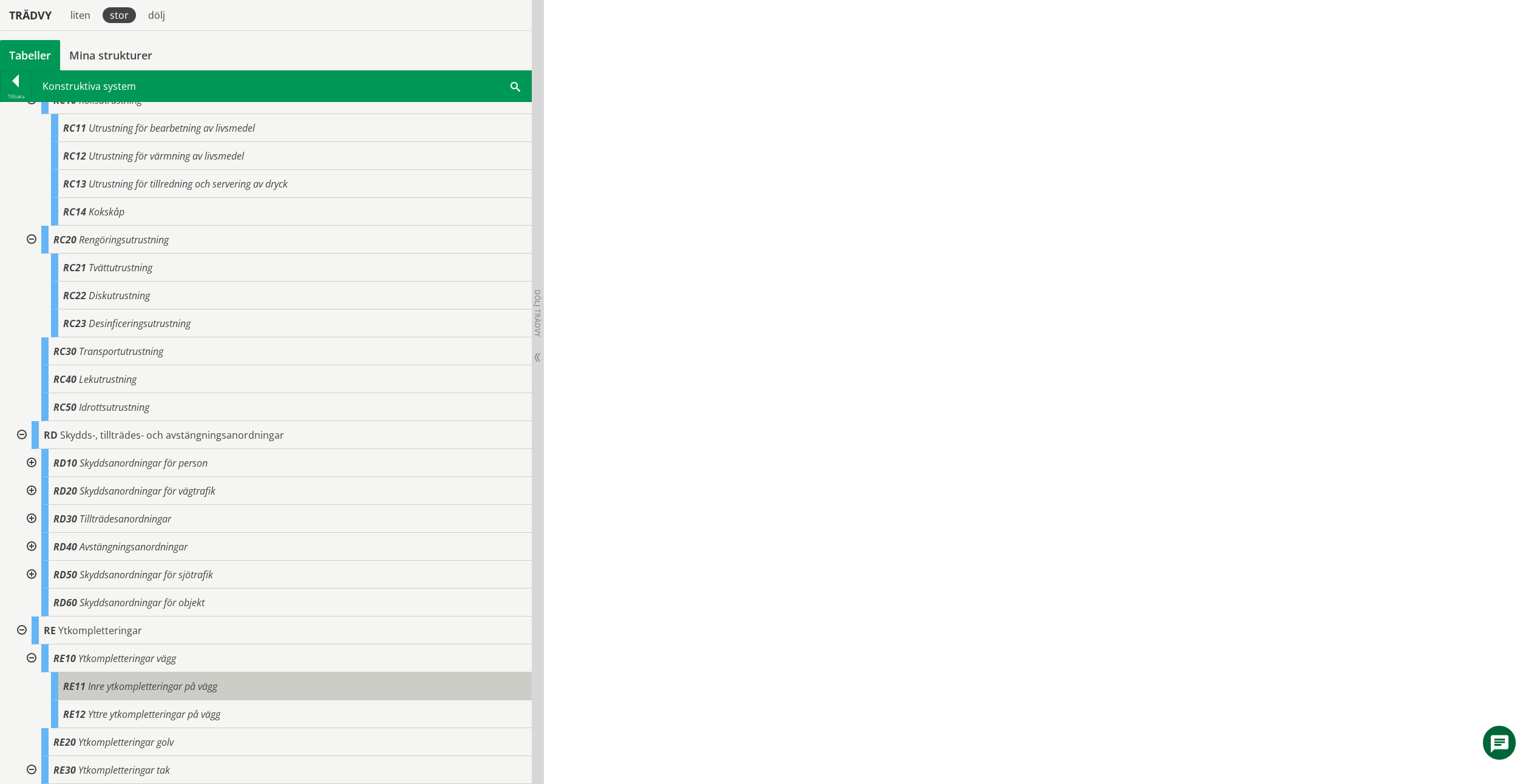
click at [143, 691] on span "Inre ytkompletteringar på vägg" at bounding box center [153, 686] width 129 height 13
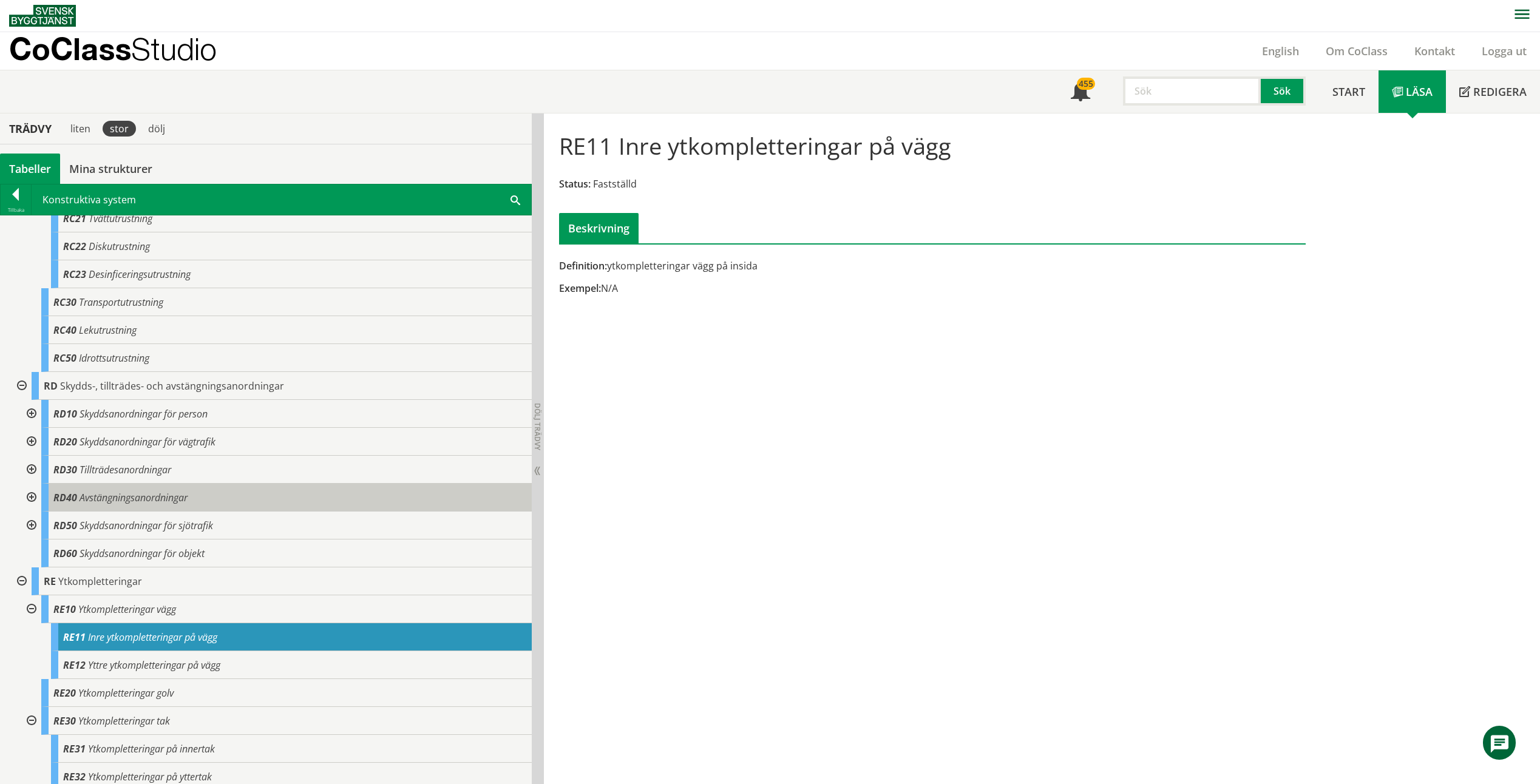
scroll to position [1609, 0]
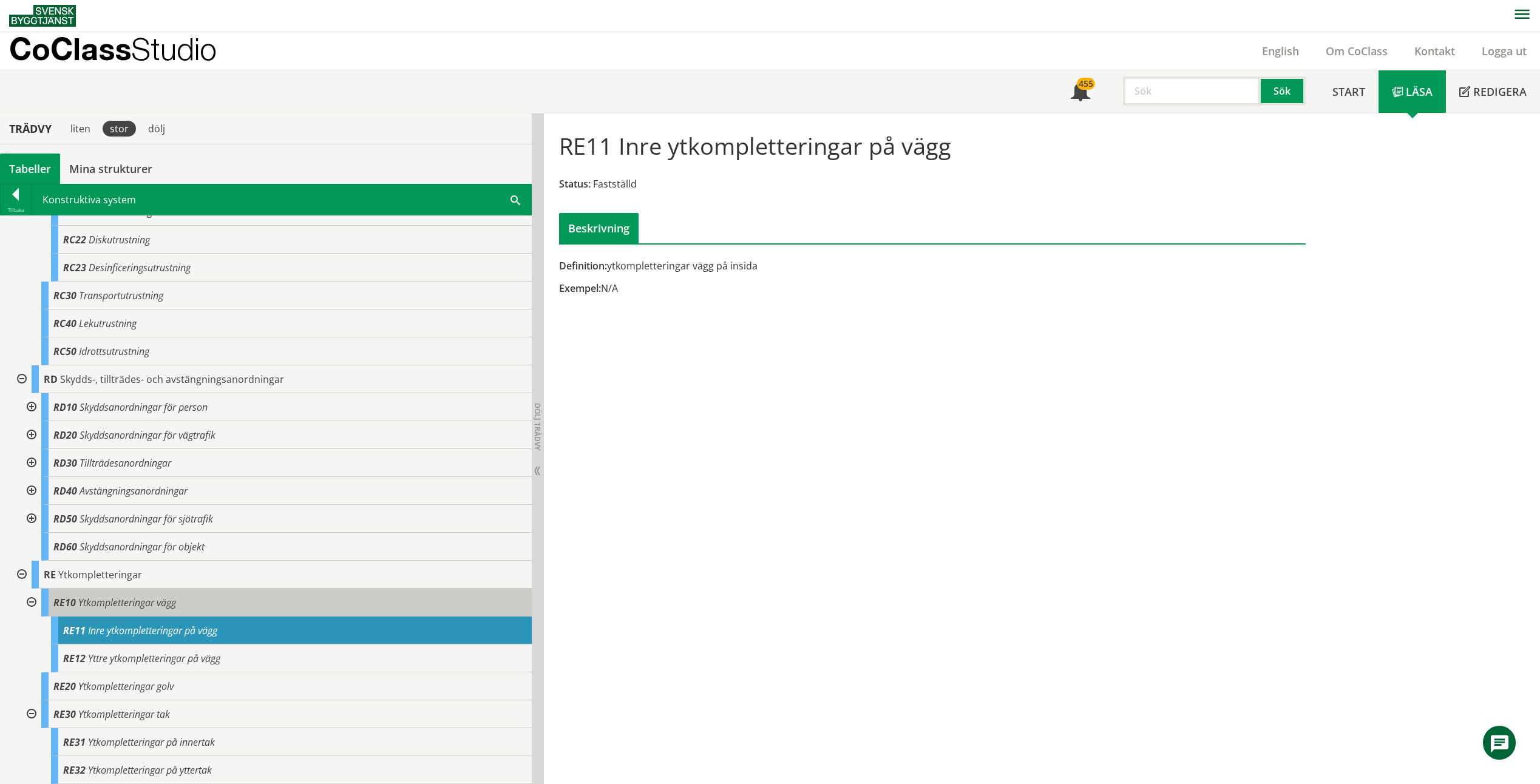
click at [138, 600] on span "Ytkompletteringar vägg" at bounding box center [127, 603] width 98 height 13
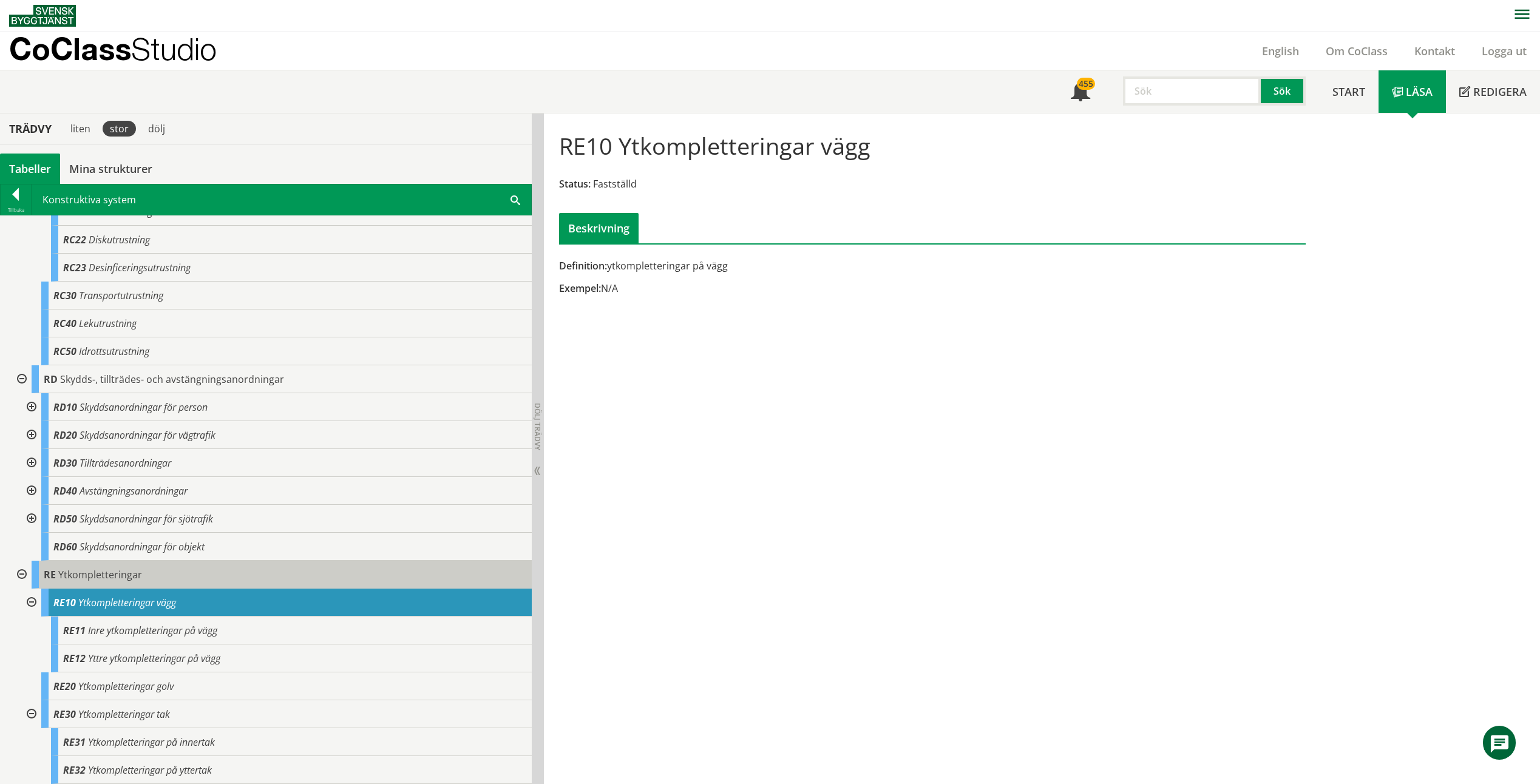
click at [115, 569] on span "Ytkompletteringar" at bounding box center [99, 575] width 84 height 13
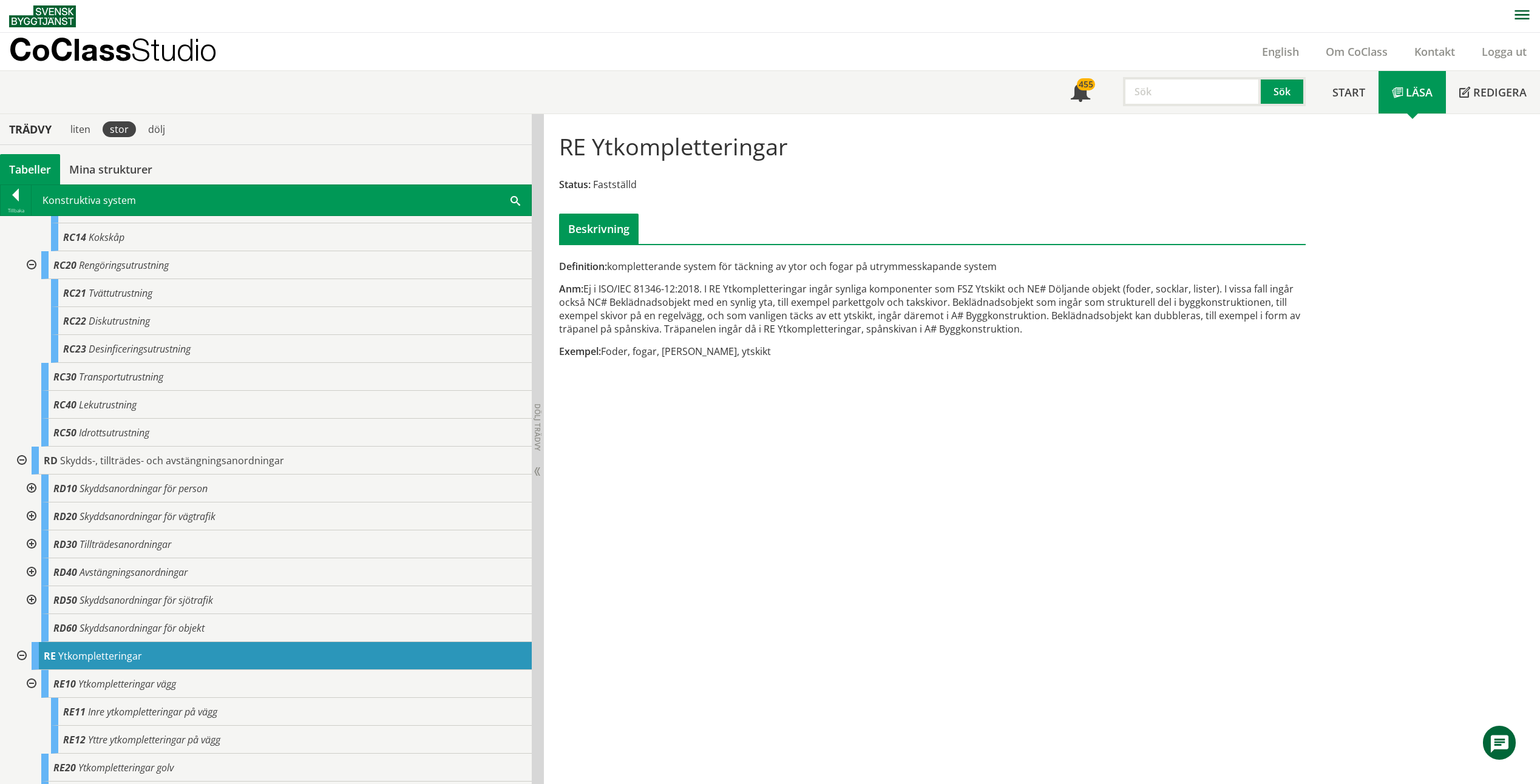
scroll to position [1609, 0]
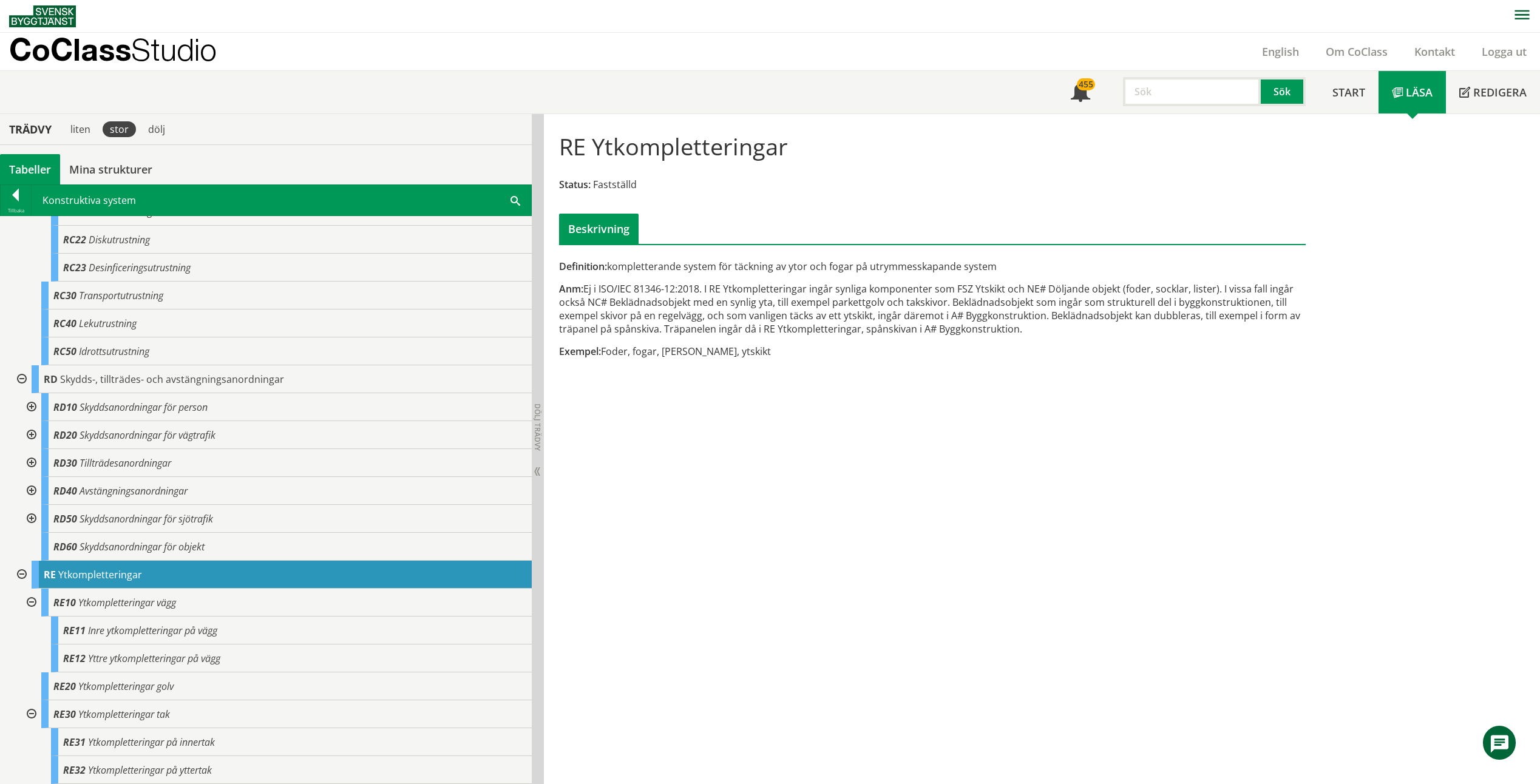
click at [31, 407] on div at bounding box center [31, 407] width 22 height 28
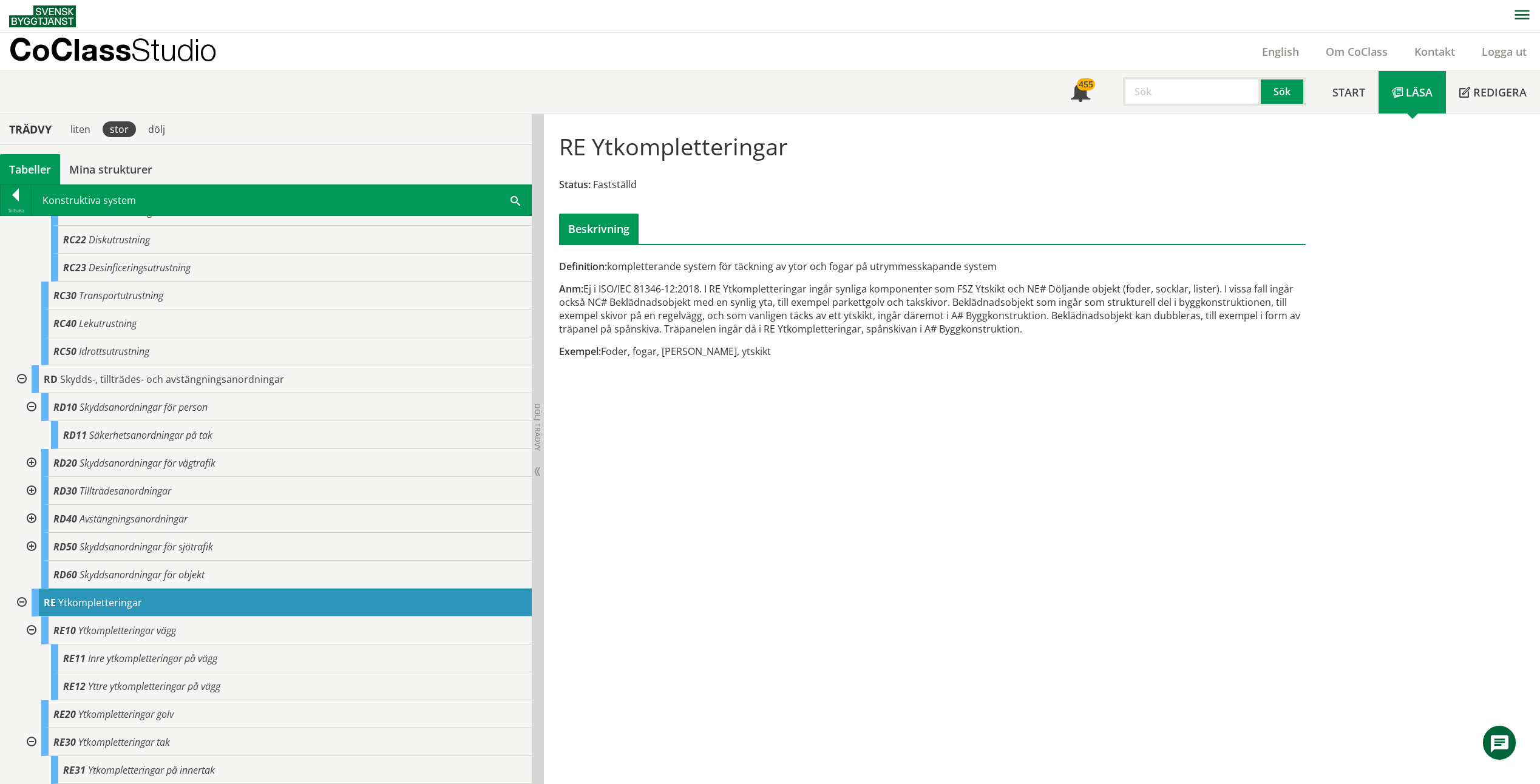
click at [32, 491] on div at bounding box center [31, 491] width 22 height 28
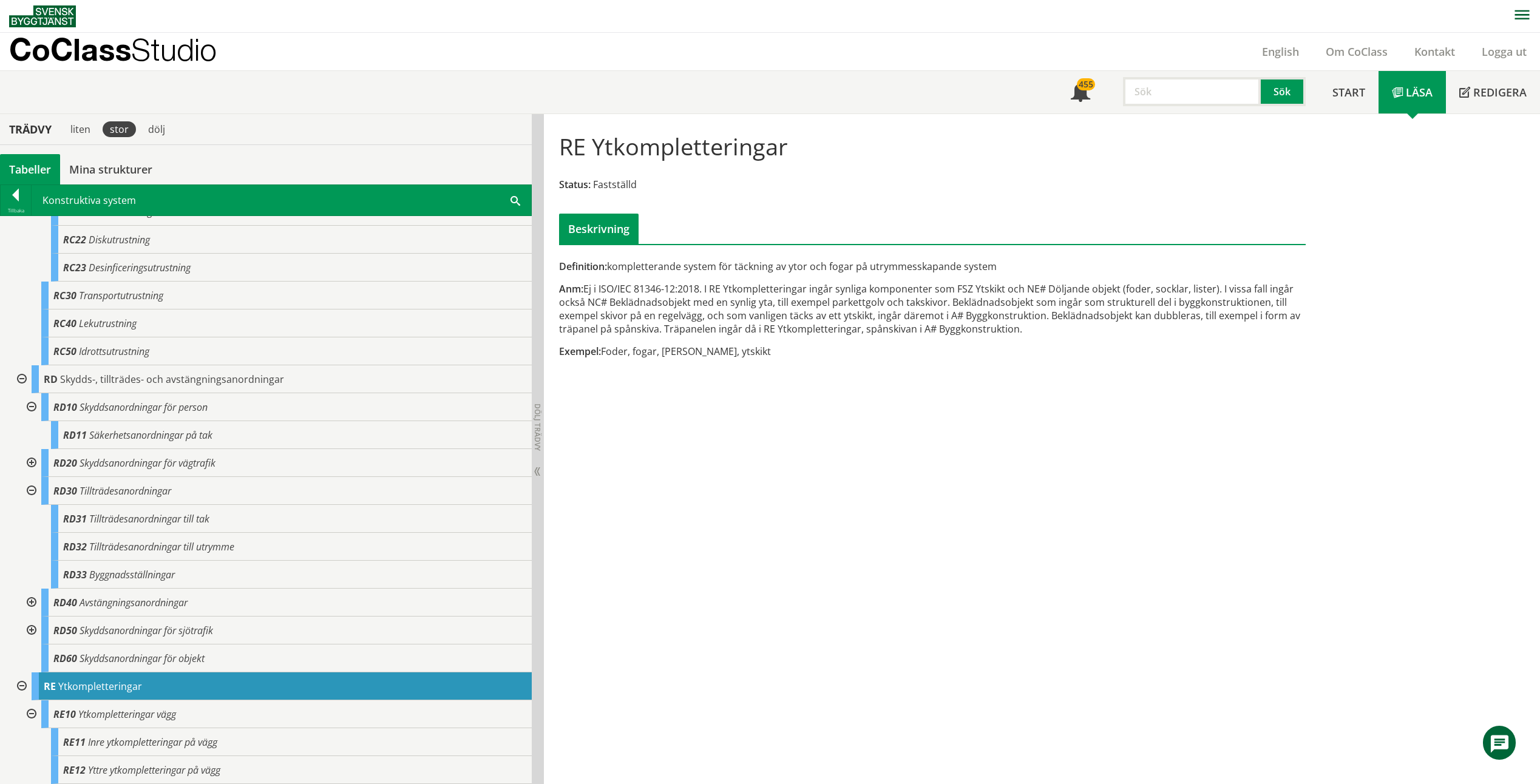
click at [1130, 425] on div "RE Ytkompletteringar Status: Fastställd Beskrivning Definition: kompletterande …" at bounding box center [1042, 449] width 996 height 671
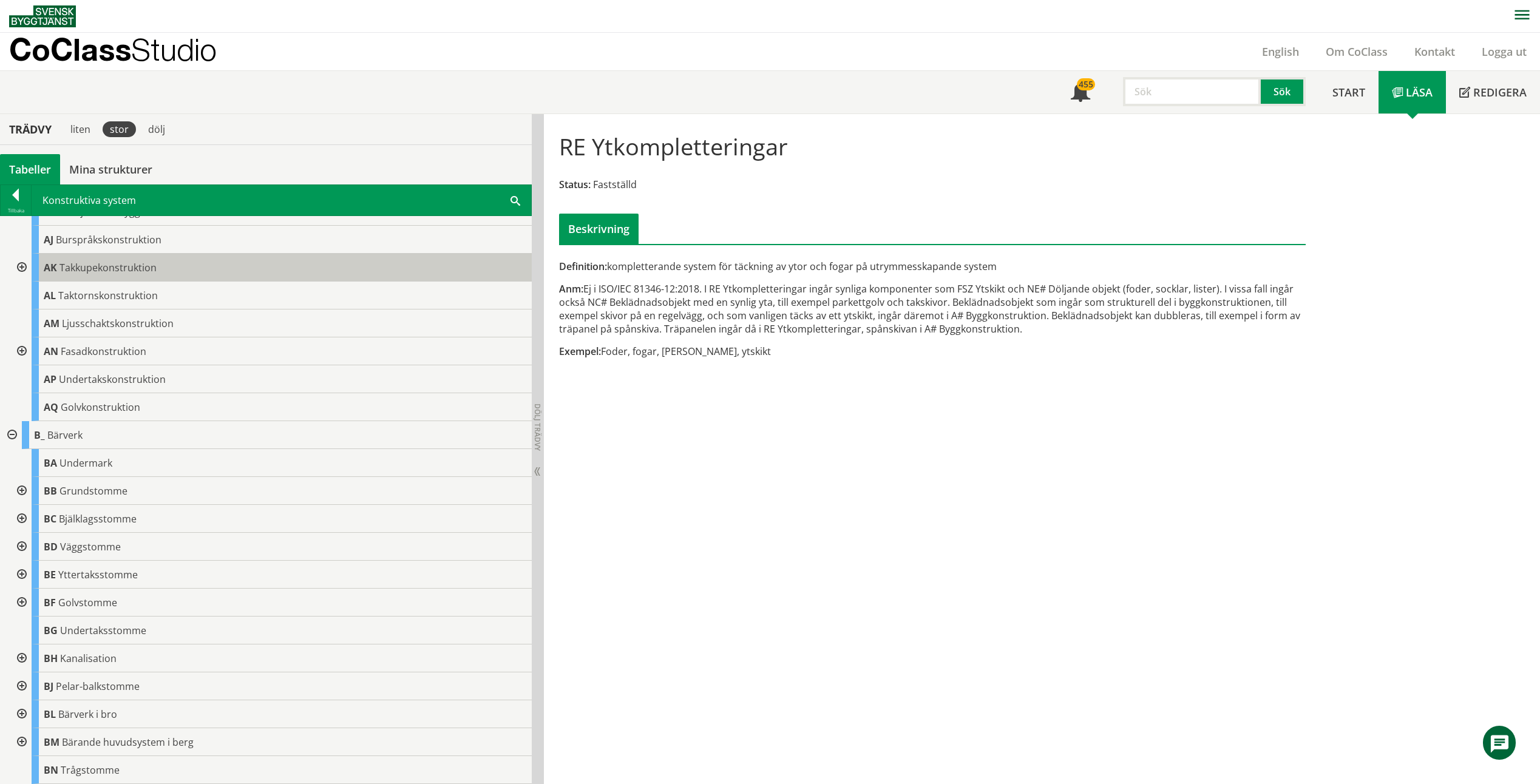
scroll to position [0, 0]
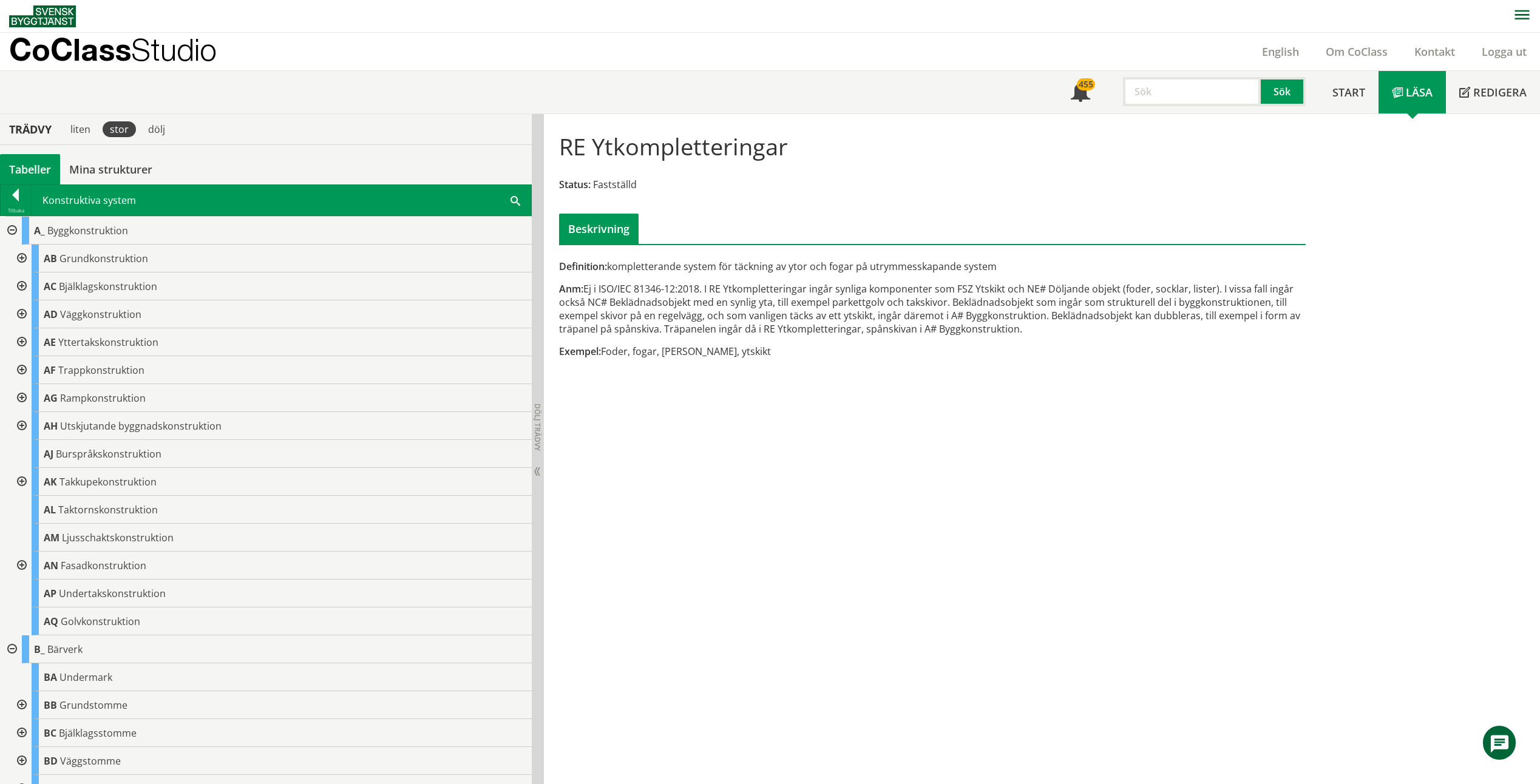
drag, startPoint x: 1062, startPoint y: 530, endPoint x: 950, endPoint y: 438, distance: 144.9
click at [950, 438] on div "RE Ytkompletteringar Status: Fastställd Beskrivning Definition: kompletterande …" at bounding box center [1042, 449] width 996 height 671
click at [27, 336] on div at bounding box center [21, 342] width 22 height 28
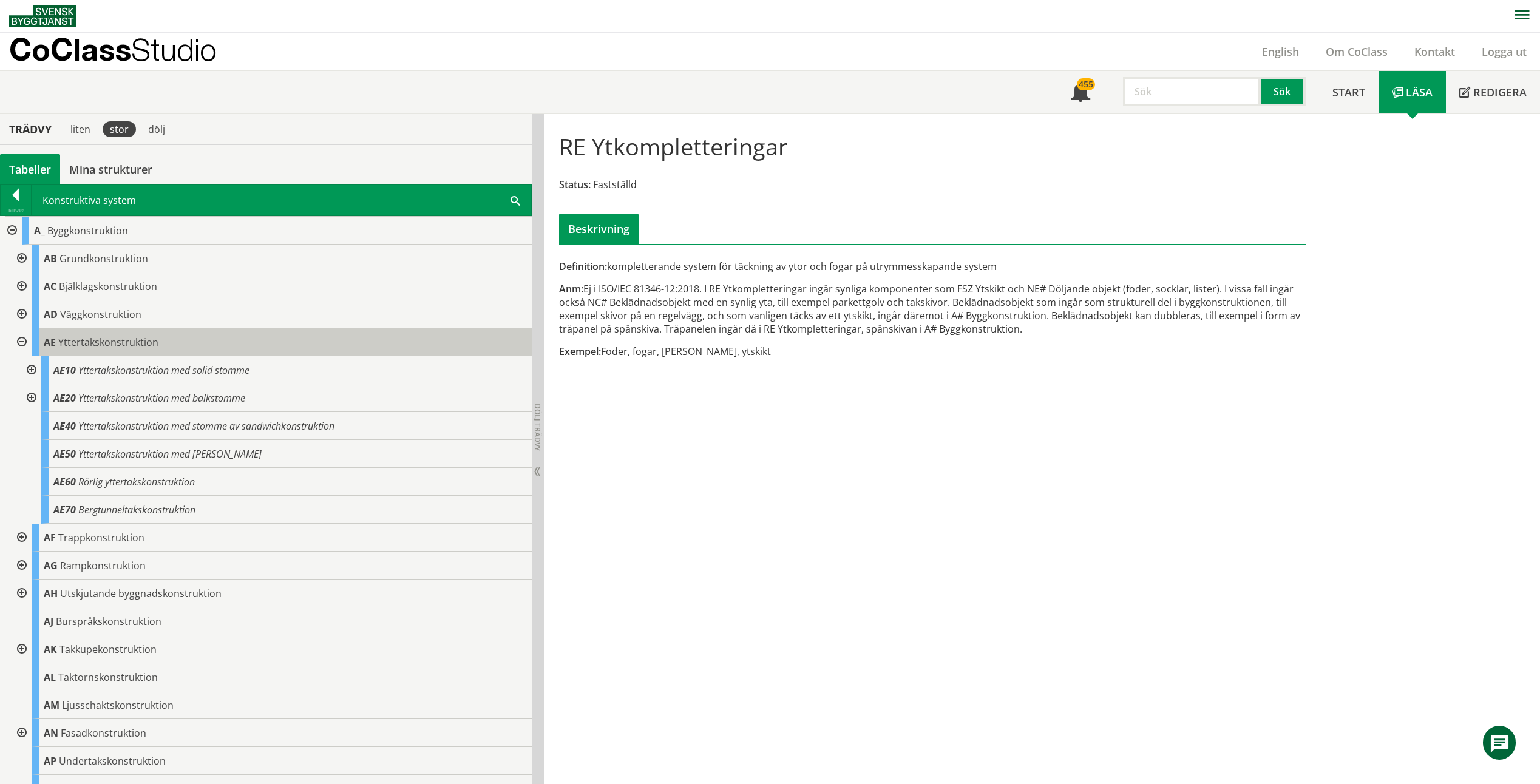
click at [111, 342] on span "Yttertakskonstruktion" at bounding box center [108, 342] width 100 height 13
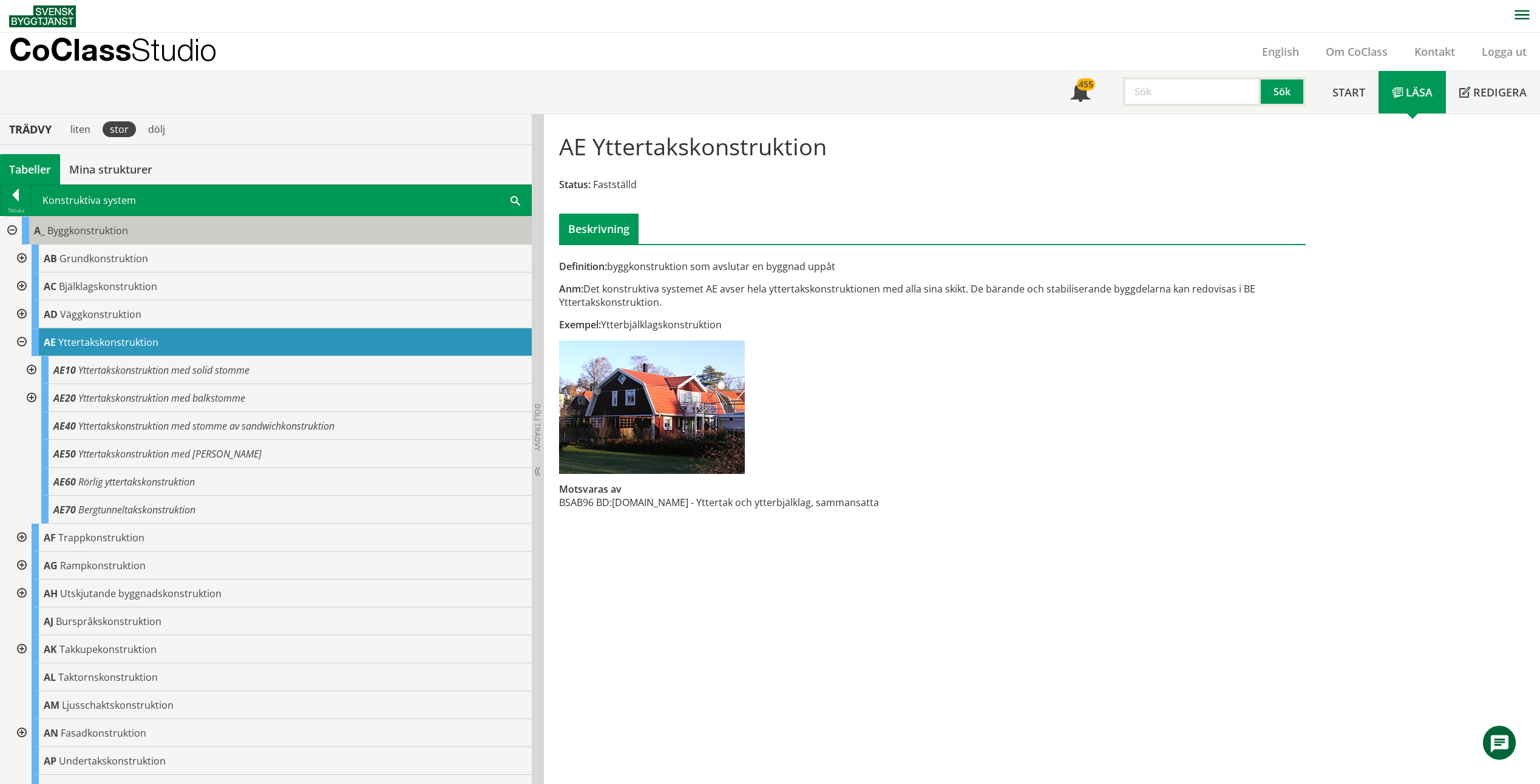
click at [79, 236] on span "Byggkonstruktion" at bounding box center [88, 231] width 81 height 13
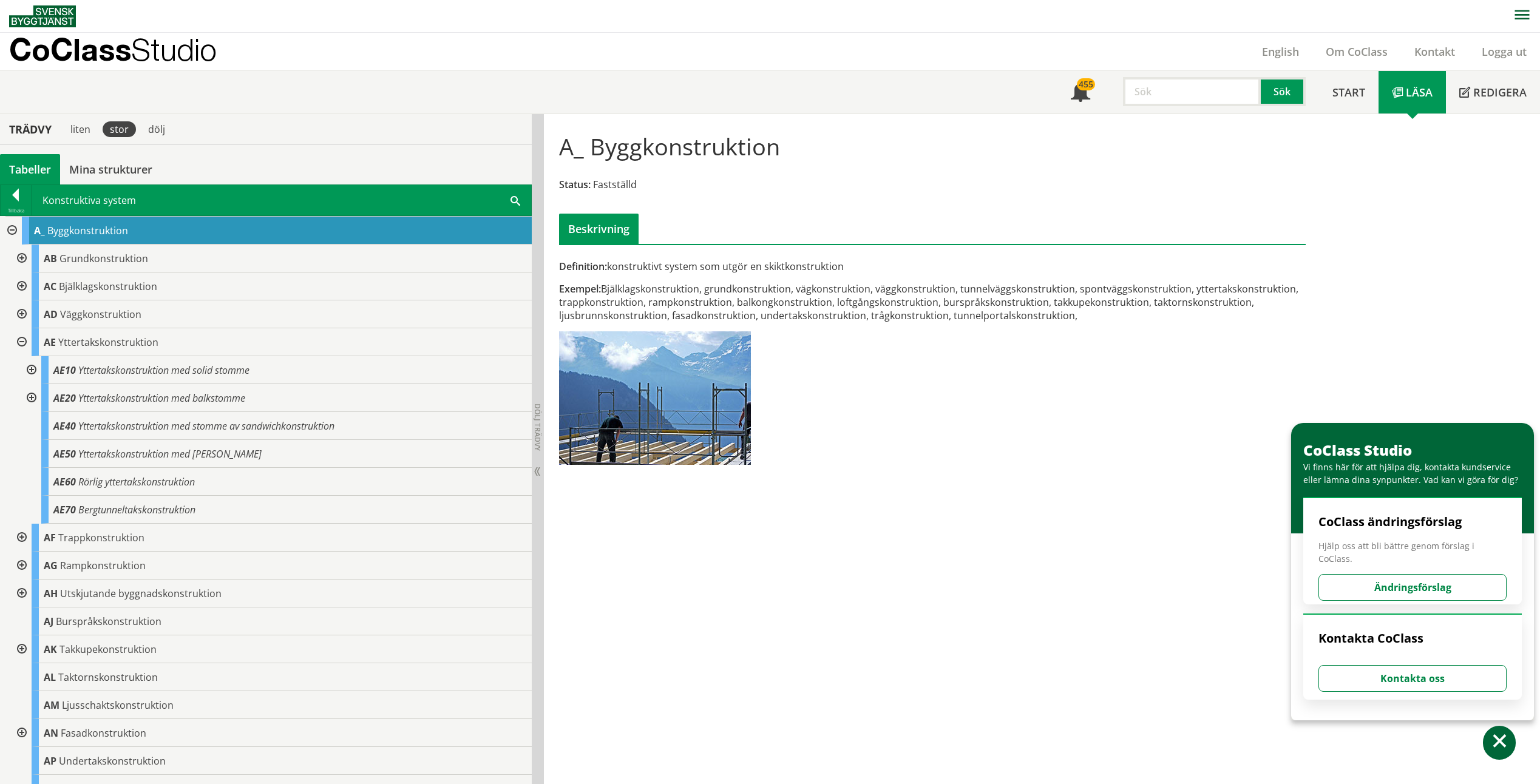
click at [10, 232] on div at bounding box center [11, 231] width 22 height 28
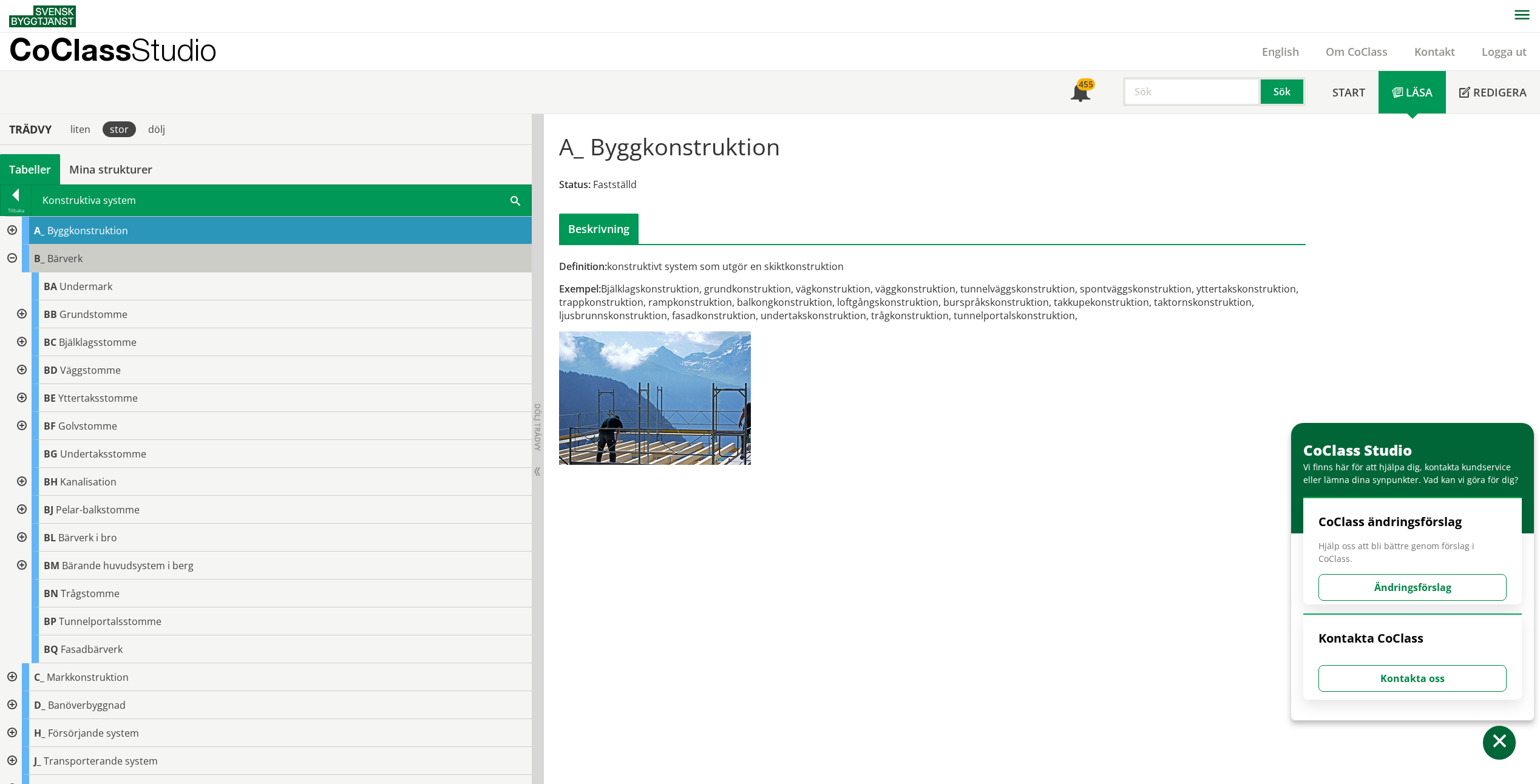
click at [117, 259] on div "B_ Bärverk" at bounding box center [277, 259] width 510 height 28
